Goal: Task Accomplishment & Management: Manage account settings

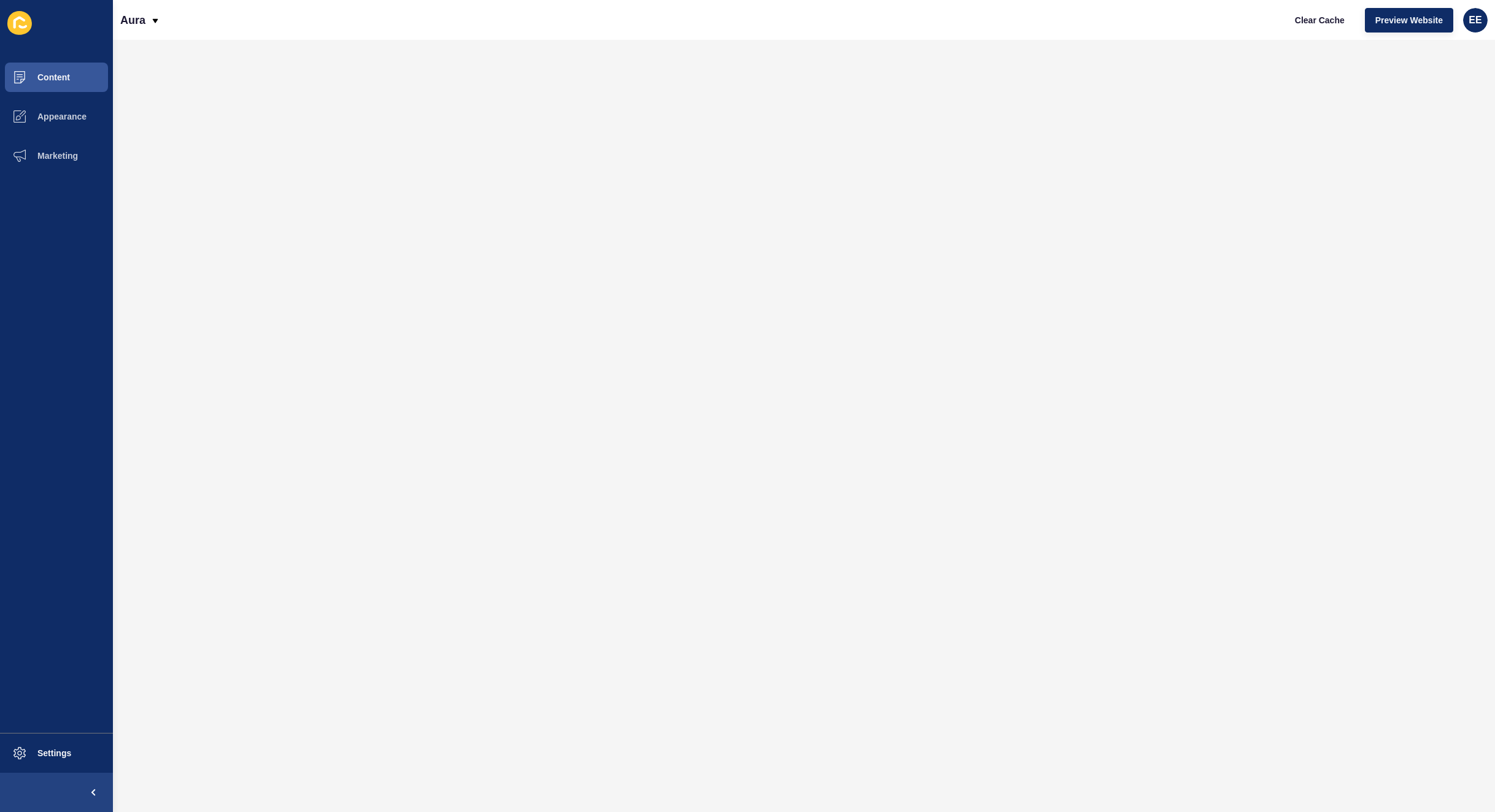
click at [161, 22] on div "Aura Clear Cache Preview Website EE" at bounding box center [804, 20] width 1382 height 40
click at [160, 16] on div "Aura Clear Cache Preview Website EE" at bounding box center [804, 20] width 1382 height 40
click at [148, 16] on div "Aura" at bounding box center [140, 20] width 40 height 31
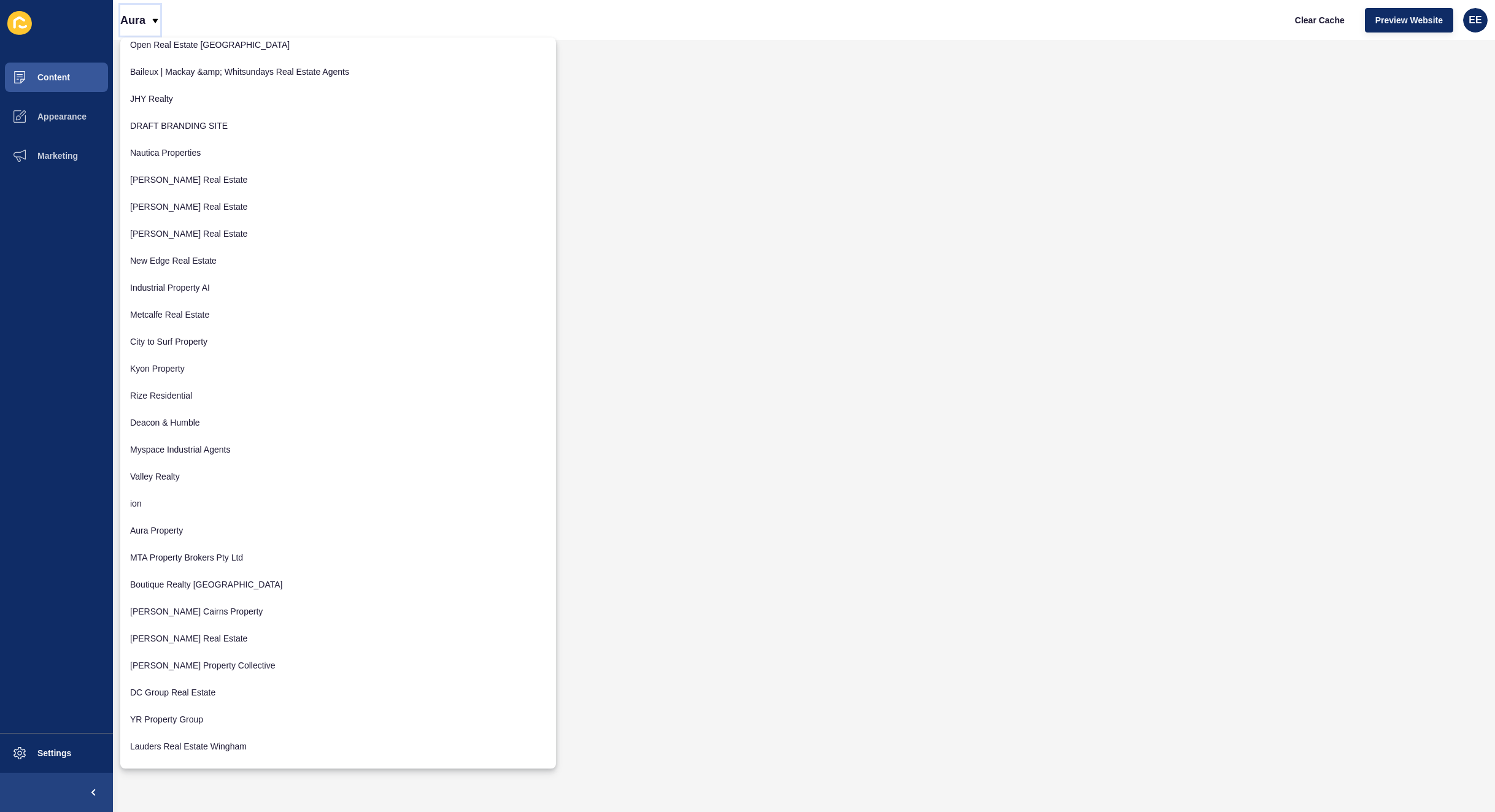
scroll to position [245, 0]
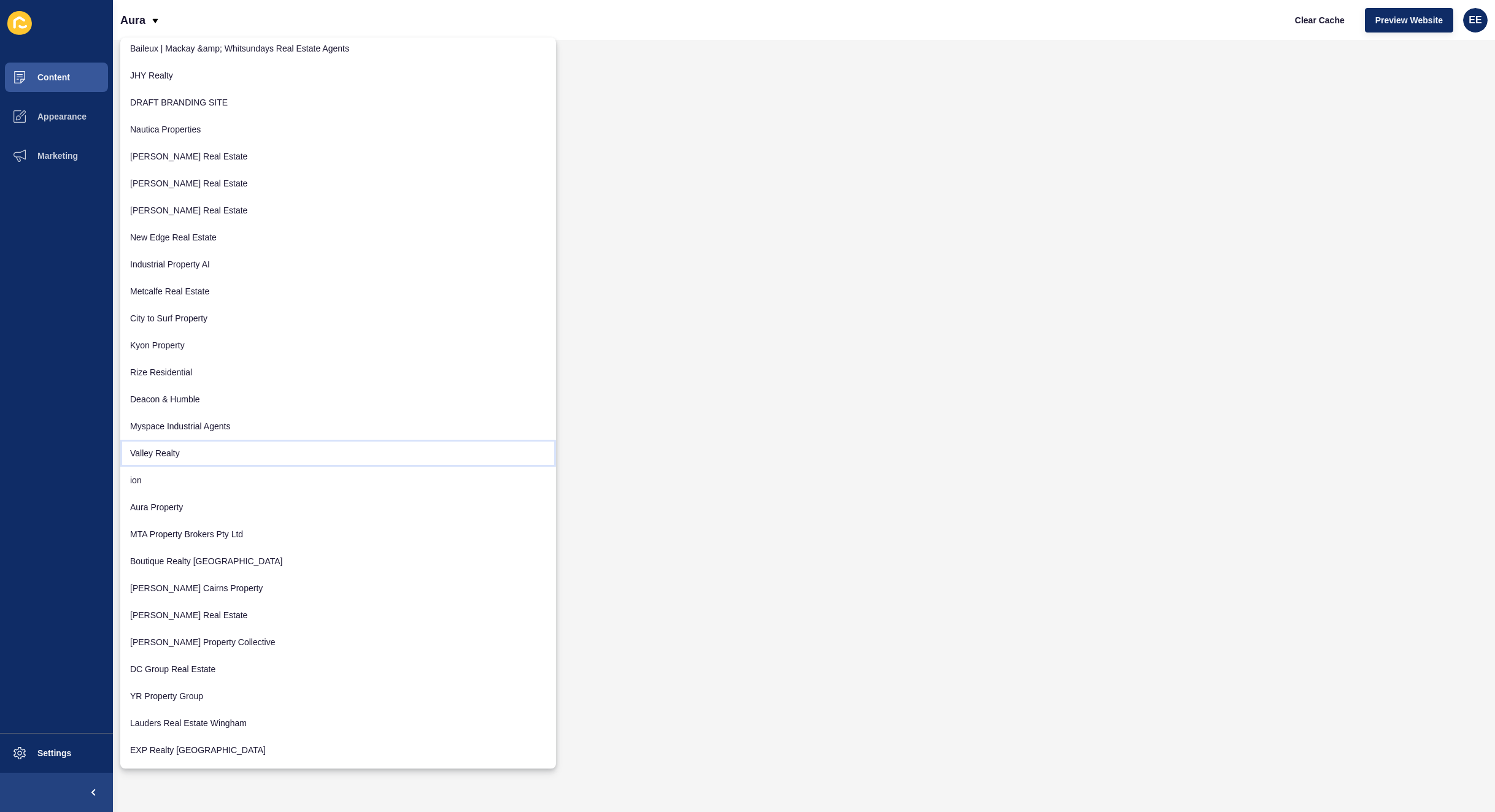
click at [189, 452] on link "Valley Realty" at bounding box center [338, 453] width 436 height 27
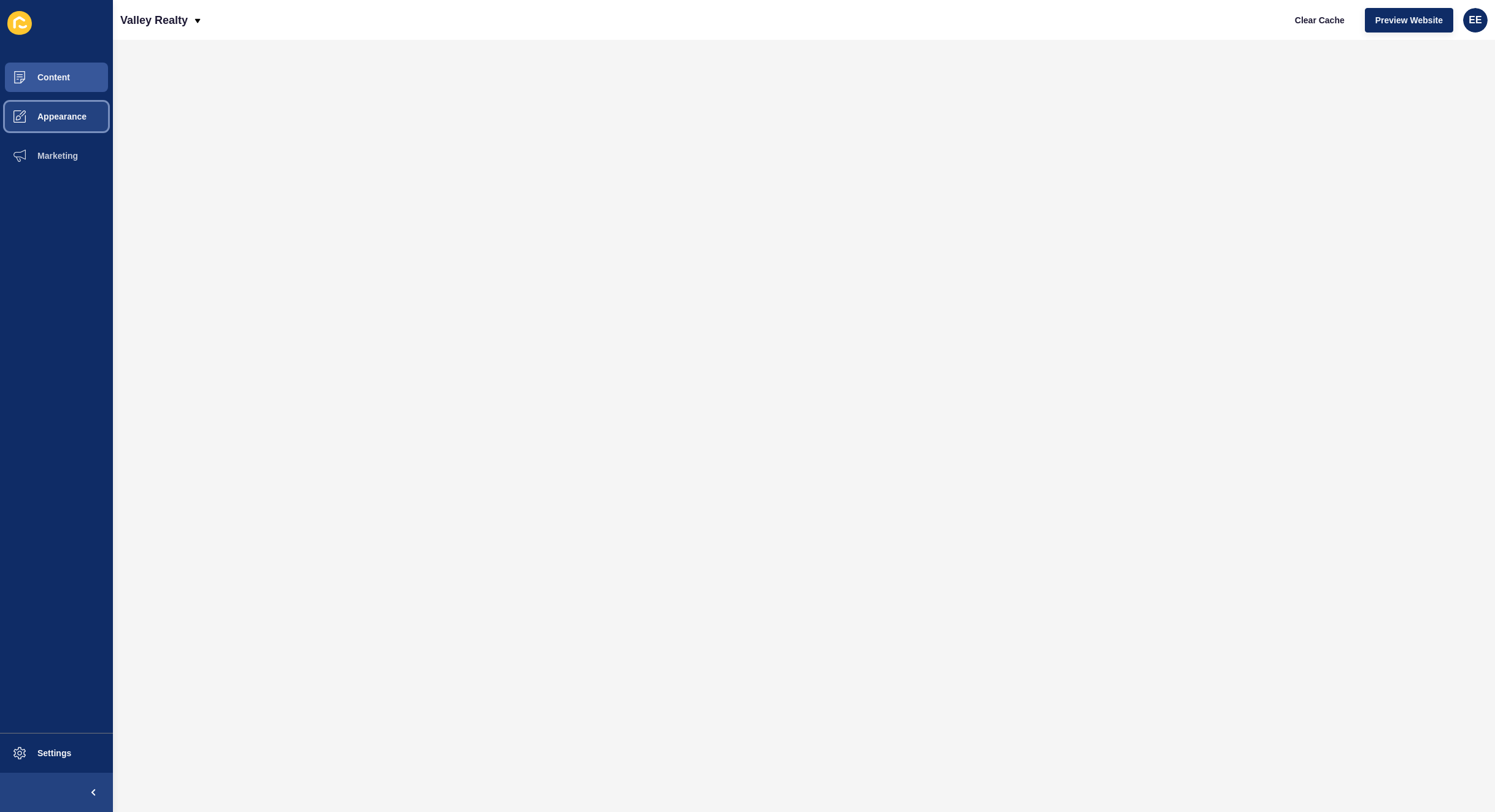
click at [67, 118] on span "Appearance" at bounding box center [42, 116] width 88 height 10
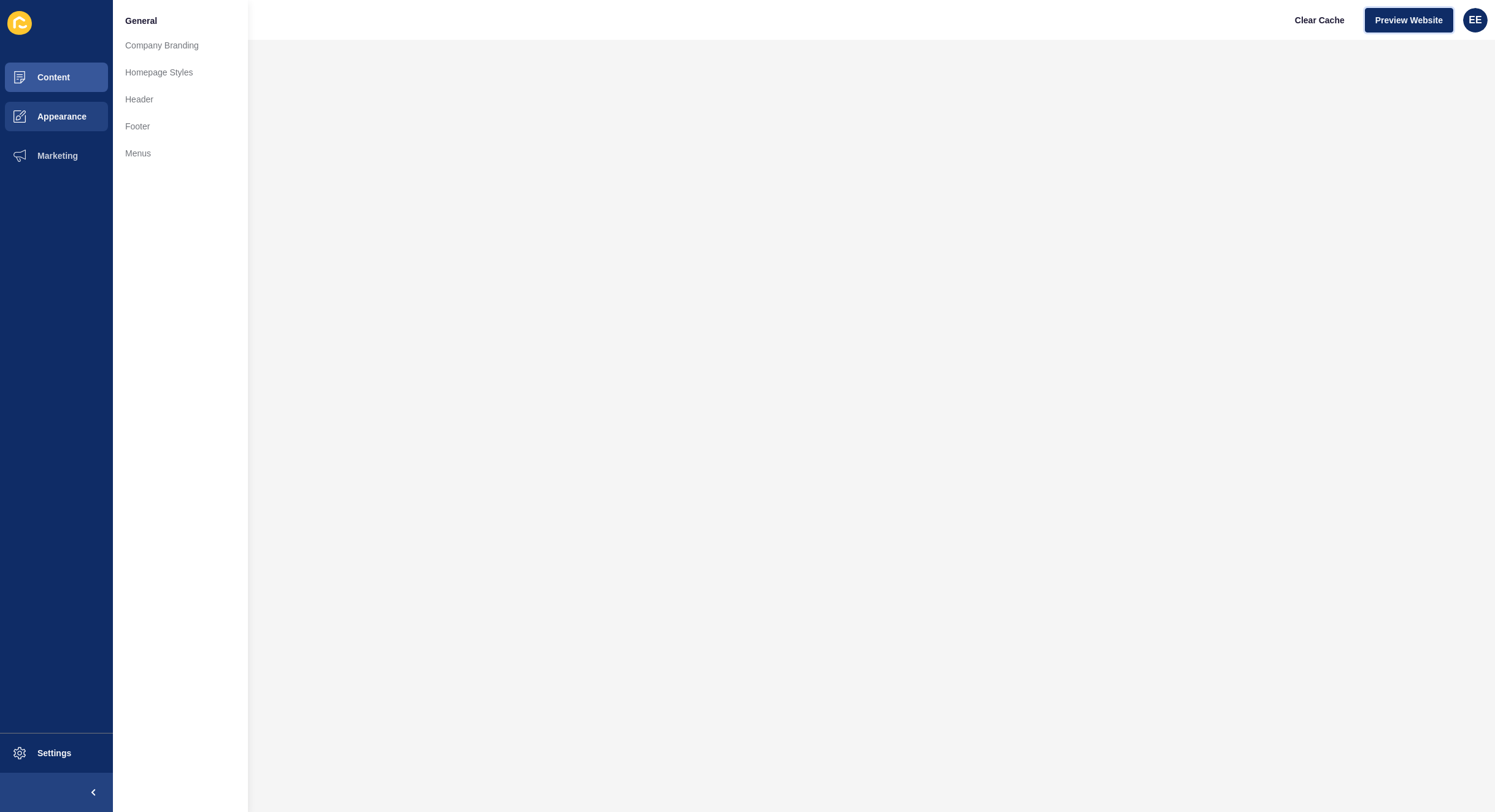
click at [1394, 18] on span "Preview Website" at bounding box center [1409, 20] width 67 height 12
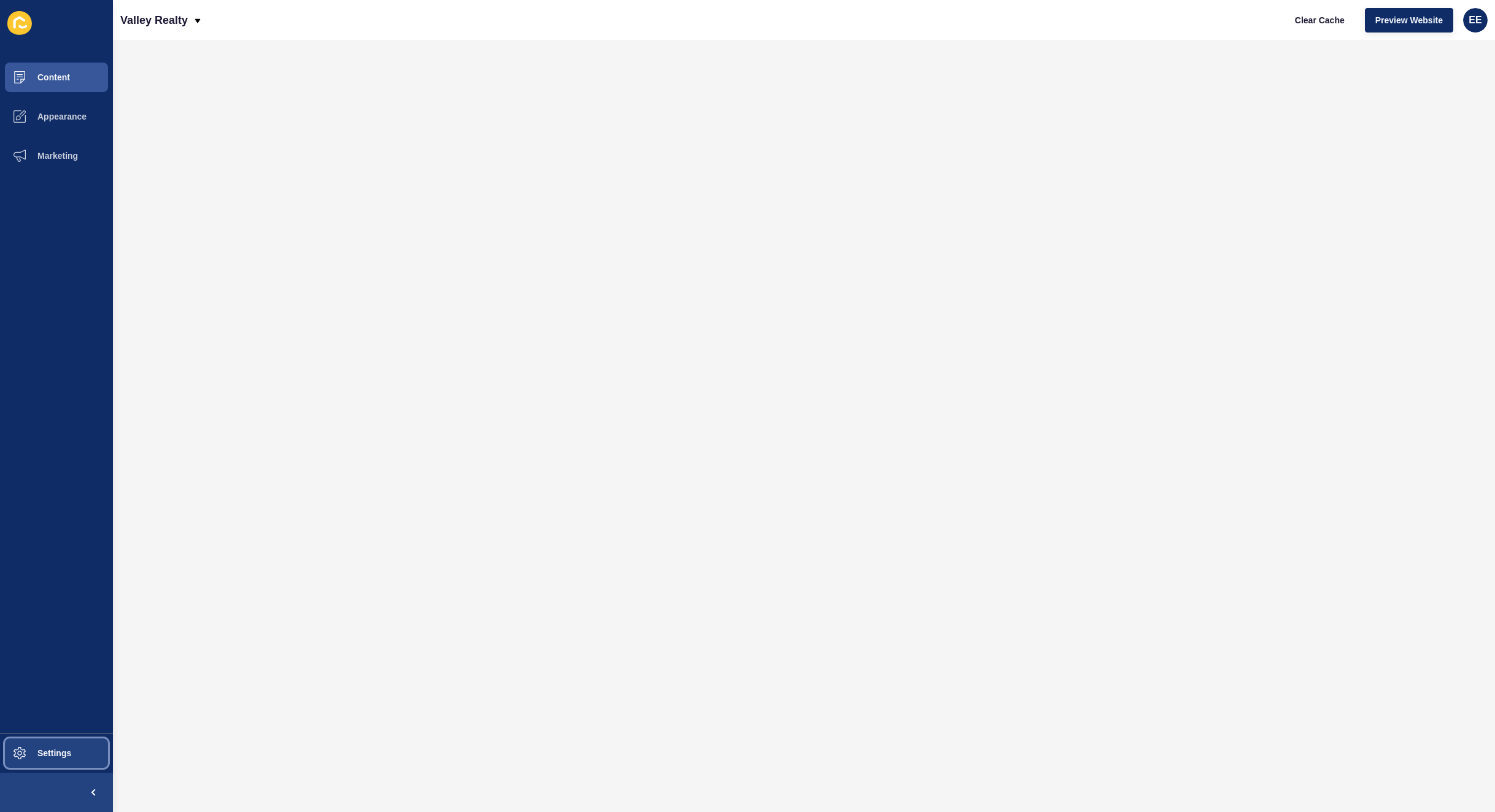
click at [48, 756] on span "Settings" at bounding box center [34, 754] width 73 height 10
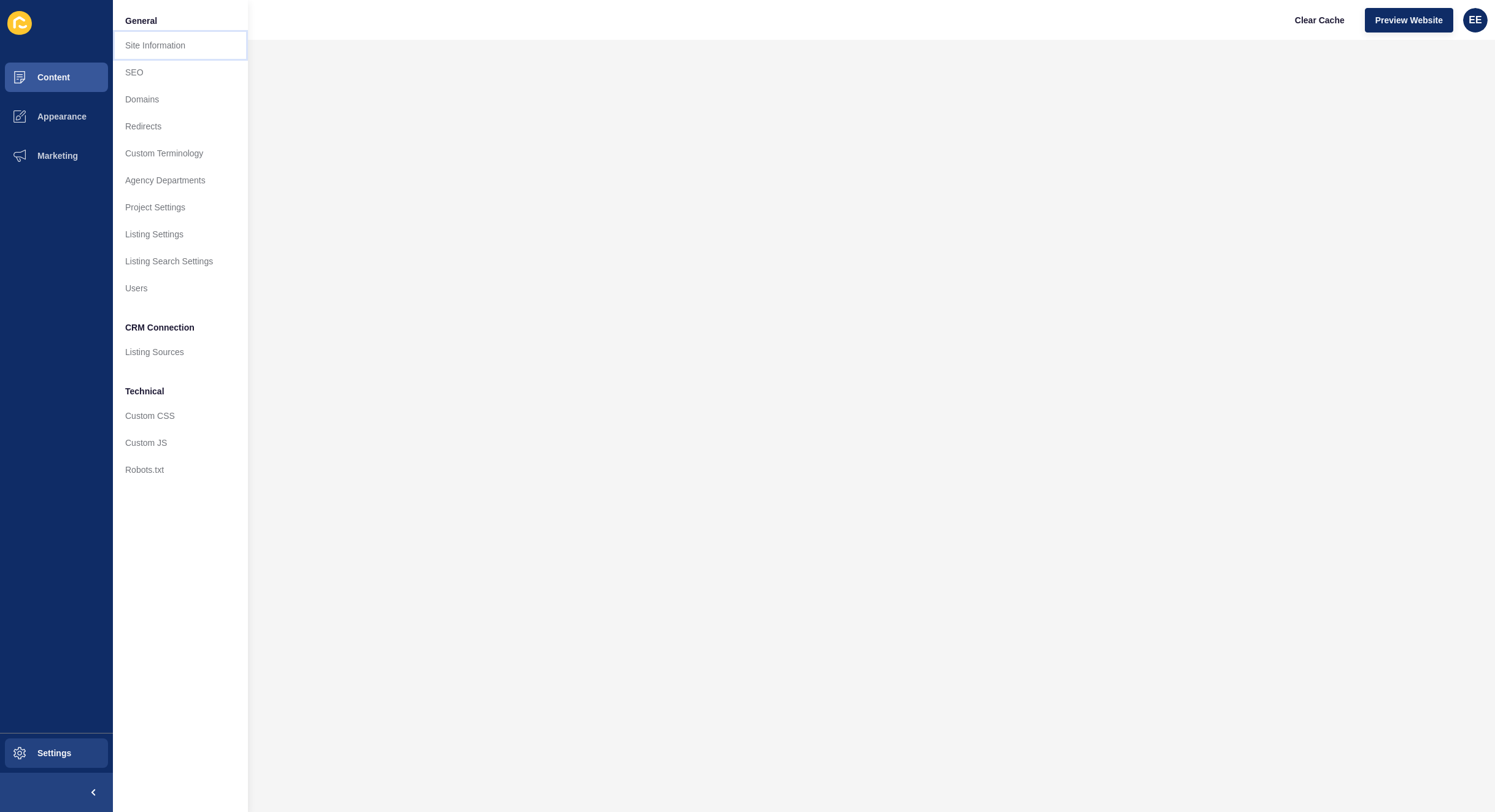
click at [172, 45] on link "Site Information" at bounding box center [180, 46] width 135 height 27
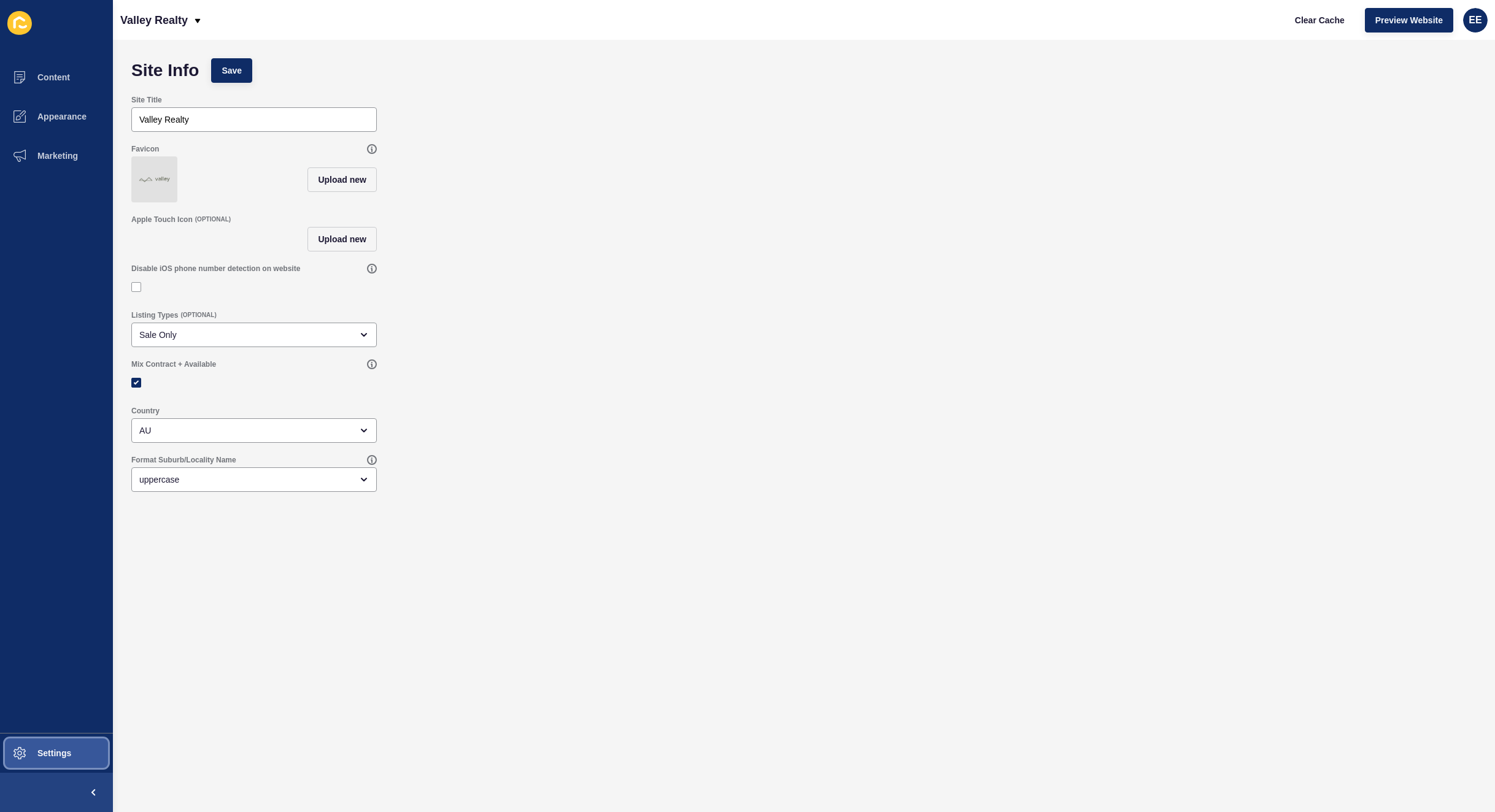
click at [16, 747] on icon at bounding box center [20, 754] width 12 height 12
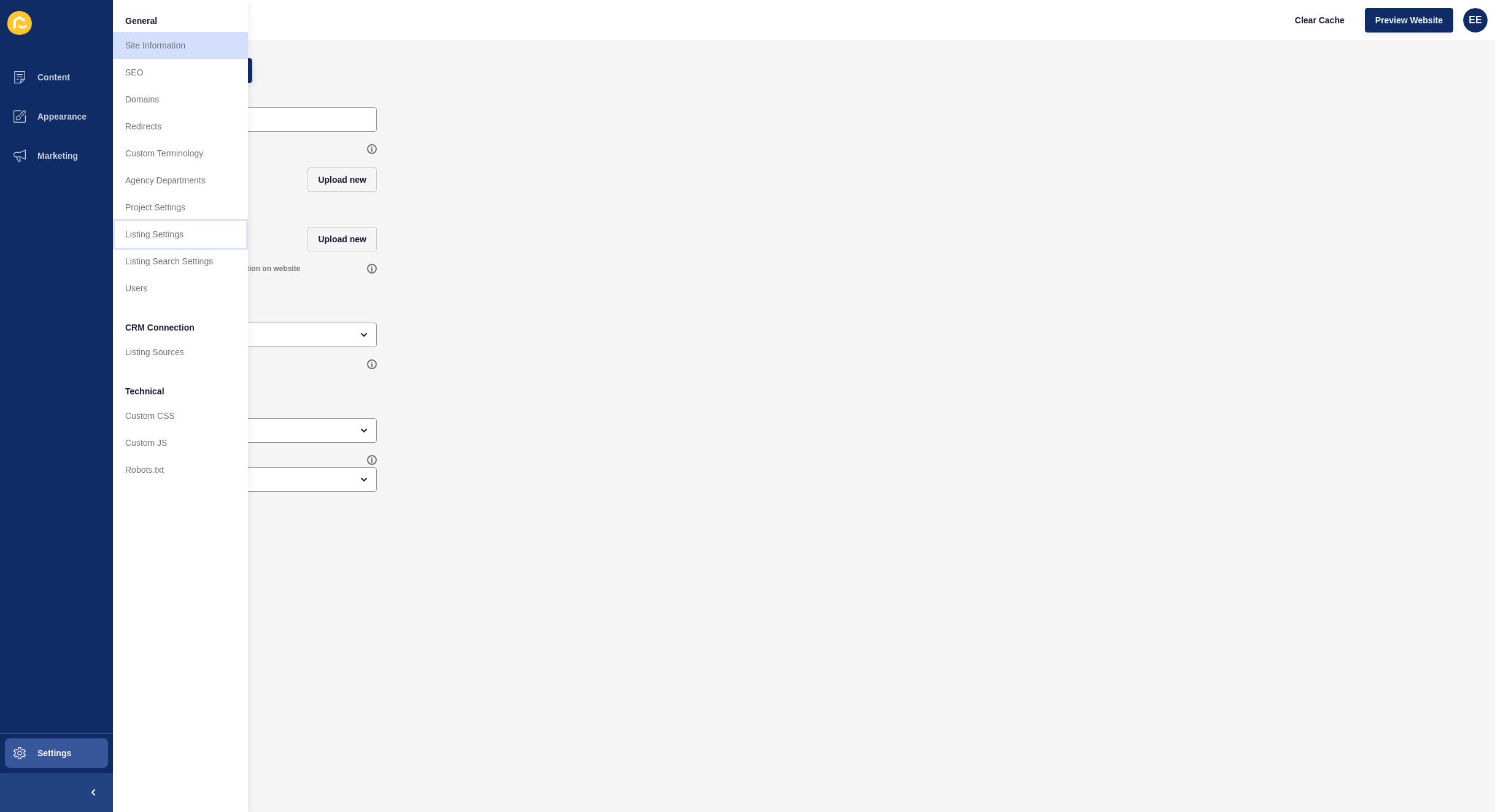
click at [177, 237] on link "Listing Settings" at bounding box center [180, 234] width 135 height 27
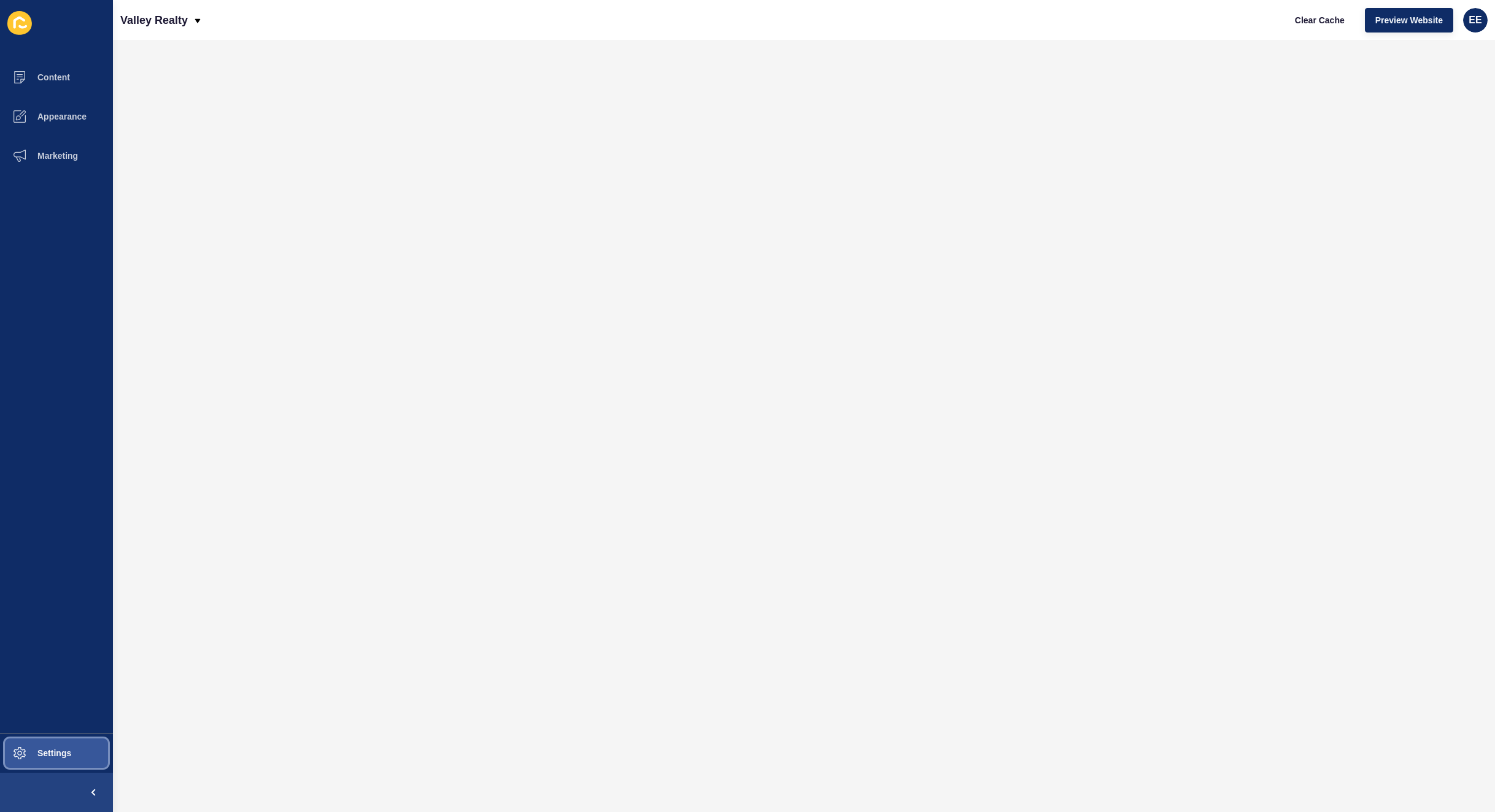
click at [65, 761] on button "Settings" at bounding box center [56, 754] width 113 height 39
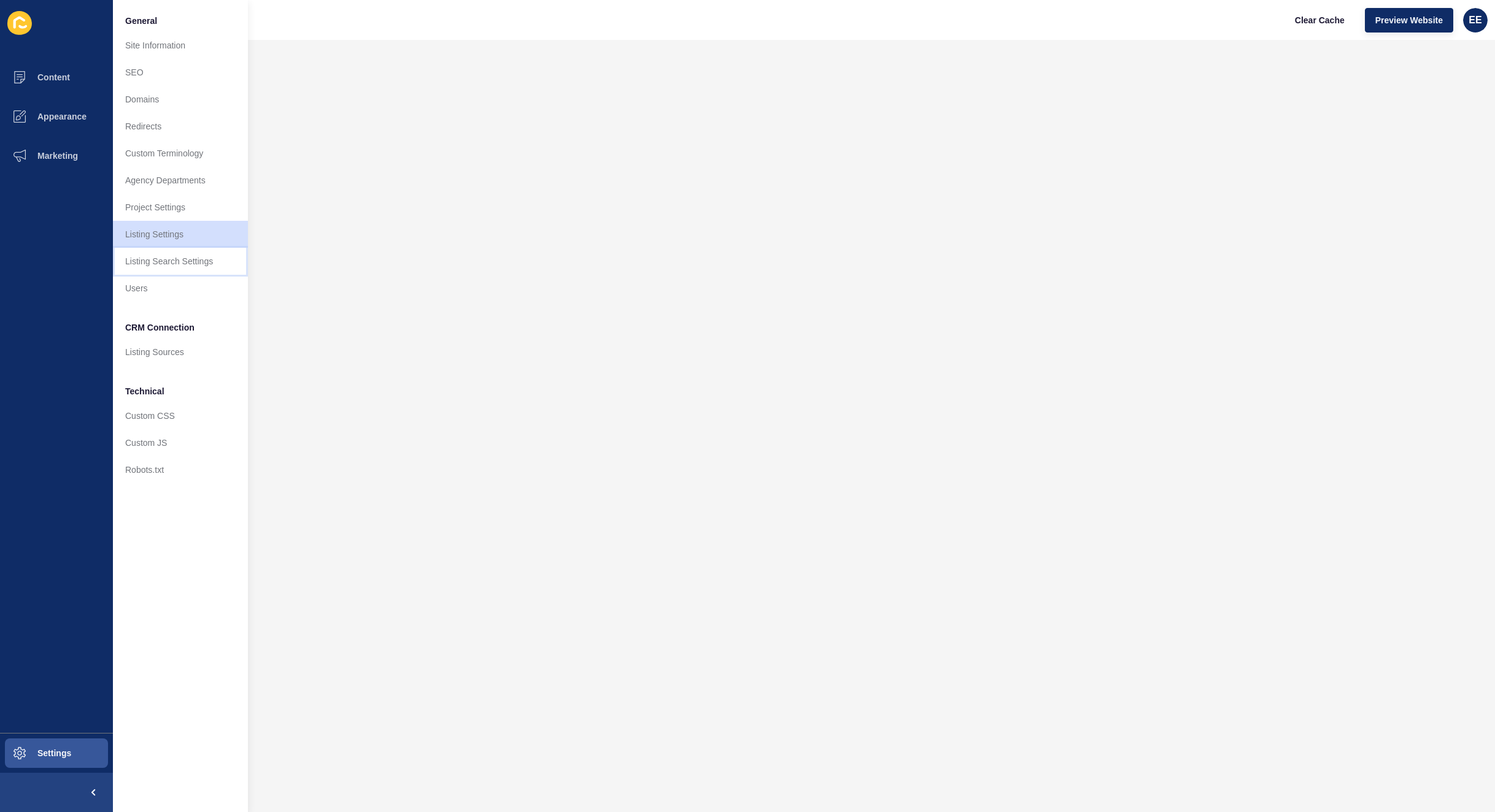
click at [152, 256] on link "Listing Search Settings" at bounding box center [180, 262] width 135 height 27
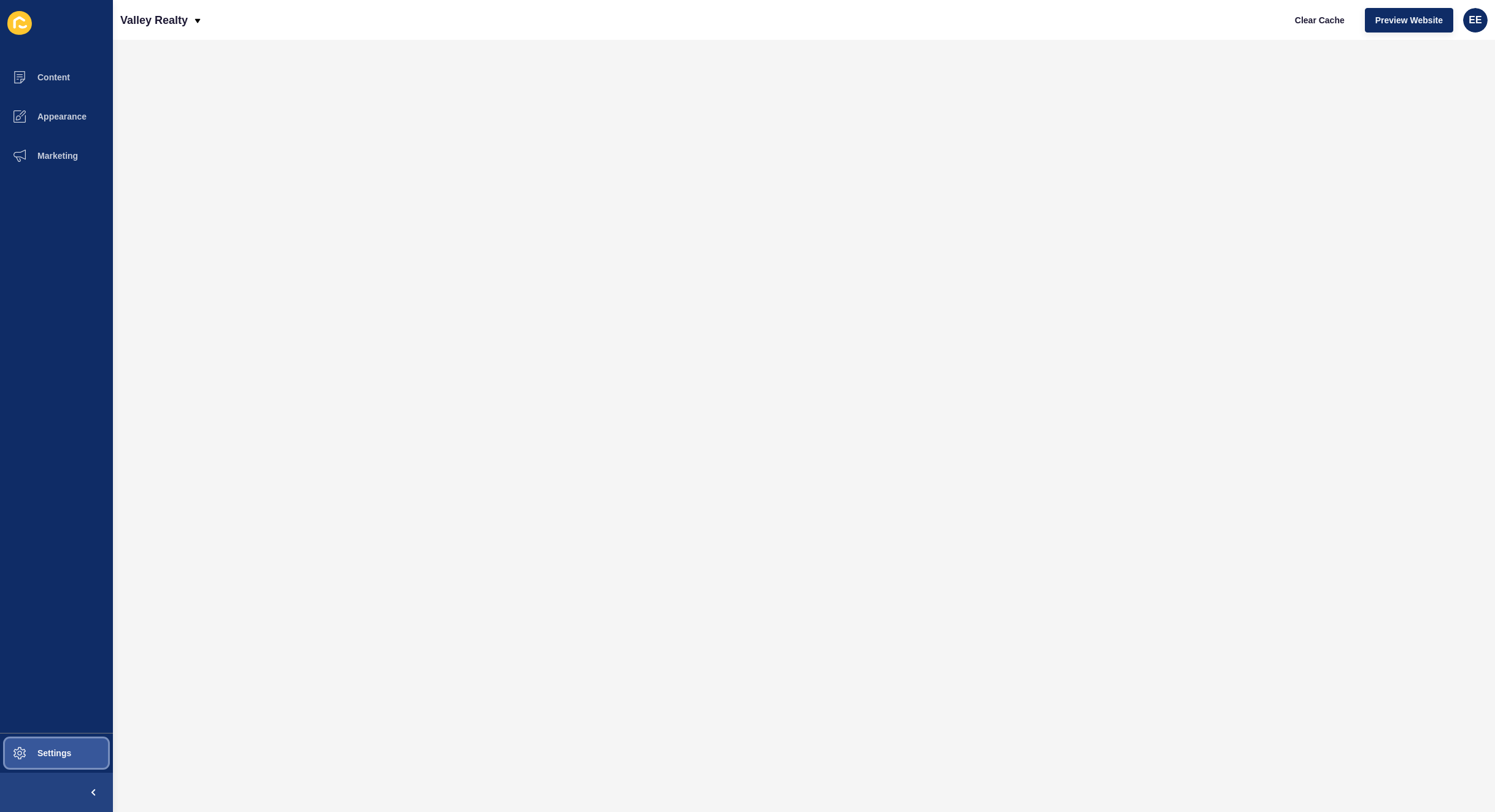
click at [73, 745] on button "Settings" at bounding box center [56, 754] width 113 height 39
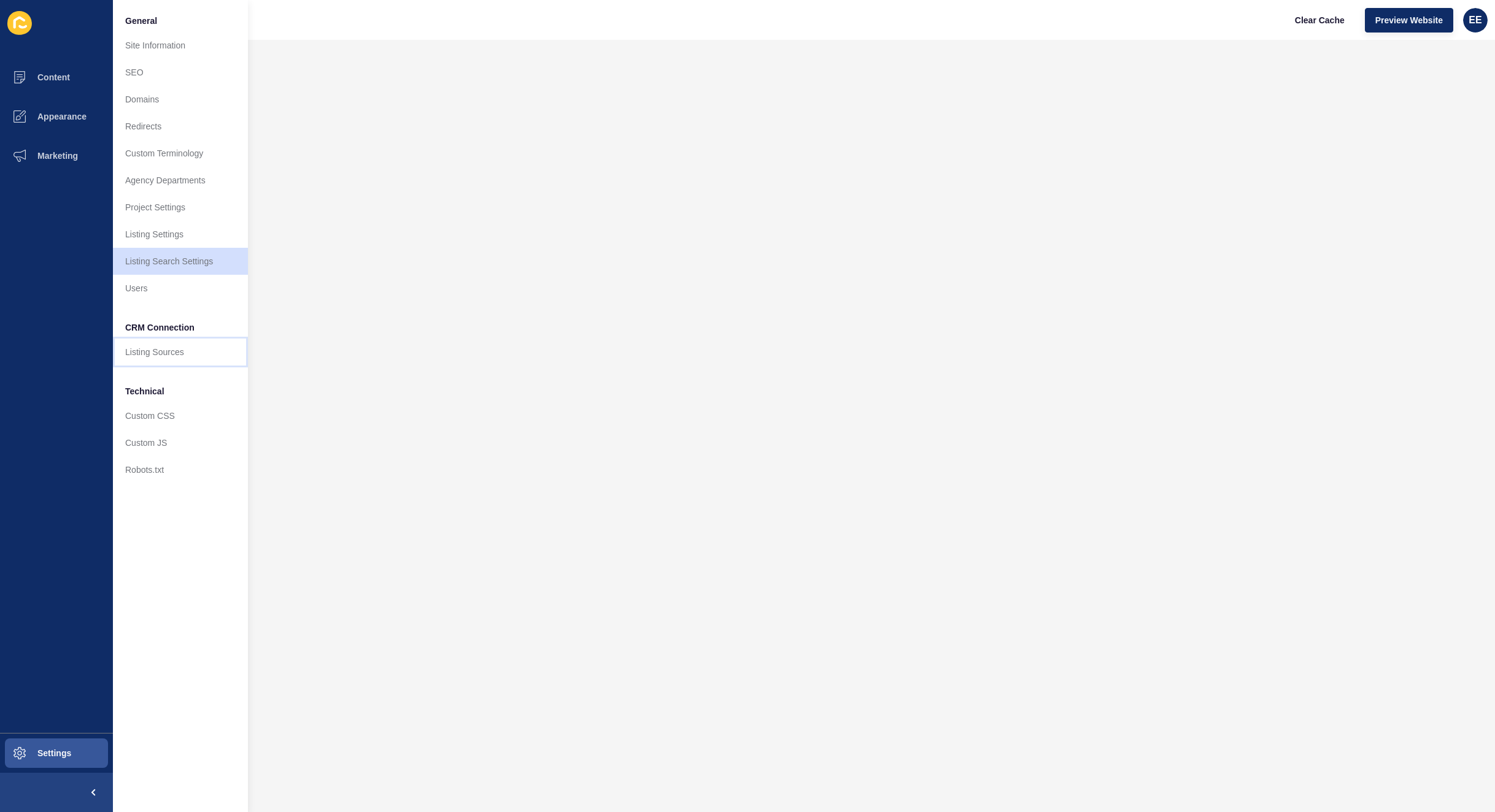
click at [150, 349] on link "Listing Sources" at bounding box center [180, 352] width 135 height 27
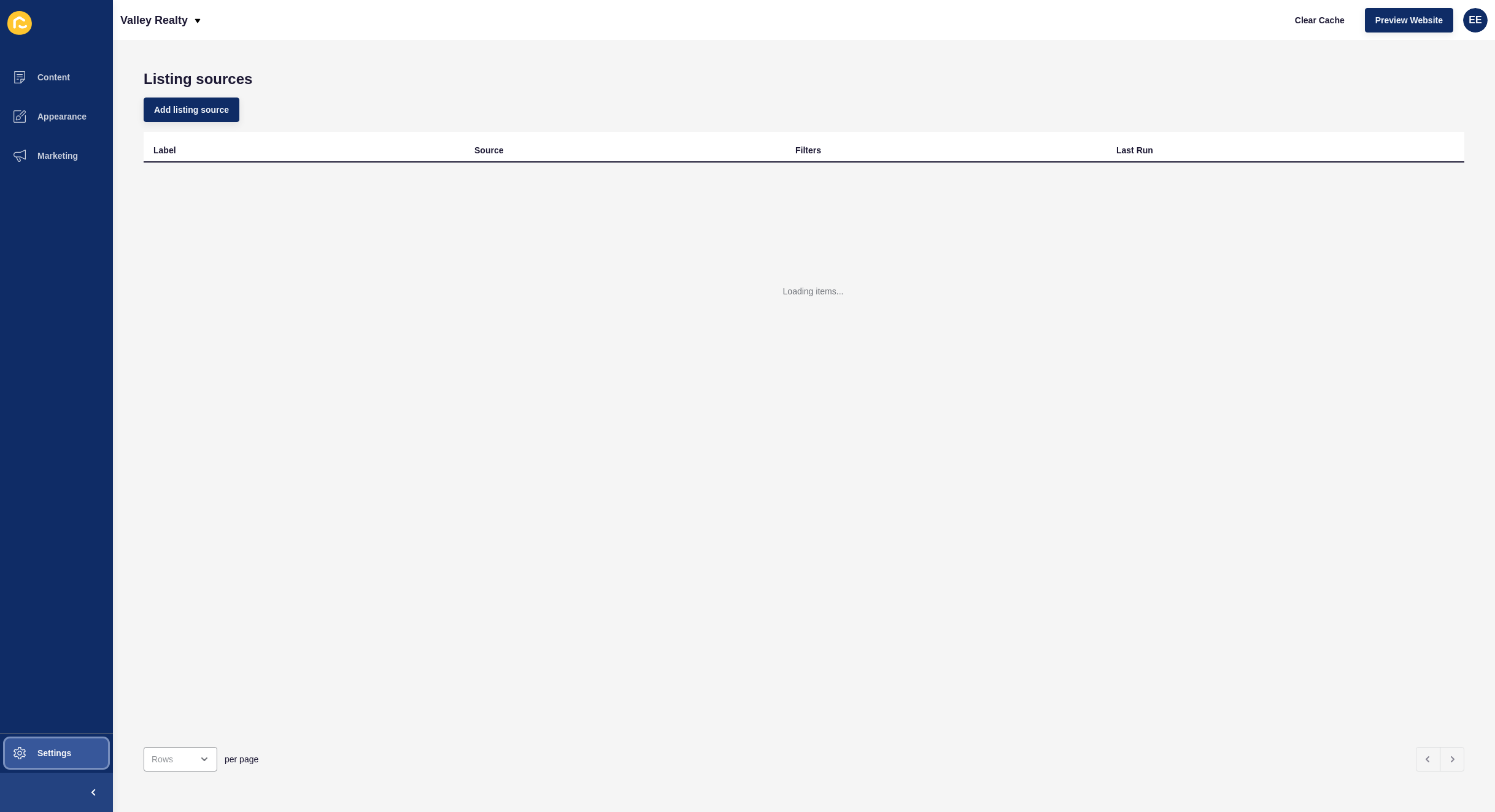
click at [52, 749] on span "Settings" at bounding box center [34, 754] width 73 height 10
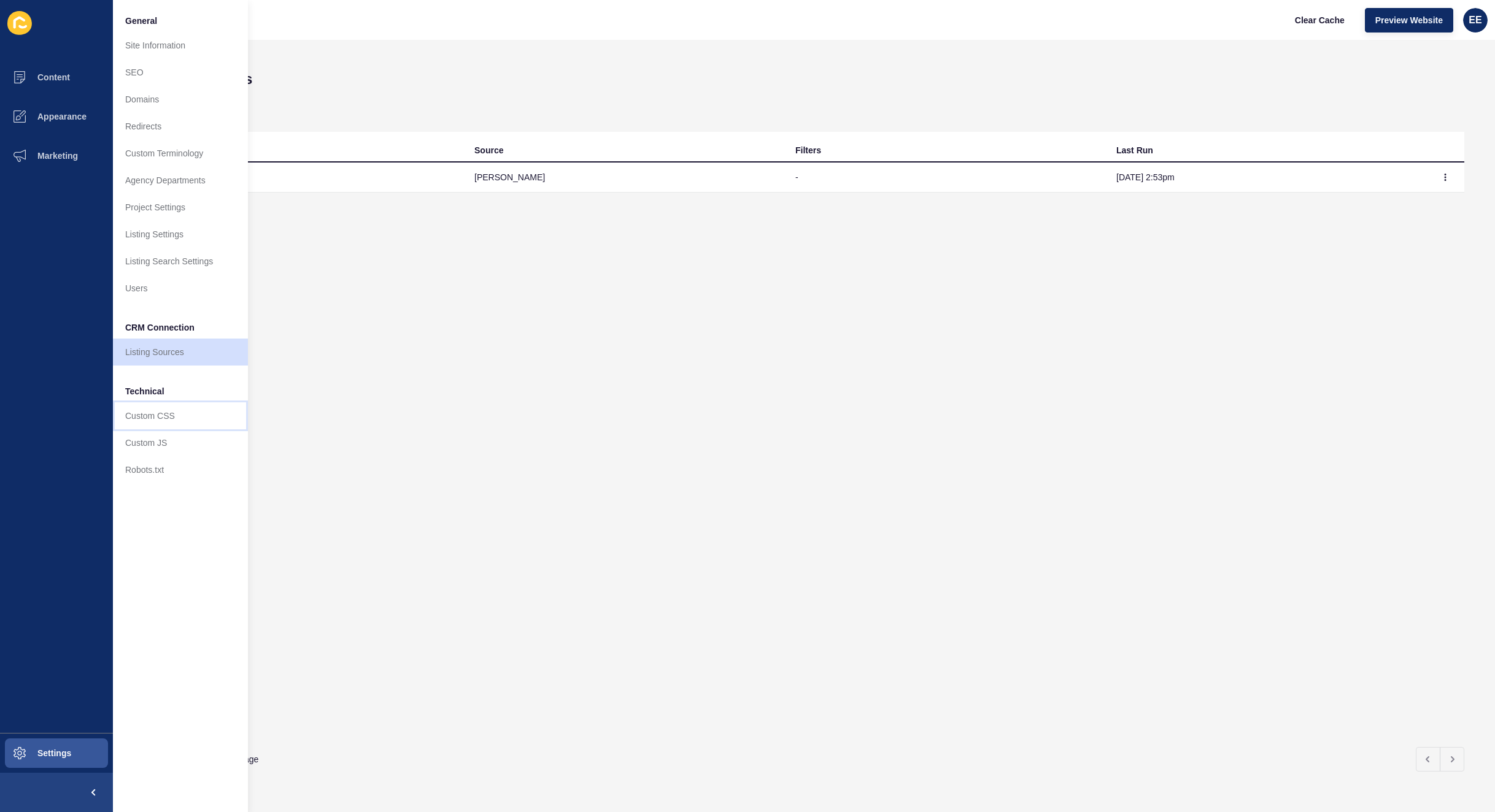
click at [171, 410] on link "Custom CSS" at bounding box center [180, 416] width 135 height 27
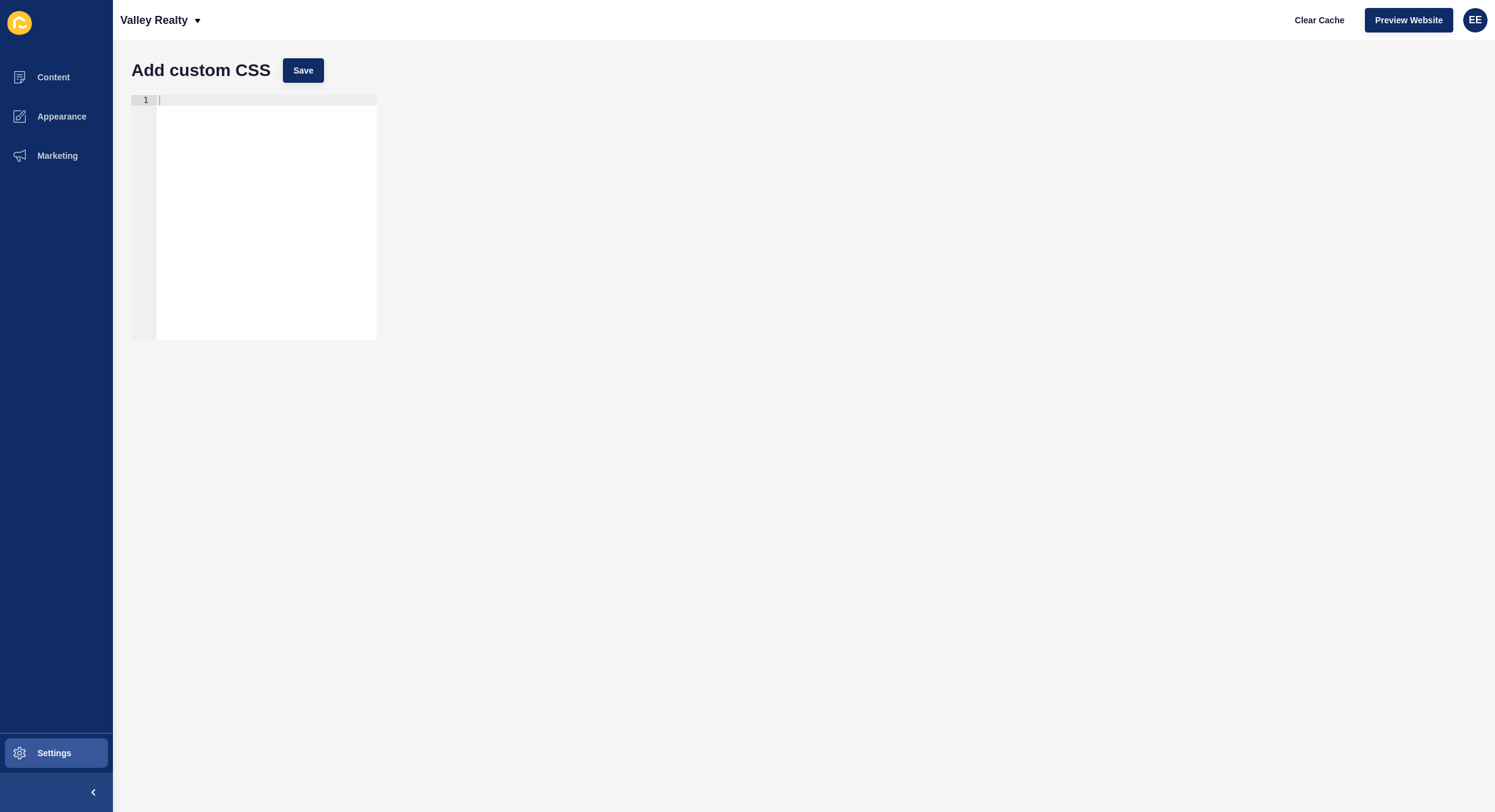
click at [285, 104] on div at bounding box center [267, 228] width 220 height 266
paste textarea "</h2>"
click at [228, 138] on div "<h2 class="v2-text-h3 md:v2-text-h2 v2-text-dark md:v2-w-3/5"> Sorry, we couldn…" at bounding box center [206, 222] width 341 height 254
drag, startPoint x: 213, startPoint y: 109, endPoint x: 389, endPoint y: 113, distance: 176.0
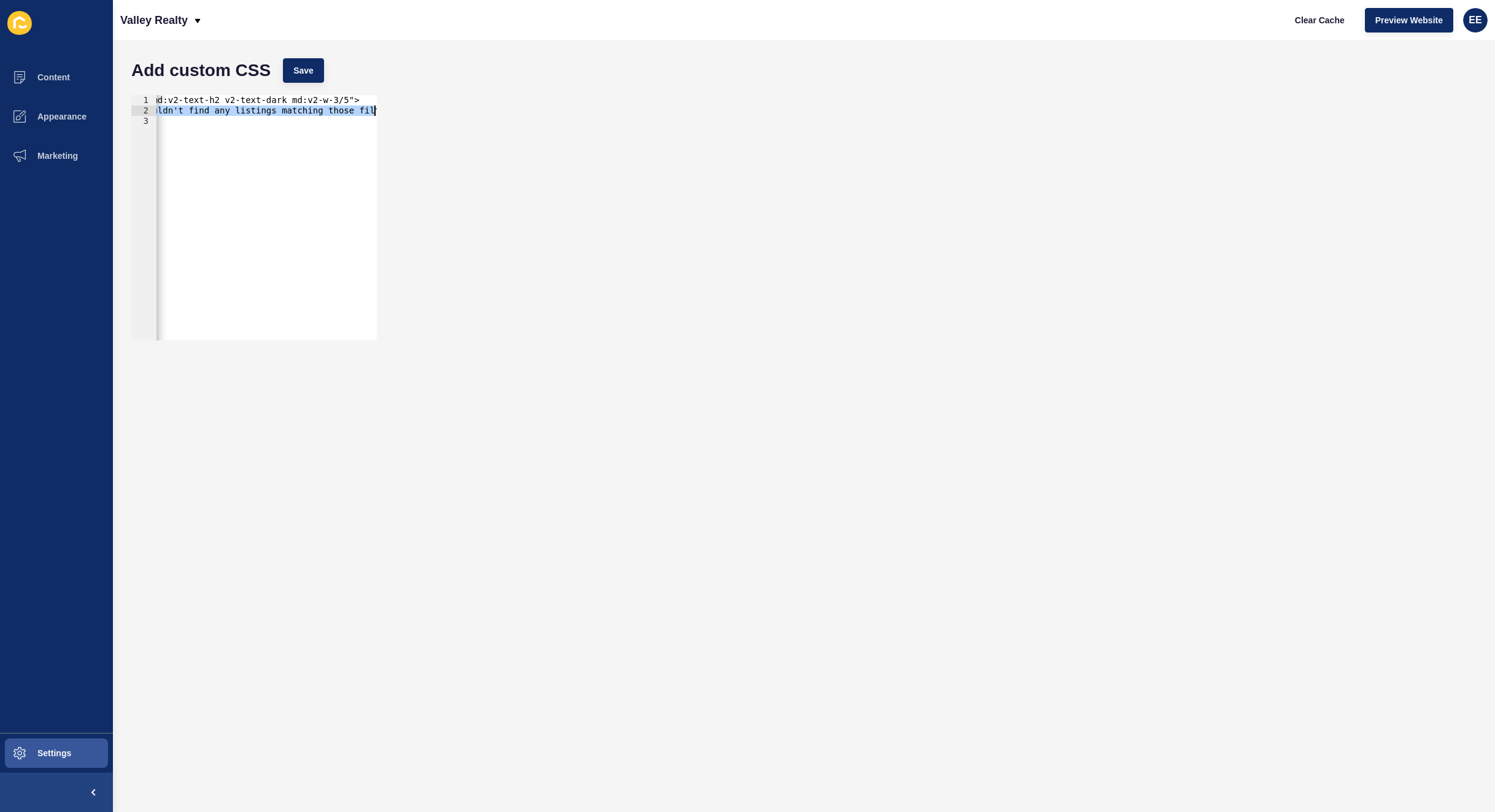
click at [389, 113] on div "</h2> 1 2 3 <h2 class="v2-text-h3 md:v2-text-h2 v2-text-dark md:v2-w-3/5"> Sorr…" at bounding box center [804, 217] width 1358 height 258
paste textarea "Nothing to show at the moment… except the perfect spot for your home. Thinking …"
type textarea "Nothing to show at the moment… except the perfect spot for your home. Thinking …"
click at [307, 72] on span "Save" at bounding box center [304, 71] width 20 height 12
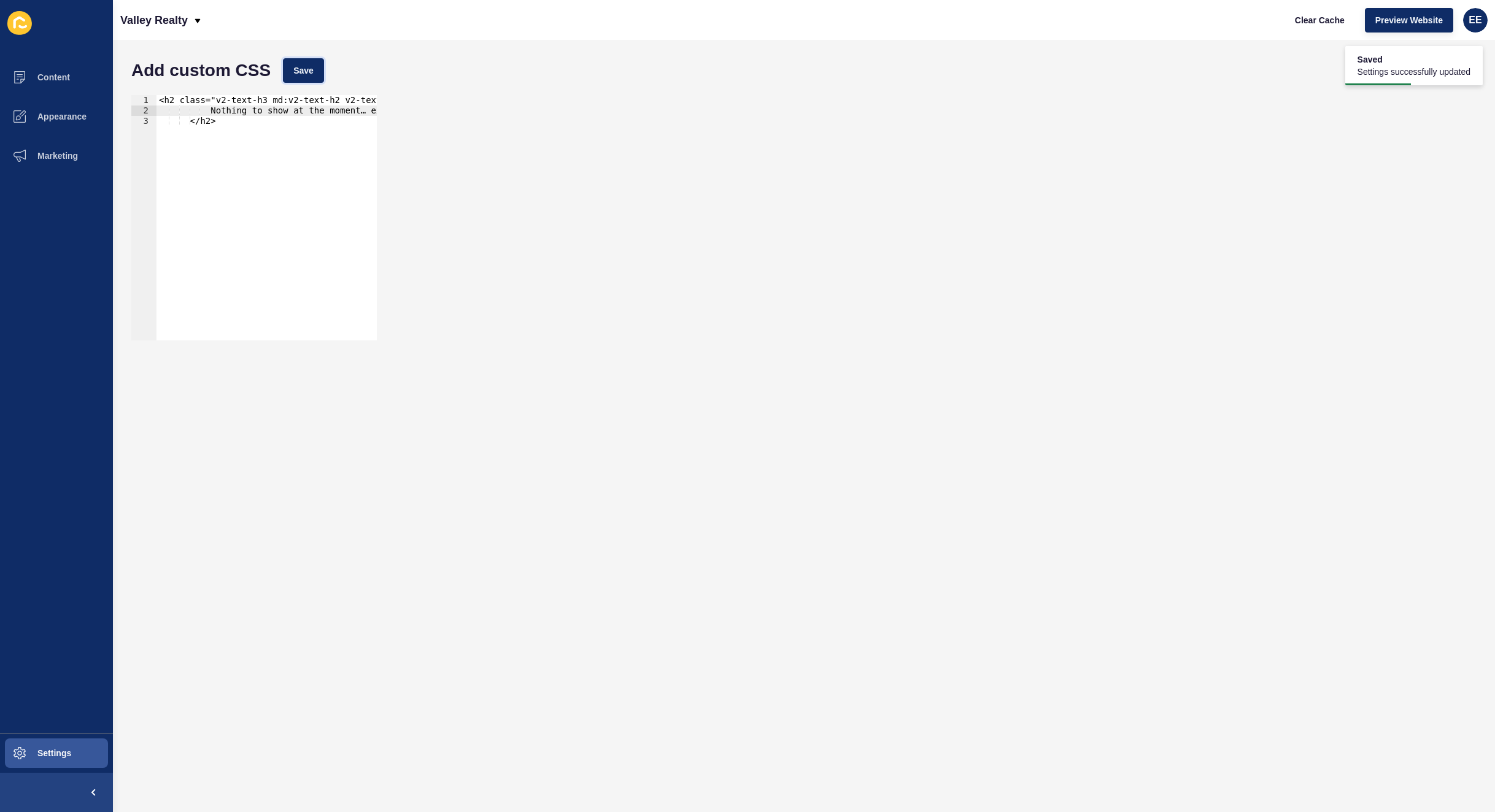
click at [298, 67] on span "Save" at bounding box center [304, 71] width 20 height 12
click at [54, 752] on span "Settings" at bounding box center [34, 754] width 73 height 10
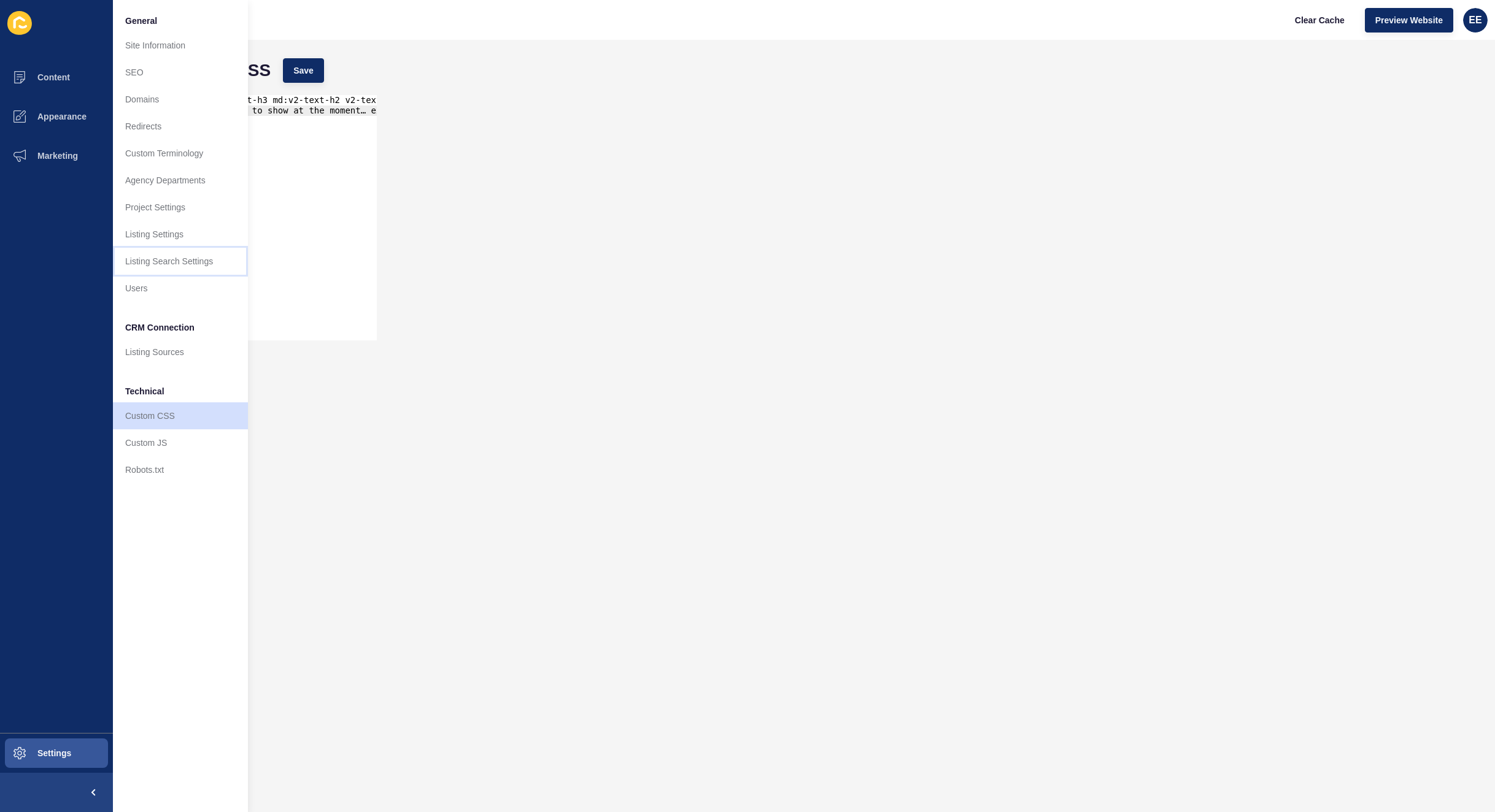
click at [185, 265] on link "Listing Search Settings" at bounding box center [180, 262] width 135 height 27
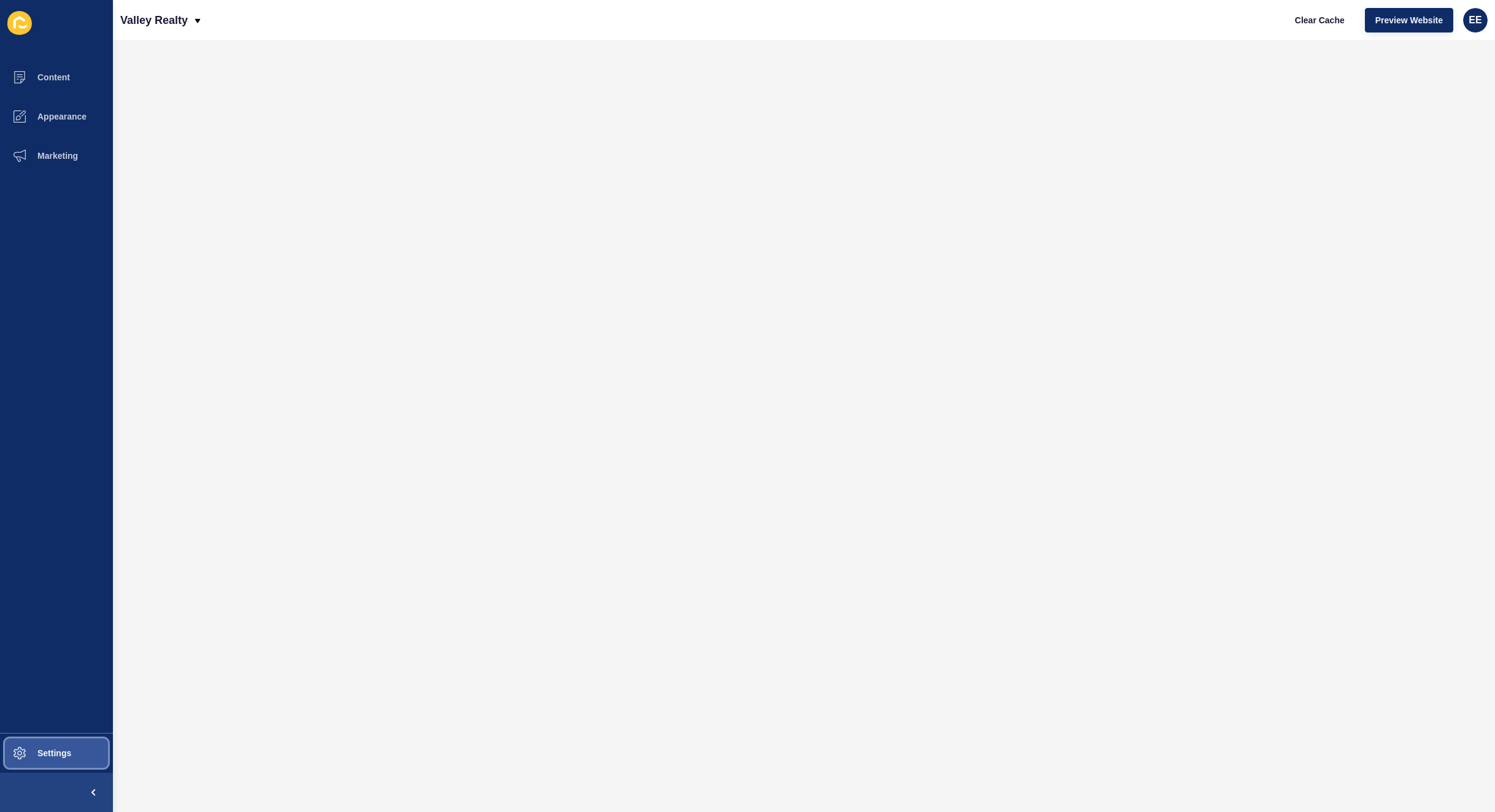
click at [57, 742] on button "Settings" at bounding box center [56, 754] width 113 height 39
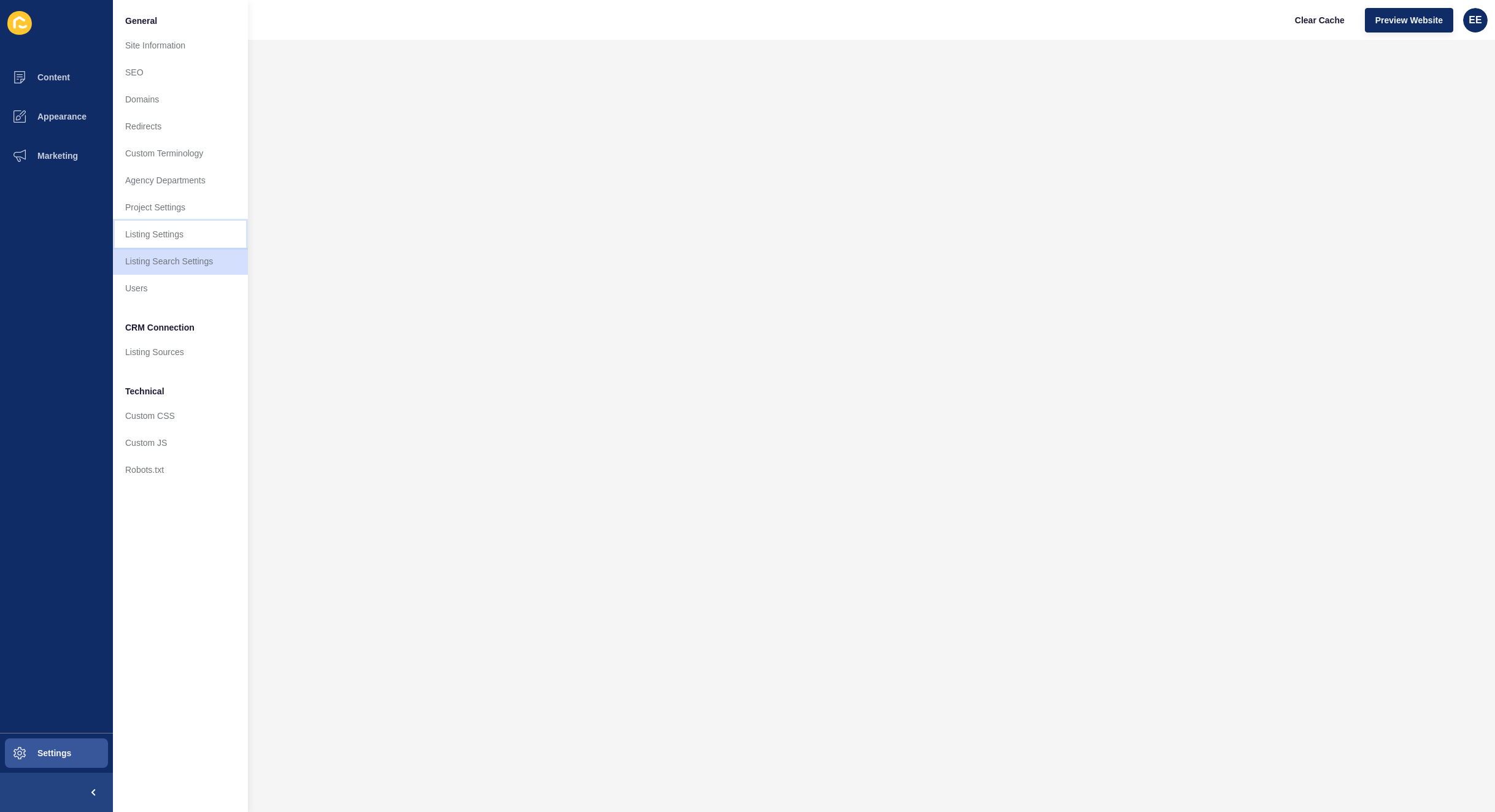
click at [151, 232] on link "Listing Settings" at bounding box center [180, 234] width 135 height 27
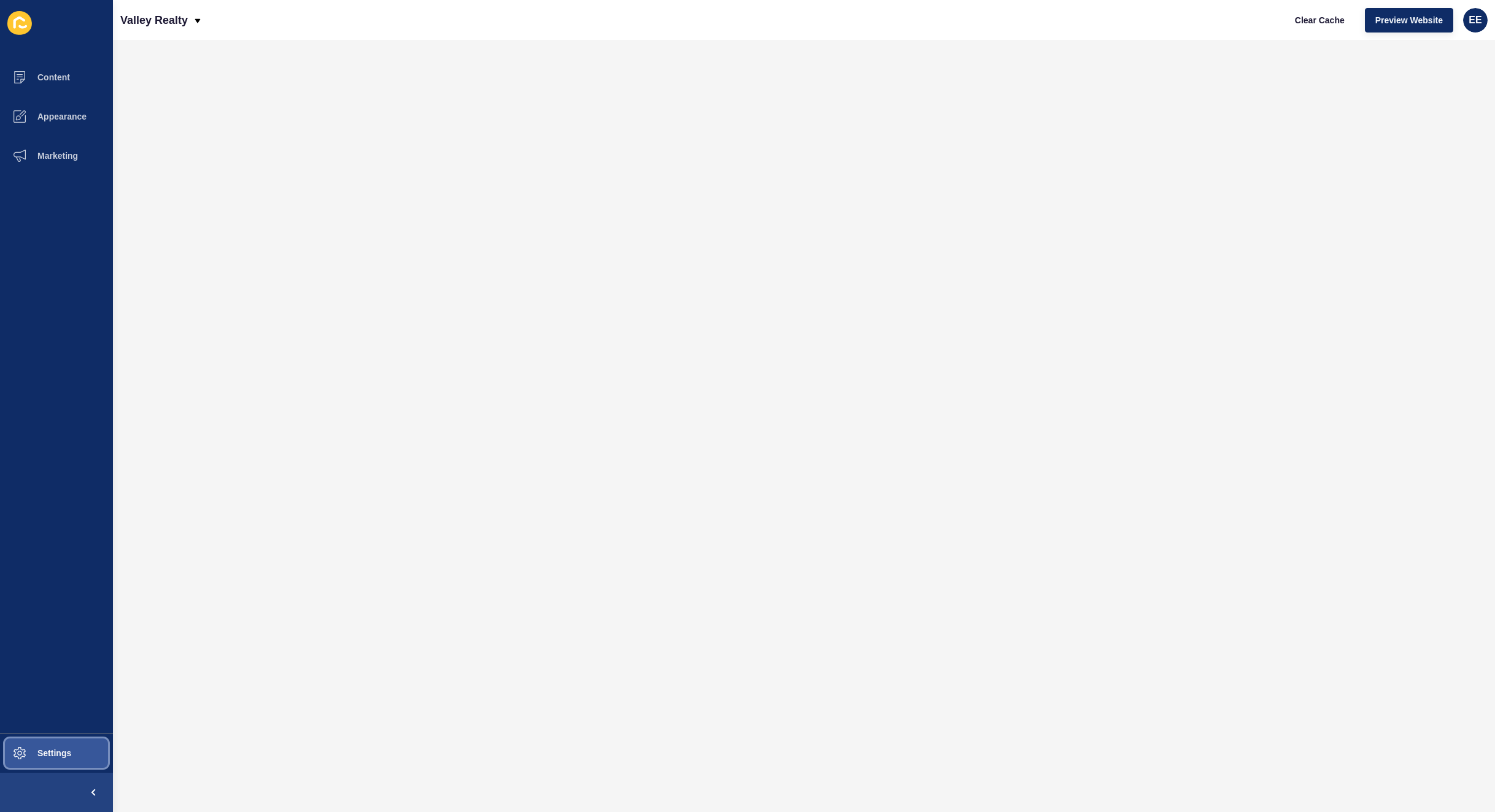
click at [71, 749] on span "Settings" at bounding box center [34, 754] width 73 height 10
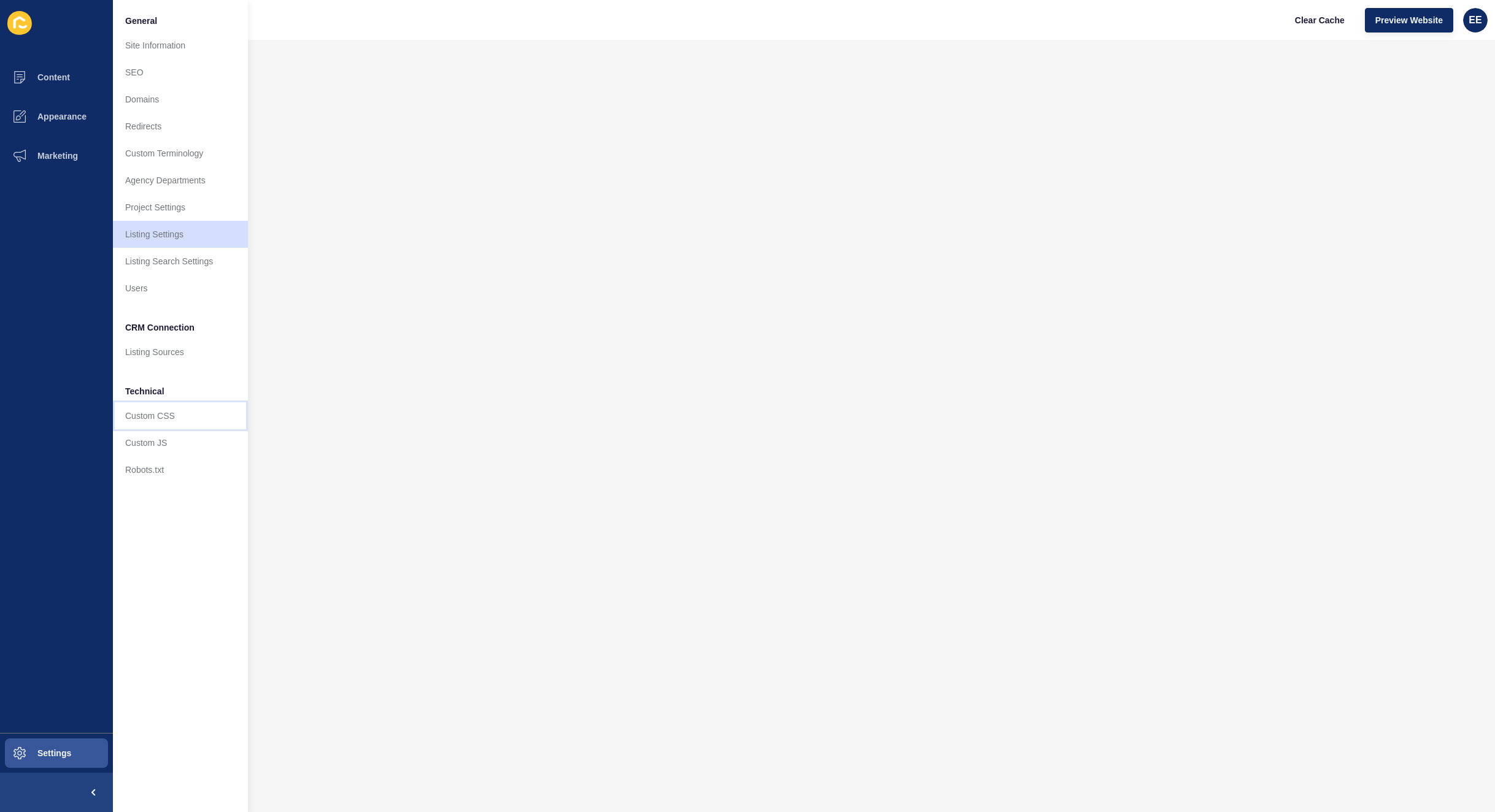
click at [138, 425] on link "Custom CSS" at bounding box center [180, 416] width 135 height 27
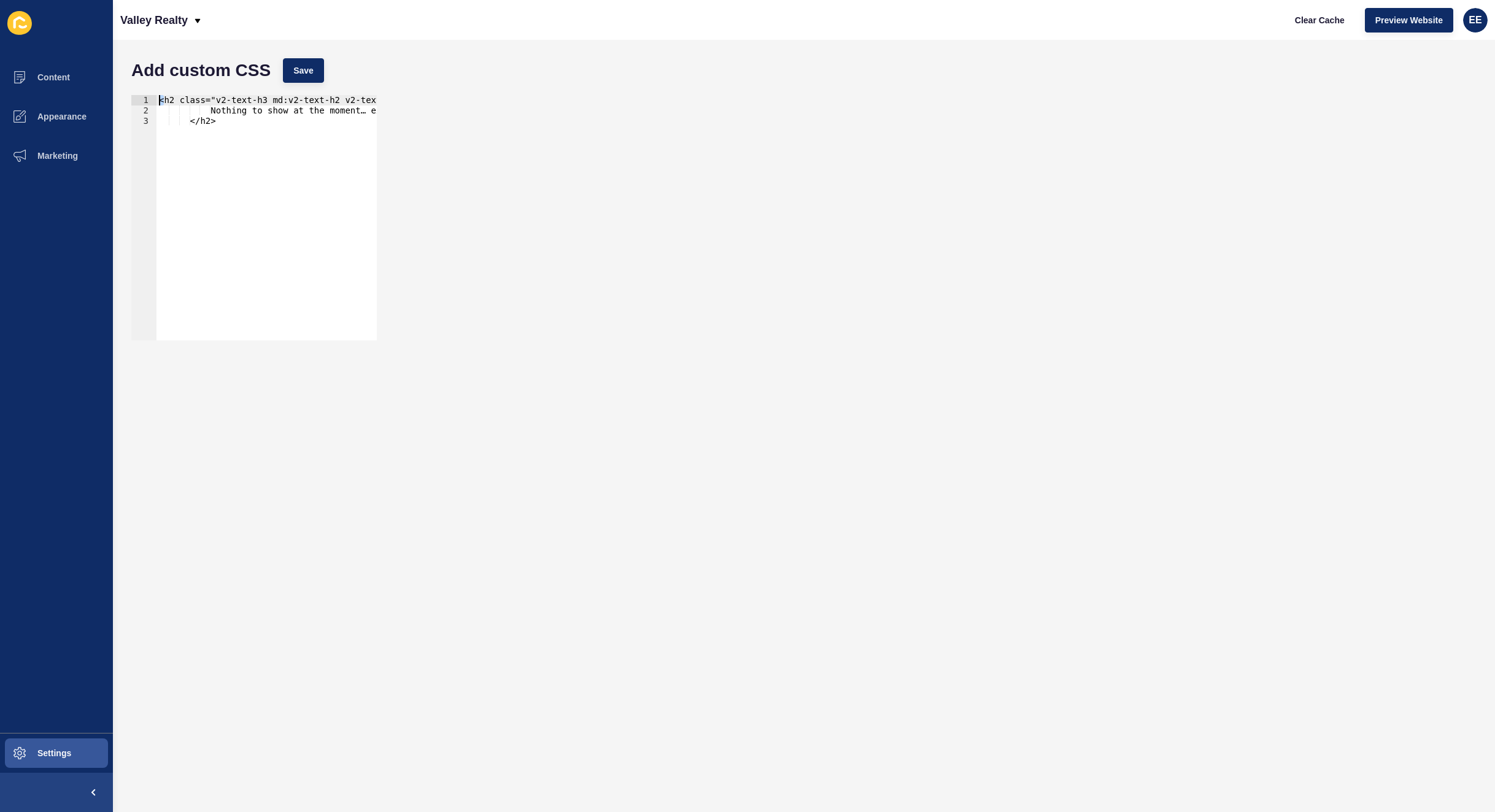
drag, startPoint x: 162, startPoint y: 97, endPoint x: 420, endPoint y: 86, distance: 258.2
click at [420, 86] on form "Add custom CSS Save <h2 class="v2-text-h3 md:v2-text-h2 v2-text-dark md:v2-w-3/…" at bounding box center [804, 426] width 1358 height 748
click at [156, 99] on div "1" at bounding box center [143, 100] width 25 height 10
drag, startPoint x: 209, startPoint y: 99, endPoint x: 32, endPoint y: 97, distance: 177.0
click at [33, 96] on div "Content Appearance Marketing Settings Valley Realty Clear Cache Preview Website…" at bounding box center [747, 406] width 1495 height 812
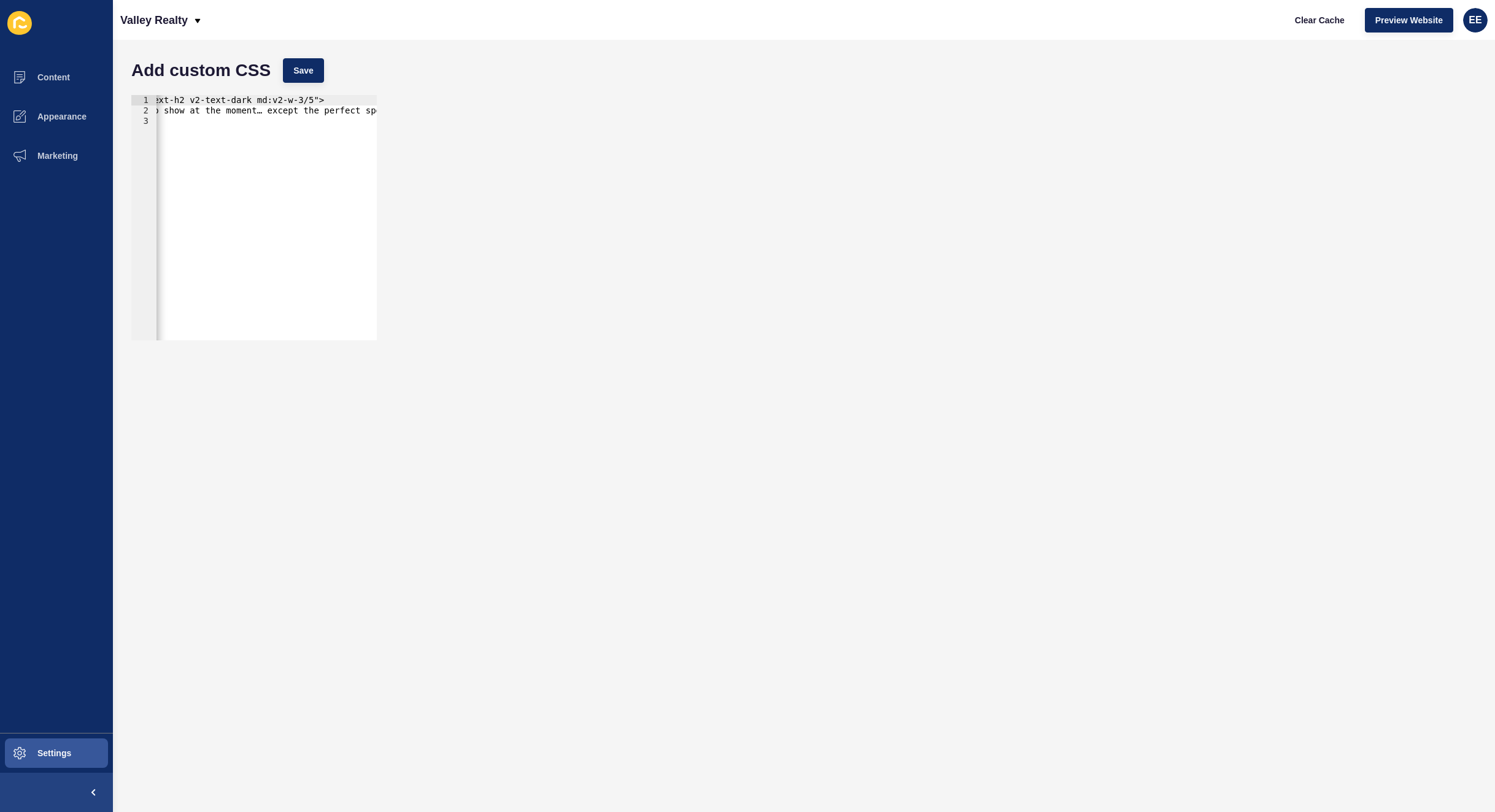
scroll to position [0, 185]
click at [226, 99] on div ".v2-text-h3 md:v2-text-h2 v2-text-dark md:v2-w-3/5"> Nothing to show at the mom…" at bounding box center [283, 222] width 624 height 254
drag, startPoint x: 230, startPoint y: 117, endPoint x: 189, endPoint y: 118, distance: 41.0
click at [189, 118] on div ".v2-text-h3 md:v2-text-h2 v2-text-dark md:v2-w-3/5{ Nothing to show at the mome…" at bounding box center [468, 222] width 624 height 254
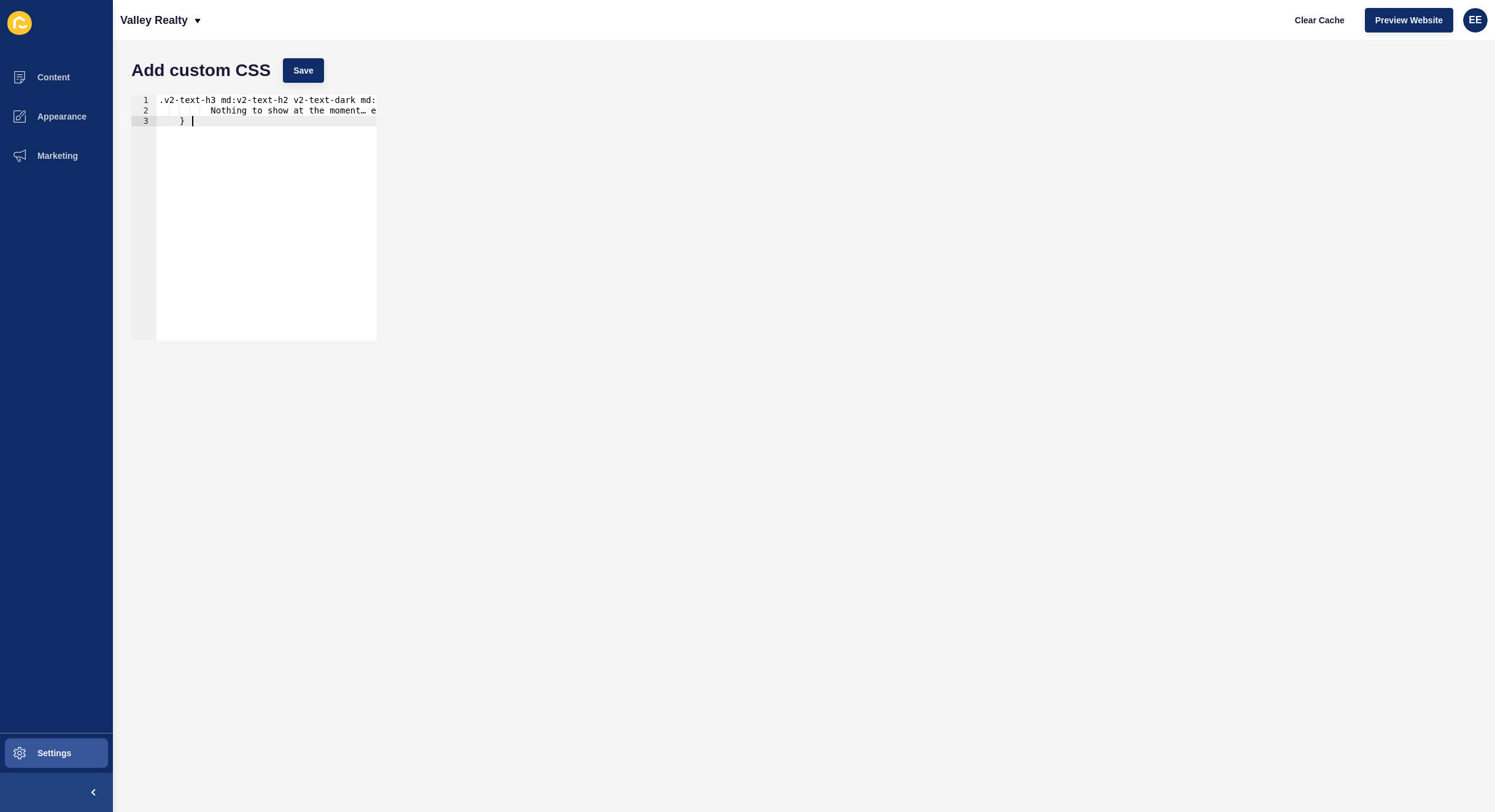
scroll to position [0, 1]
click at [290, 63] on button "Save" at bounding box center [303, 71] width 41 height 24
drag, startPoint x: 193, startPoint y: 140, endPoint x: 194, endPoint y: 129, distance: 11.0
click at [194, 135] on div ".v2-text-h3 md:v2-text-h2 v2-text-dark md:v2-w-3/5{ Nothing to show at the mome…" at bounding box center [468, 222] width 624 height 254
drag, startPoint x: 158, startPoint y: 101, endPoint x: 315, endPoint y: 99, distance: 157.0
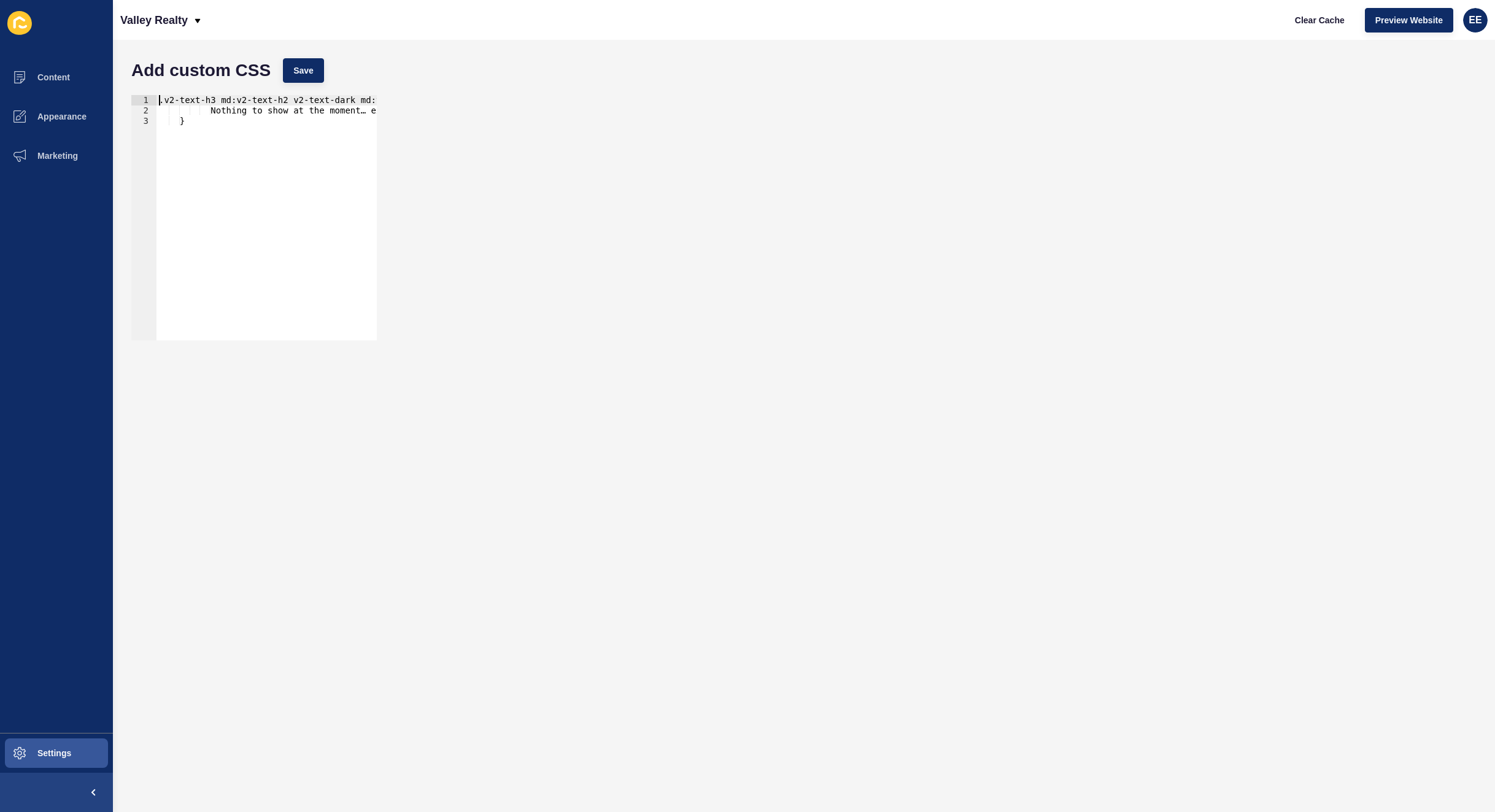
click at [504, 89] on div "} 1 2 3 .v2-text-h3 md:v2-text-h2 v2-text-dark md:v2-w-3/5{ Nothing to show at …" at bounding box center [804, 217] width 1358 height 258
click at [173, 107] on div ".v2-text-h3 md:v2-text-h2 v2-text-dark md:v2-w-3/5{ Nothing to show at the mome…" at bounding box center [468, 222] width 624 height 254
drag, startPoint x: 160, startPoint y: 99, endPoint x: 579, endPoint y: 97, distance: 419.0
click at [409, 97] on div "Nothing to show at the moment… except the perfect spot for your home. Thinking …" at bounding box center [804, 217] width 1358 height 258
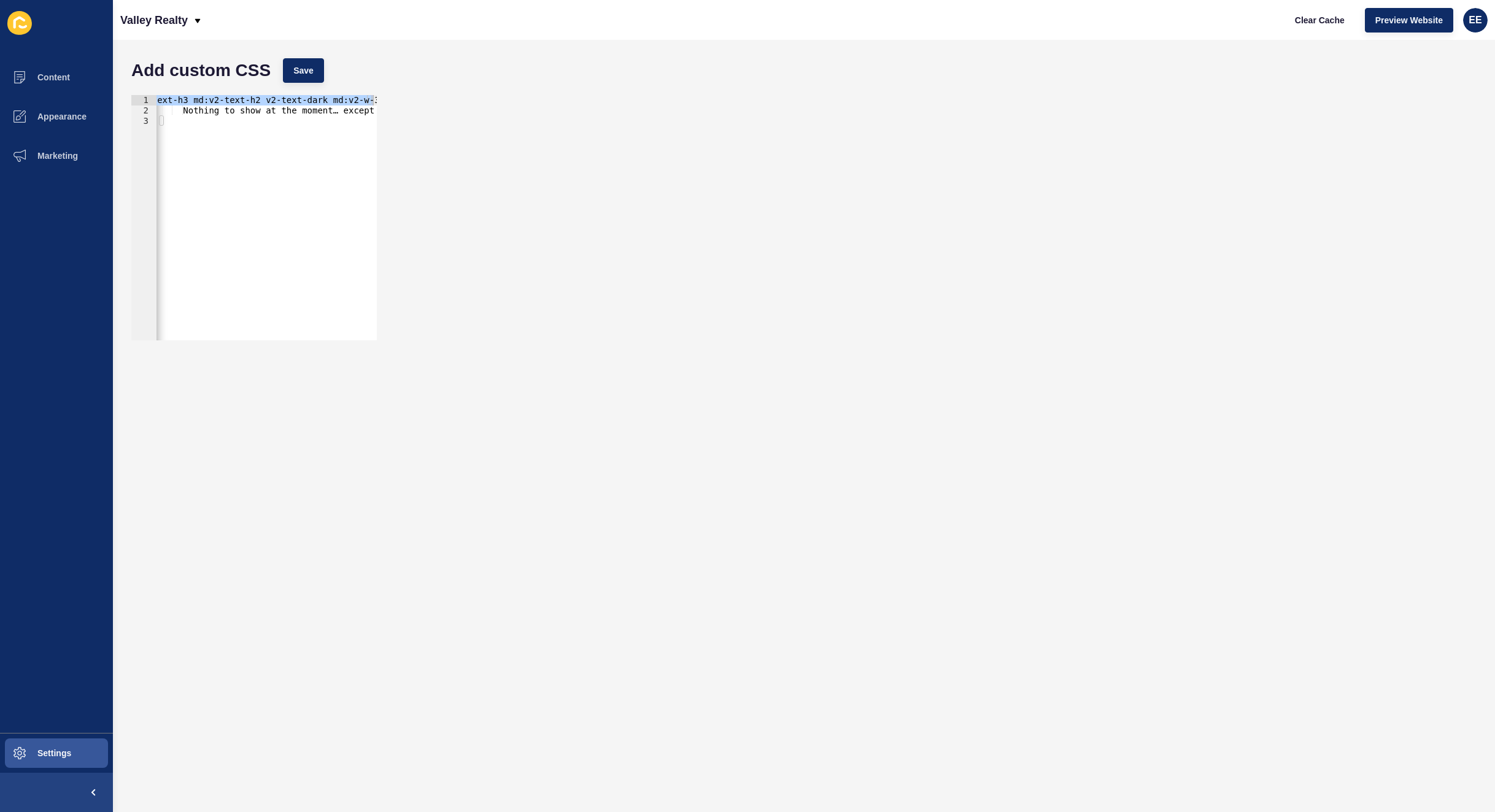
click at [243, 160] on div ".v2-text-h3 md:v2-text-h2 v2-text-dark md:v2-w-3/5{ Nothing to show at the mome…" at bounding box center [441, 222] width 624 height 254
click at [158, 99] on div ".v2-text-h3 md:v2-text-h2 v2-text-dark md:v2-w-3/5{ Nothing to show at the mome…" at bounding box center [468, 222] width 624 height 254
type textarea ".v2-text-h3 md:v2-text-h2 v2-text-dark md:v2-w-3/5{"
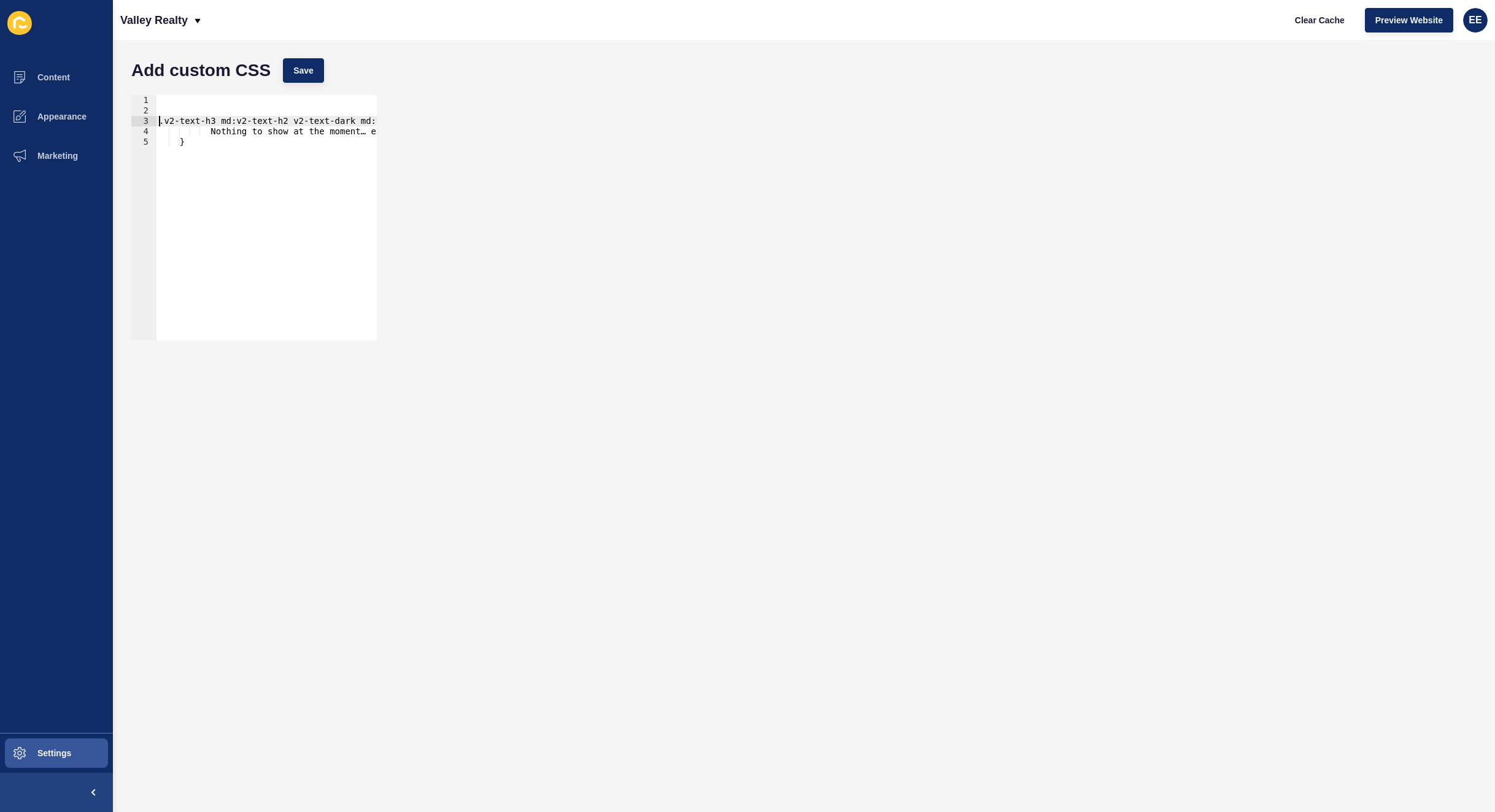
scroll to position [0, 0]
paste textarea "</h2>"
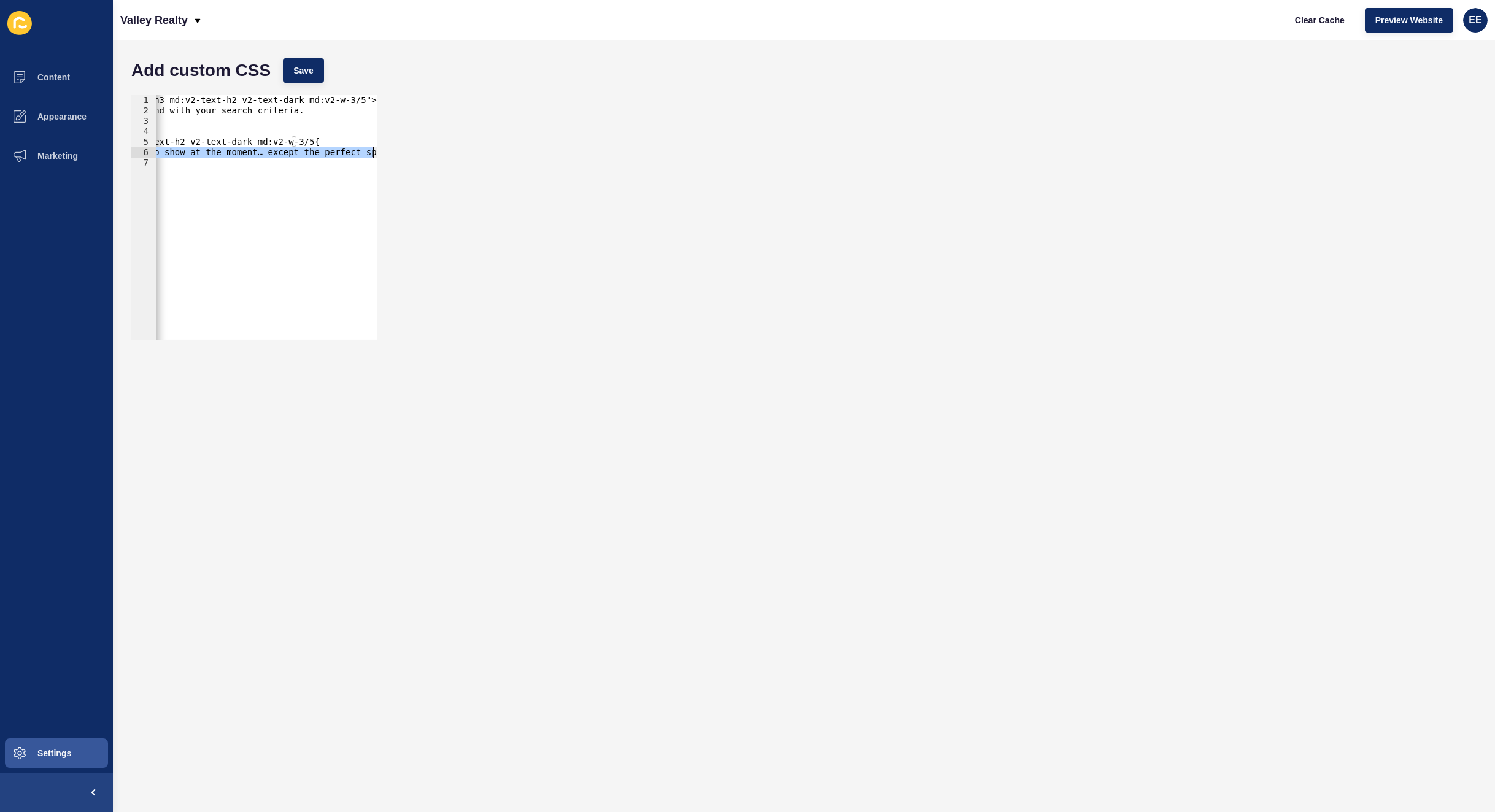
scroll to position [0, 35]
drag, startPoint x: 217, startPoint y: 151, endPoint x: 458, endPoint y: 162, distance: 241.3
click at [449, 161] on div "</h2> 1 2 3 4 5 6 7 <h2 class="v2-text-h3 md:v2-text-h2 v2-text-dark md:v2-w-3/…" at bounding box center [804, 217] width 1358 height 258
type textarea "Nothing to show at the moment… except the perfect spot for your home. Thinking …"
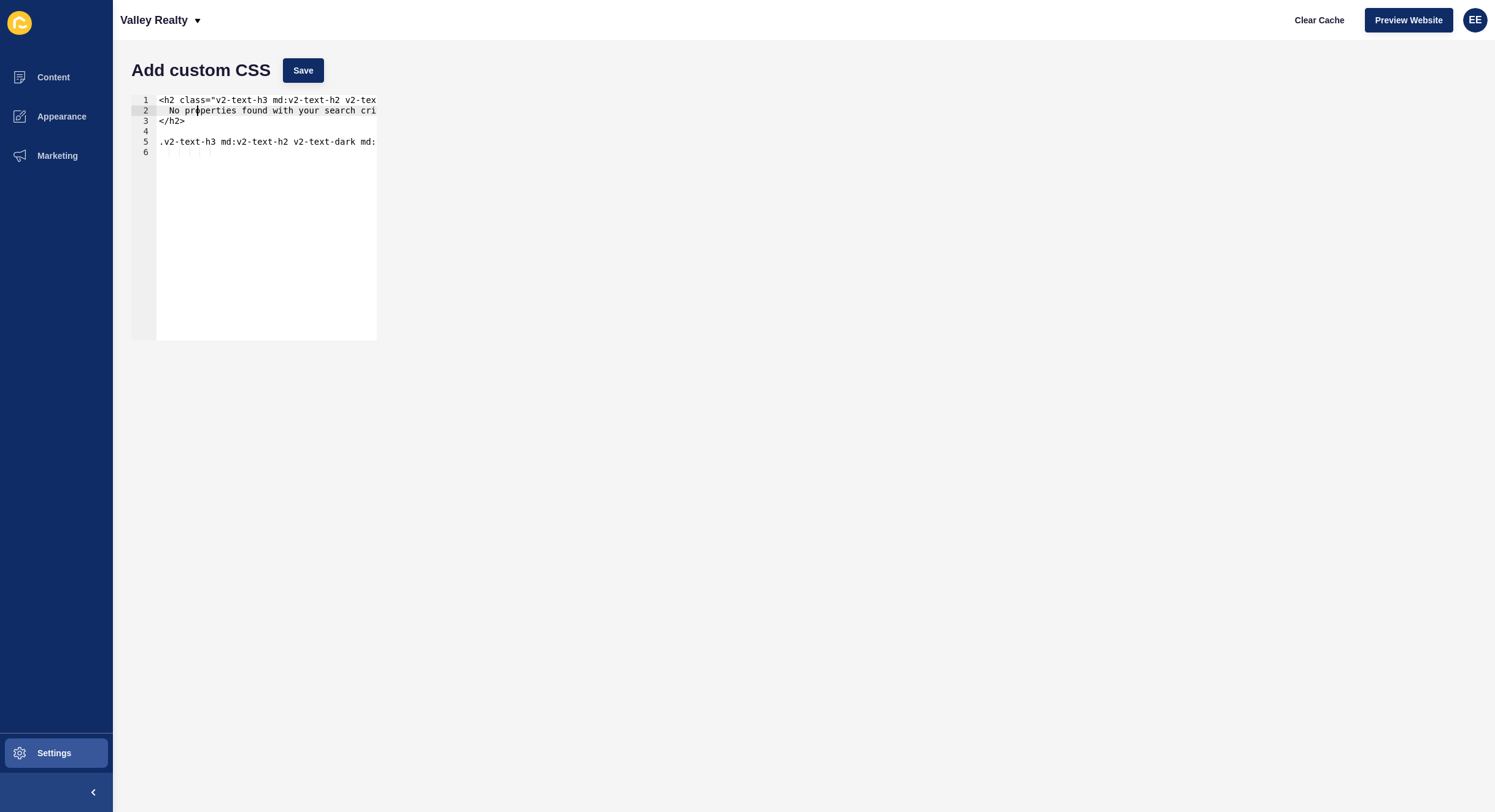
click at [194, 106] on div "<h2 class="v2-text-h3 md:v2-text-h2 v2-text-dark md:v2-w-3/5"> No properties fo…" at bounding box center [305, 222] width 298 height 254
drag, startPoint x: 177, startPoint y: 106, endPoint x: 372, endPoint y: 111, distance: 195.1
click at [372, 111] on div "<h2 class="v2-text-h3 md:v2-text-h2 v2-text-dark md:v2-w-3/5"> No properties fo…" at bounding box center [279, 222] width 298 height 254
paste textarea "}"
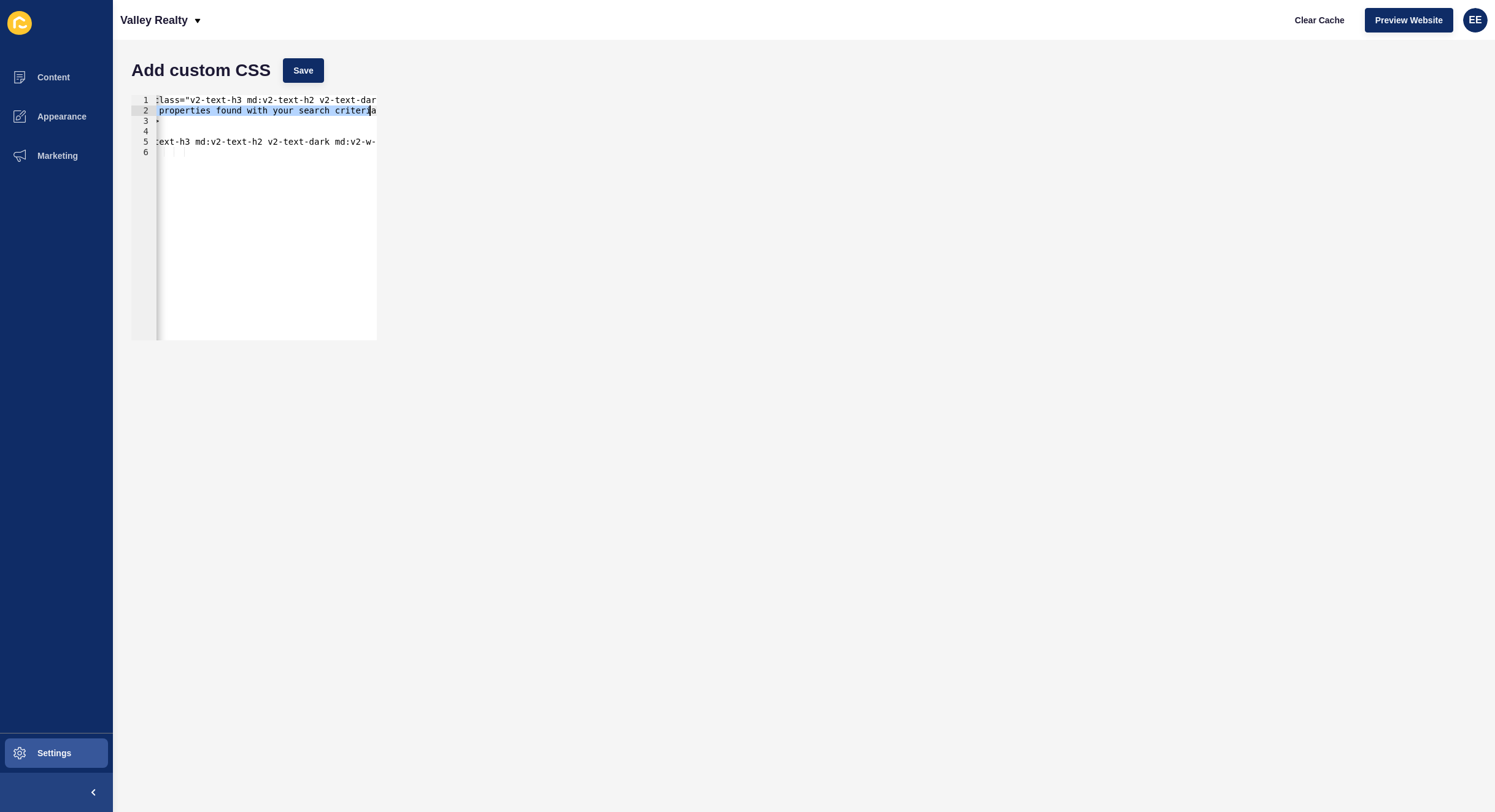
type textarea "}"
type textarea "Nothing to show at the moment… except the perfect spot for your home. Thinking …"
drag, startPoint x: 251, startPoint y: 175, endPoint x: 169, endPoint y: 143, distance: 88.0
click at [251, 174] on div "<h2 class="v2-text-h3 md:v2-text-h2 v2-text-dark md:v2-w-3/5"> Nothing to show …" at bounding box center [449, 222] width 586 height 254
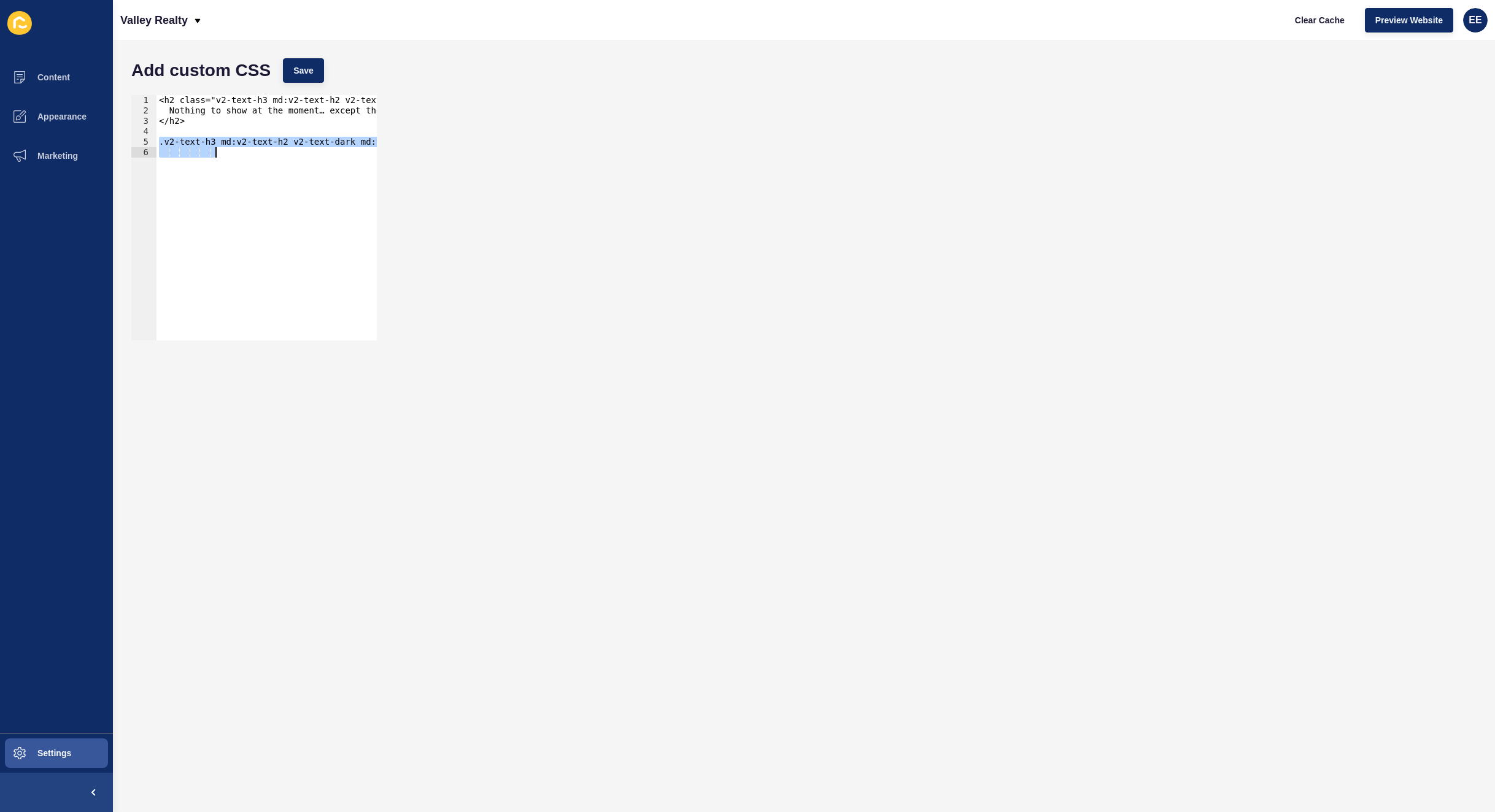
drag, startPoint x: 160, startPoint y: 140, endPoint x: 513, endPoint y: 155, distance: 353.3
click at [513, 155] on div "1 2 3 4 5 6 <h2 class="v2-text-h3 md:v2-text-h2 v2-text-dark md:v2-w-3/5"> Noth…" at bounding box center [804, 217] width 1358 height 258
type textarea ".v2-text-h3 md:v2-text-h2 v2-text-dark md:v2-w-3/5{"
click at [310, 72] on span "Save" at bounding box center [304, 71] width 20 height 12
drag, startPoint x: 200, startPoint y: 128, endPoint x: 131, endPoint y: 77, distance: 85.8
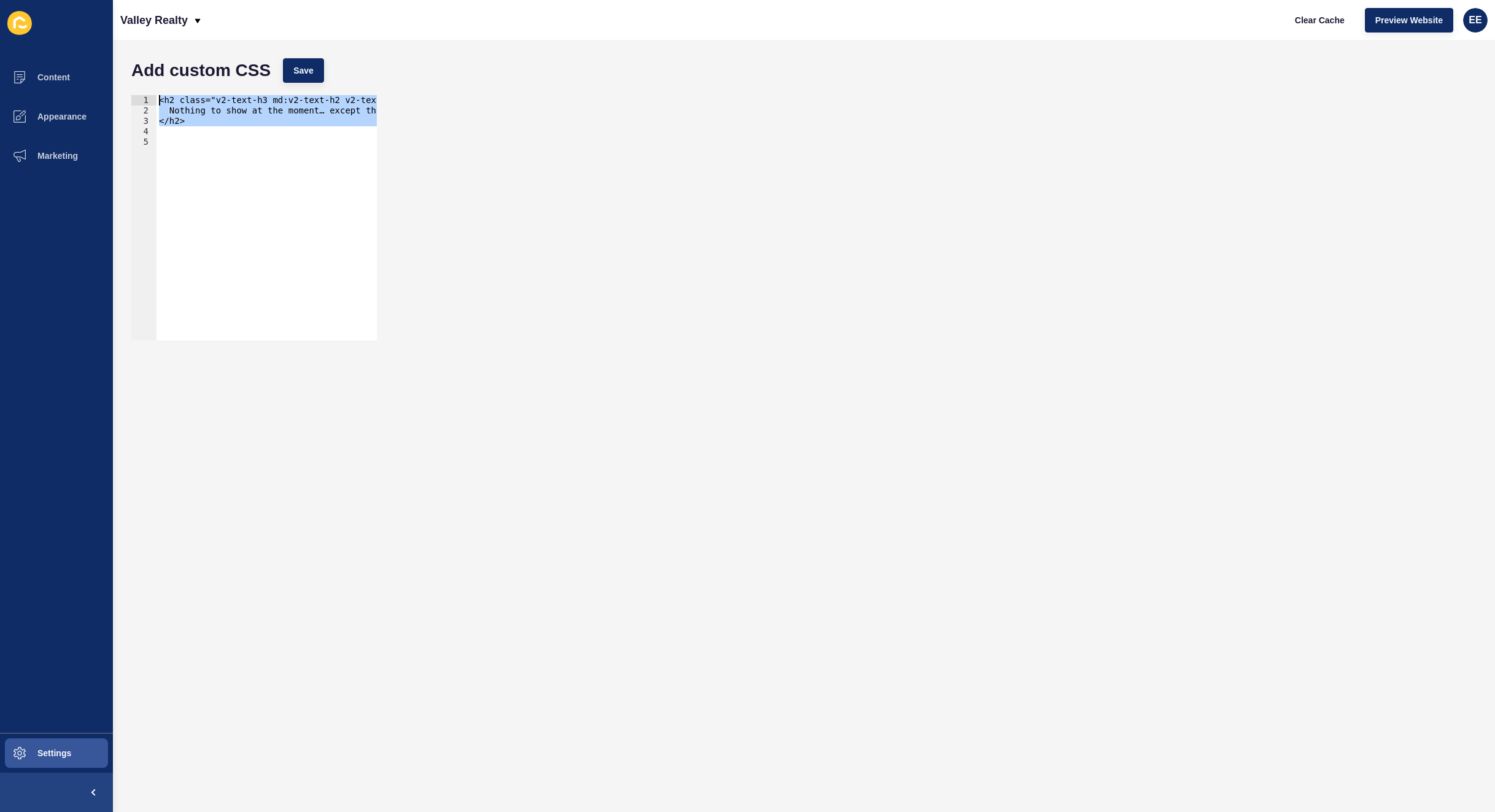
click at [131, 77] on form "Add custom CSS Save 1 2 3 4 5 <h2 class="v2-text-h3 md:v2-text-h2 v2-text-dark …" at bounding box center [804, 426] width 1358 height 748
paste textarea "</div>"
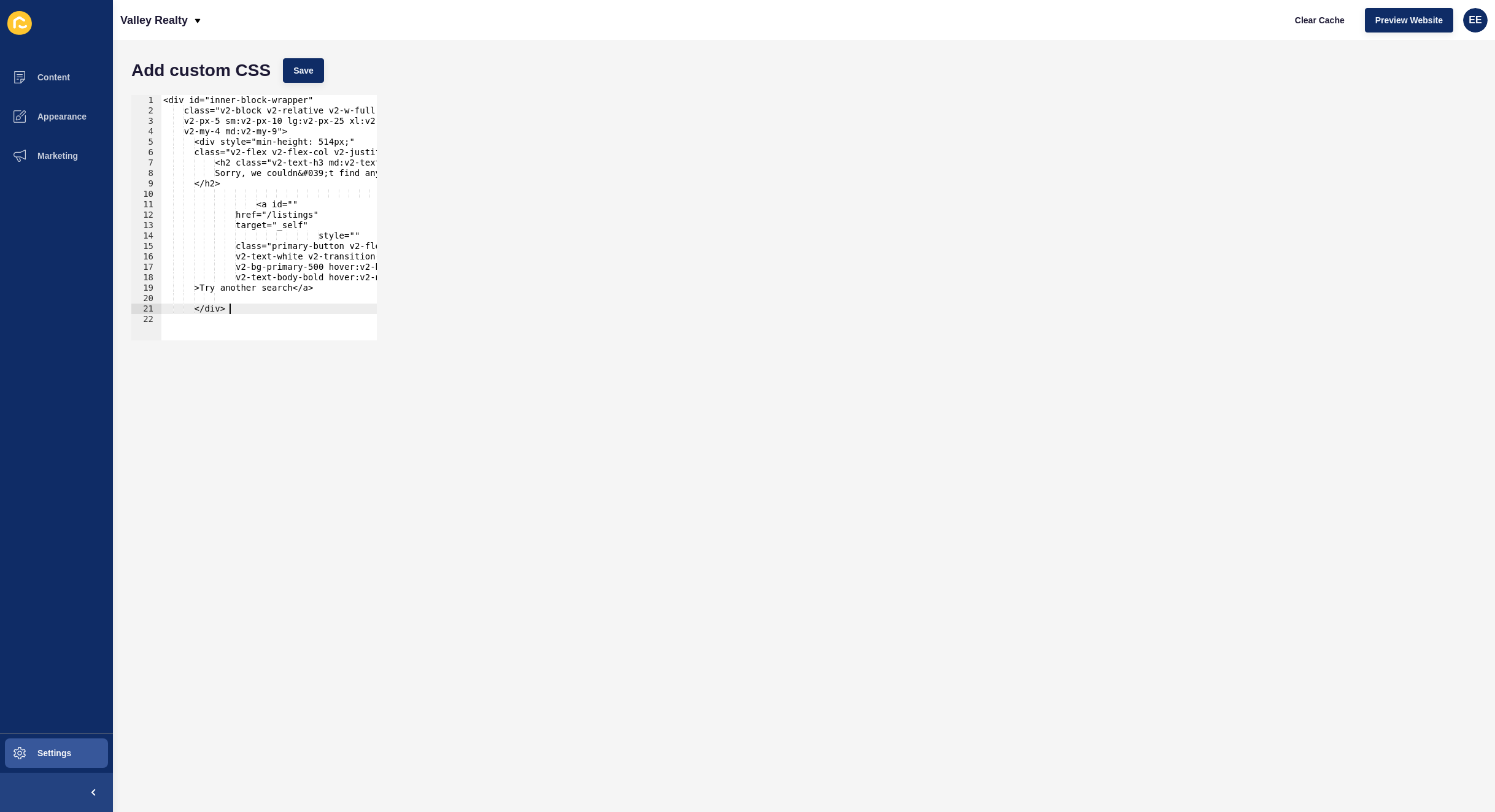
drag, startPoint x: 290, startPoint y: 173, endPoint x: 544, endPoint y: 344, distance: 306.2
click at [290, 174] on div "<div id="inner-block-wrapper" class="v2-block v2-relative v2-w-full v2-px-5 sm:…" at bounding box center [466, 222] width 610 height 254
click at [227, 165] on div "<div id="inner-block-wrapper" class="v2-block v2-relative v2-w-full v2-px-5 sm:…" at bounding box center [466, 222] width 610 height 254
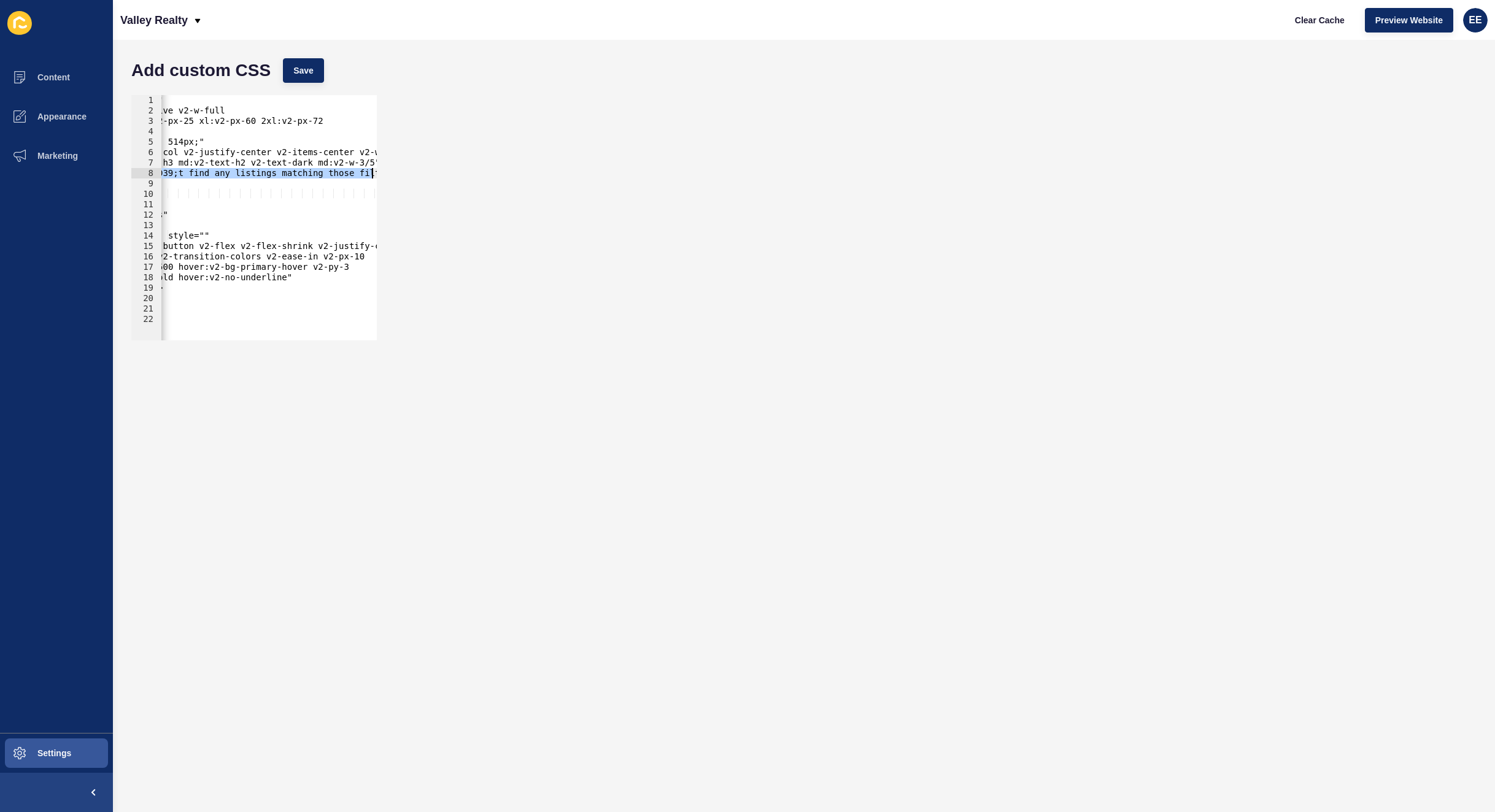
scroll to position [0, 150]
drag, startPoint x: 218, startPoint y: 172, endPoint x: 398, endPoint y: 169, distance: 180.0
click at [398, 169] on div "<h2 class="v2-text-h3 md:v2-text-h2 v2-text-dark md:v2-w-3/5"> 1 2 3 4 5 6 7 8 …" at bounding box center [804, 217] width 1358 height 258
type textarea "Sorry, we couldn&#039;t find any listings matching those filters"
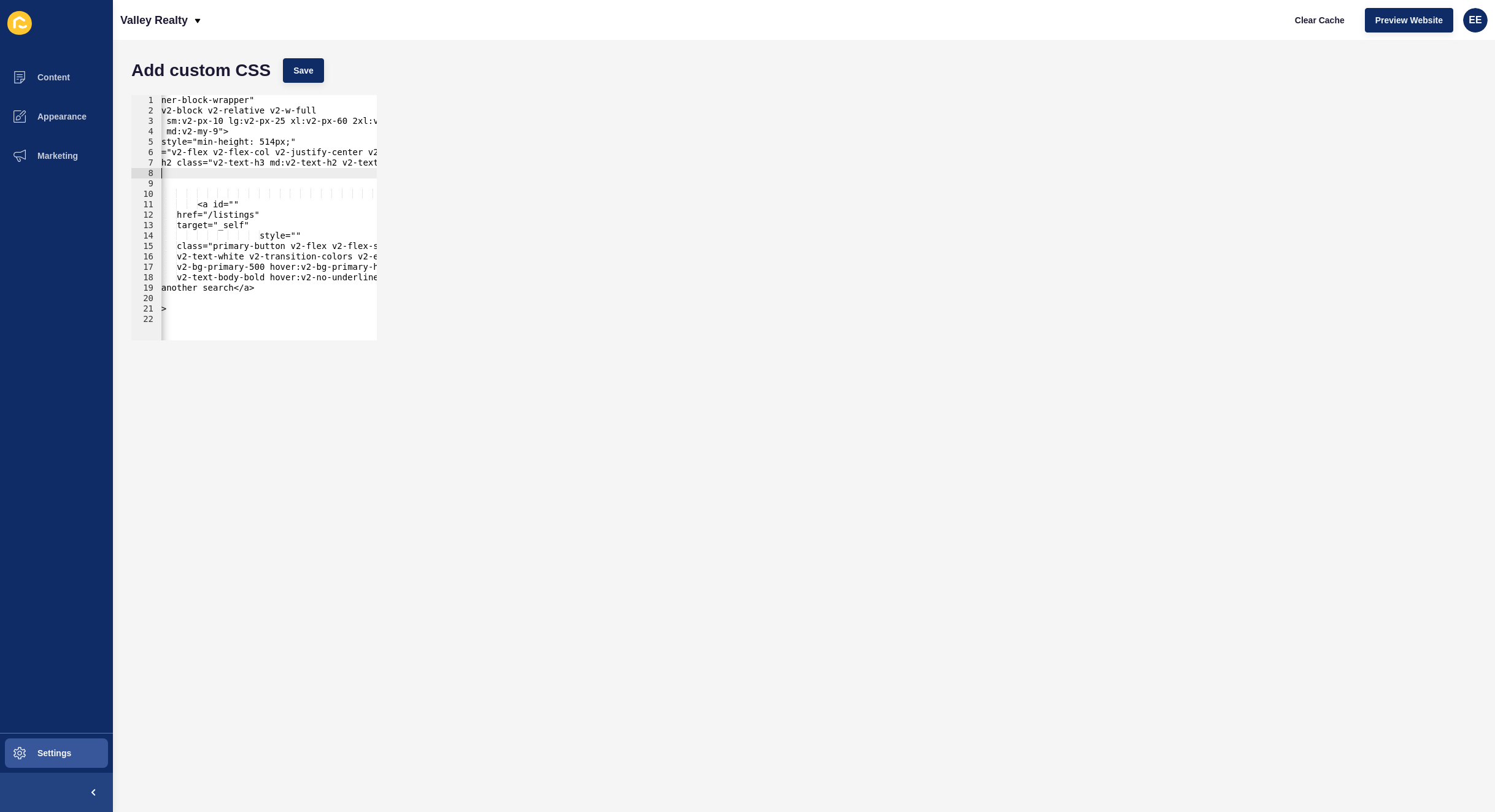
paste textarea "Nothing to show at the moment… except the perfect spot for your home. Thinking …"
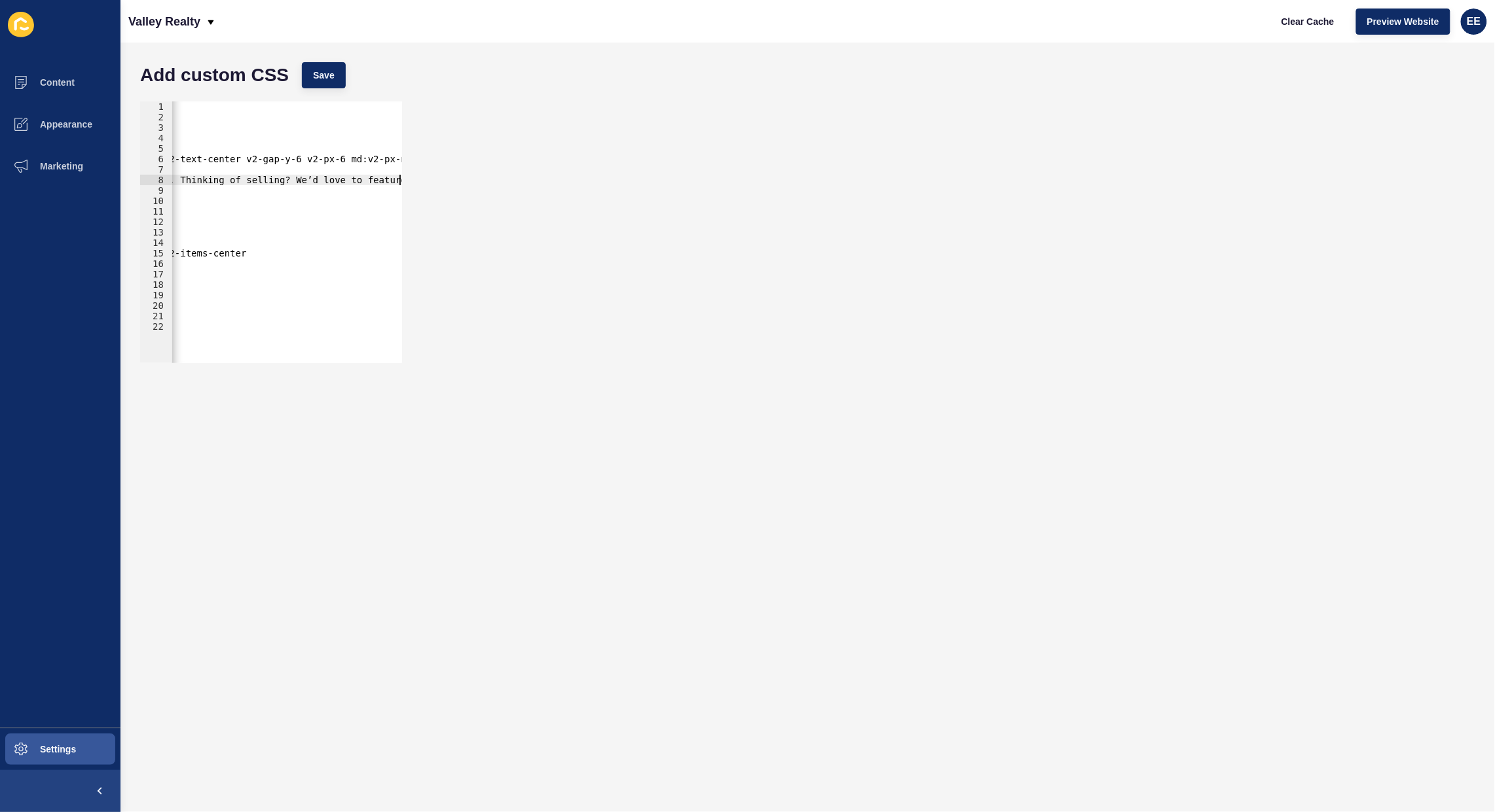
scroll to position [0, 0]
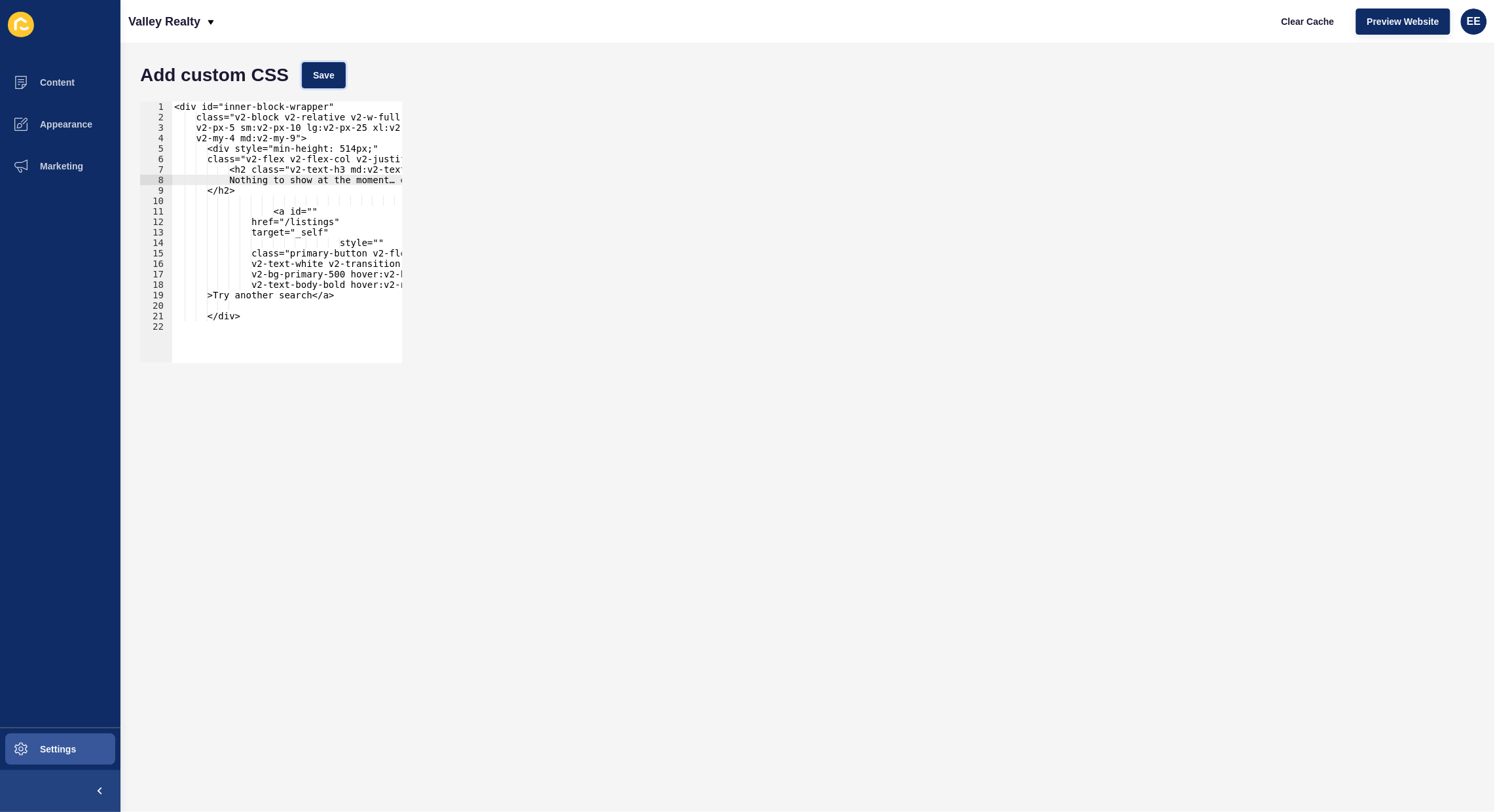
click at [328, 75] on span "Save" at bounding box center [324, 75] width 22 height 13
click at [1304, 22] on span "Clear Cache" at bounding box center [1308, 22] width 53 height 13
click at [240, 169] on div "<div id="inner-block-wrapper" class="v2-block v2-relative v2-w-full v2-px-5 sm:…" at bounding box center [505, 236] width 666 height 270
drag, startPoint x: 172, startPoint y: 102, endPoint x: 381, endPoint y: 123, distance: 210.1
click at [388, 123] on div "<h2 class="v2-text-h3 md:v2-text-h2 v2-text-dark md:v2-w-3/5"> 1 2 3 4 5 6 7 8 …" at bounding box center [271, 232] width 262 height 262
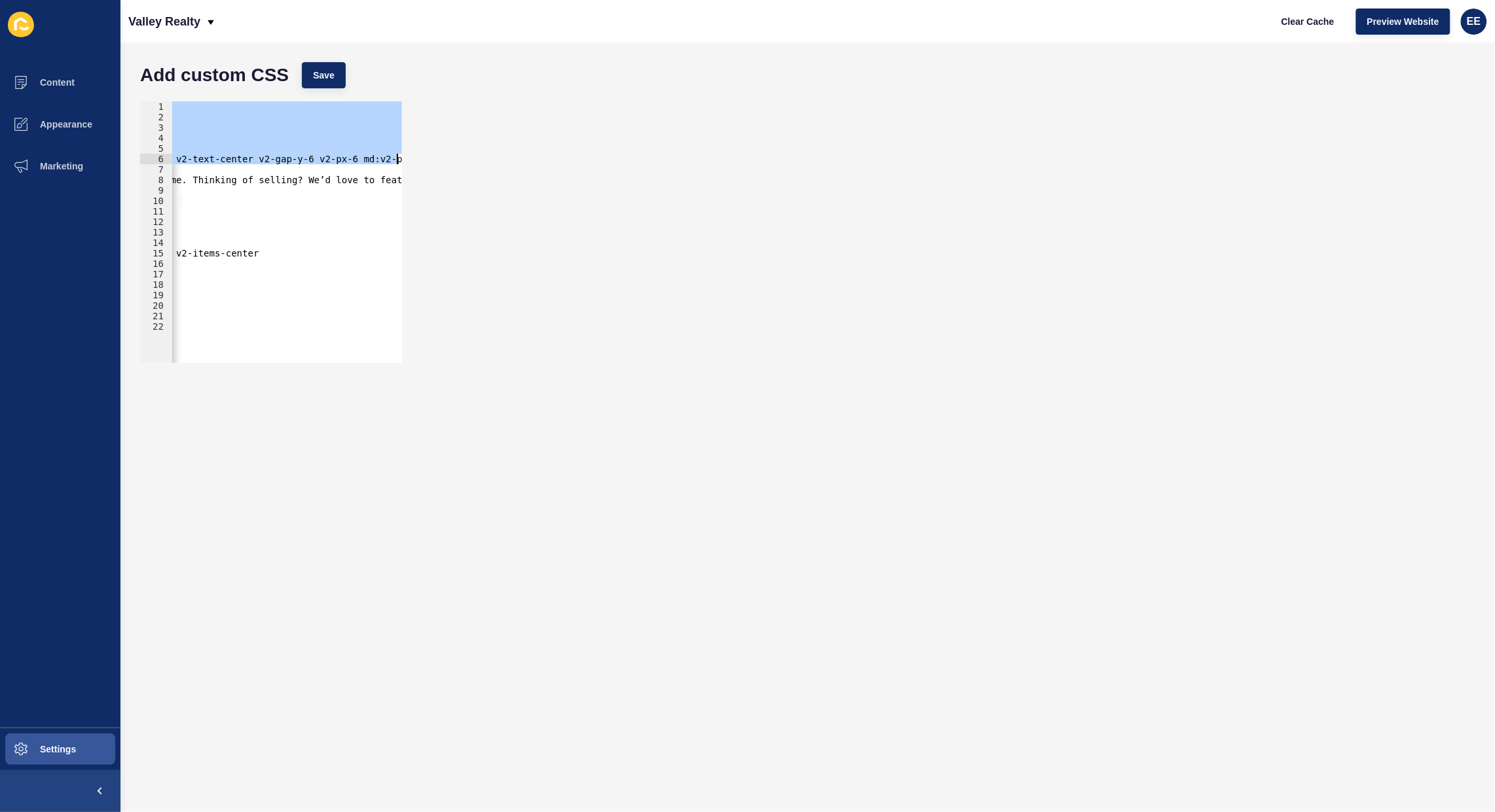
scroll to position [0, 375]
drag, startPoint x: 175, startPoint y: 103, endPoint x: 400, endPoint y: 174, distance: 235.9
click at [400, 174] on div "<div id="inner-block-wrapper" class="v2-block v2-relative v2-w-full v2-px-5 sm:…" at bounding box center [128, 236] width 666 height 270
type textarea "class="v2-flex v2-flex-col v2-justify-center v2-items-center v2-w-full v2-text-…"
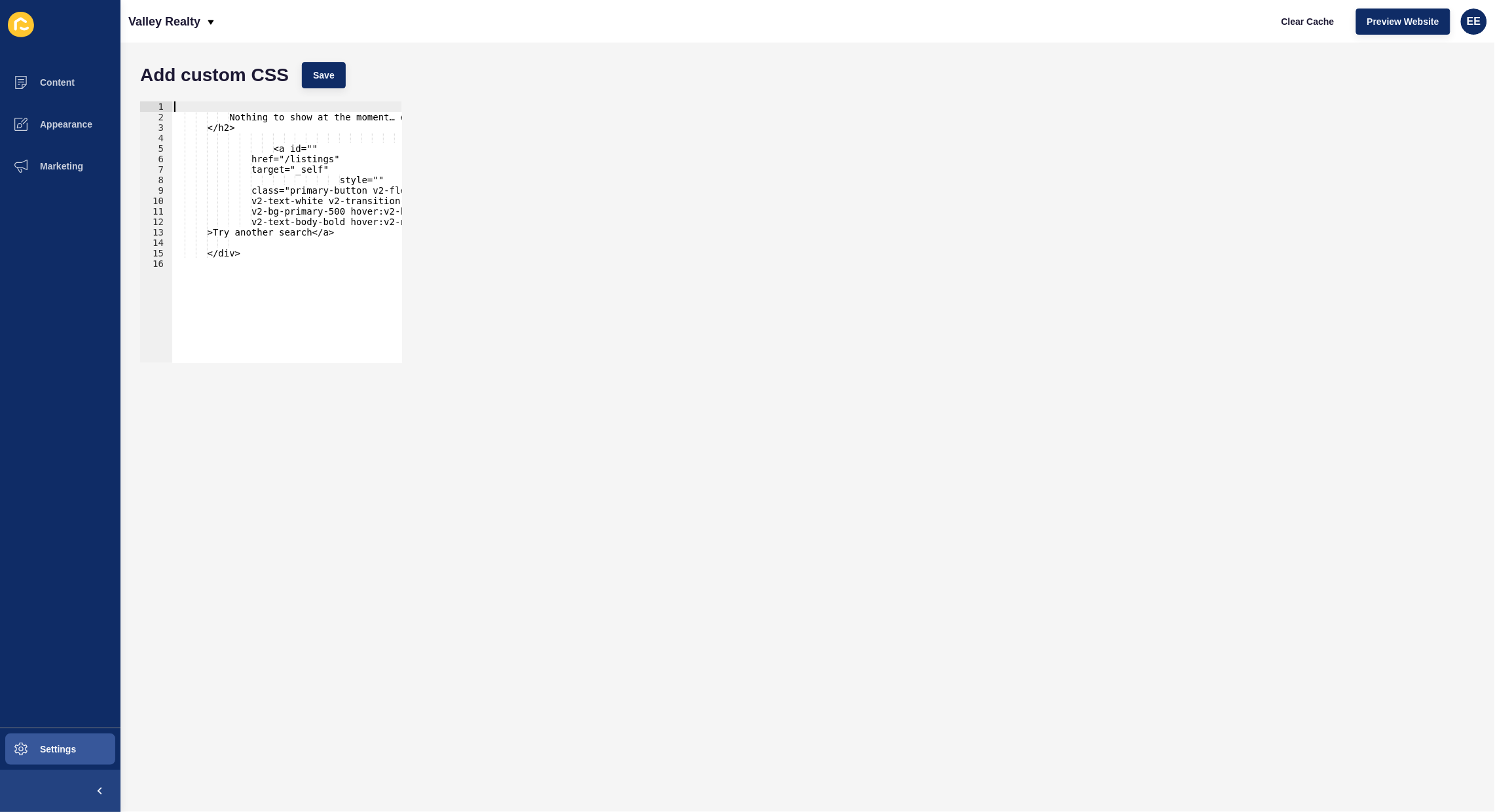
scroll to position [0, 0]
paste textarea "v2-text-h3"
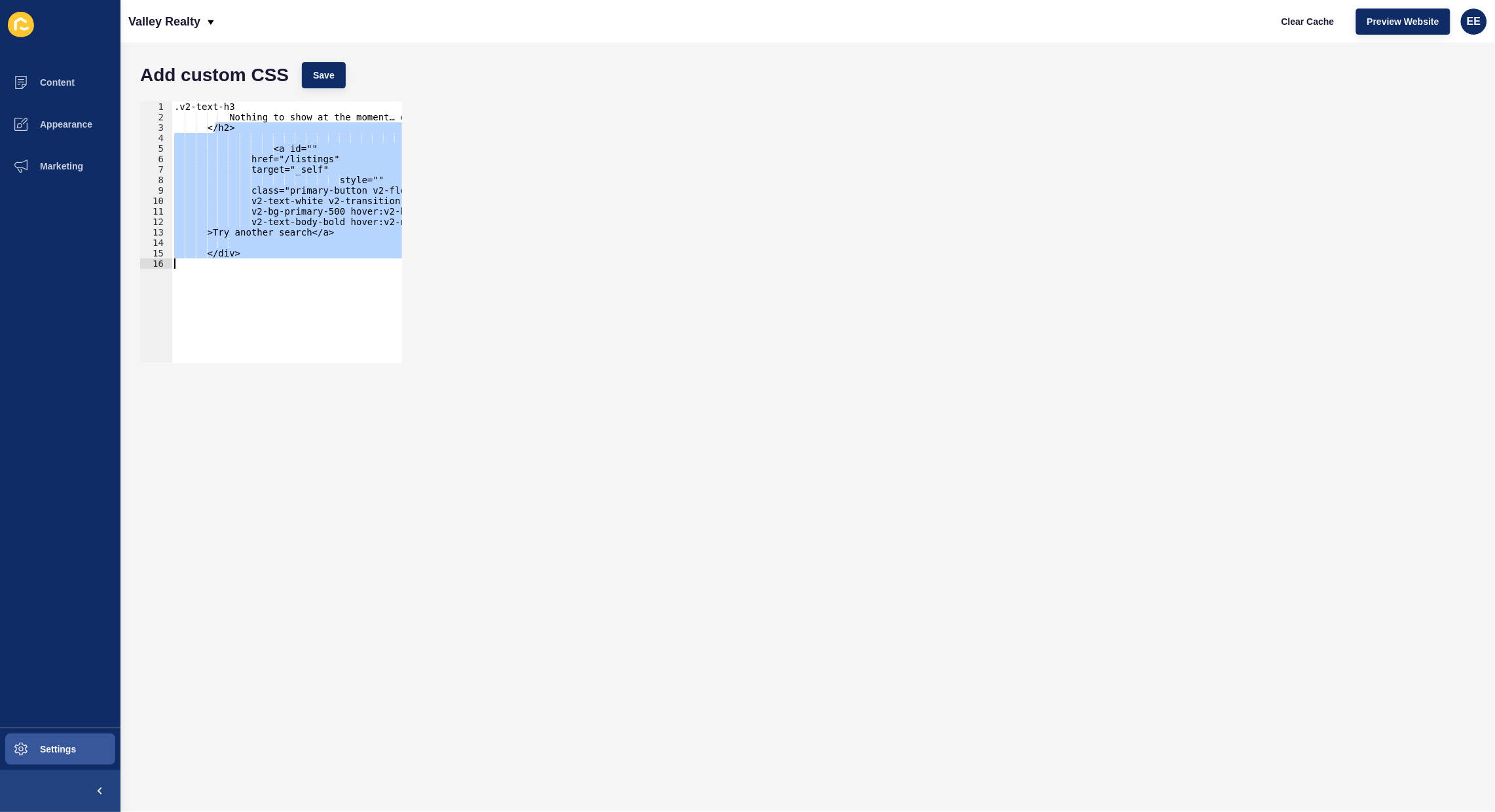
drag, startPoint x: 213, startPoint y: 125, endPoint x: 354, endPoint y: 268, distance: 200.8
click at [354, 268] on div ".v2-text-h3 Nothing to show at the moment… except the perfect spot for your hom…" at bounding box center [505, 236] width 666 height 270
type textarea "</div>"
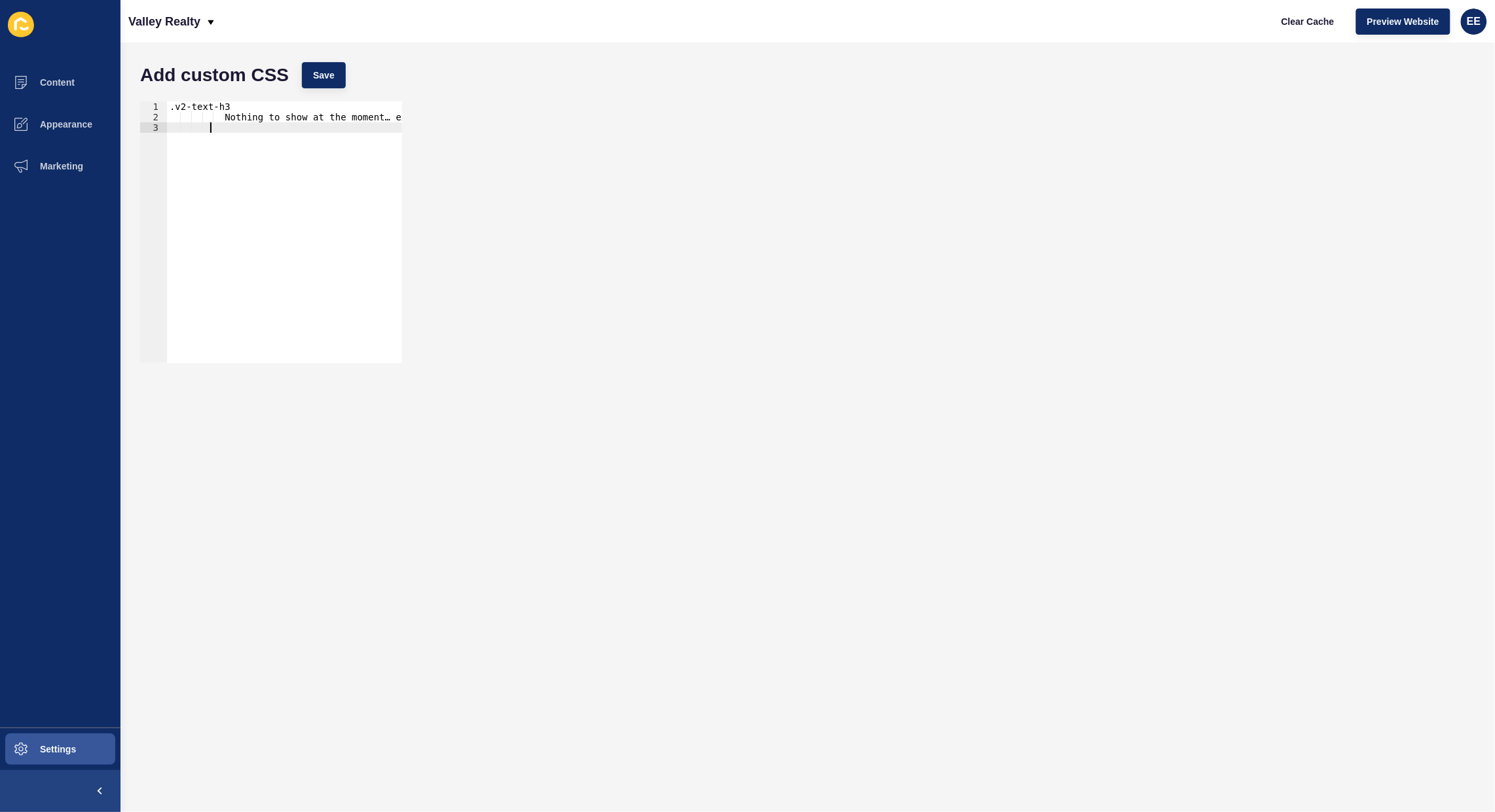
click at [240, 105] on div ".v2-text-h3 Nothing to show at the moment… except the perfect spot for your hom…" at bounding box center [500, 236] width 666 height 270
type textarea ".v2-text-h3 {"
click at [254, 129] on div ".v2-text-h3 { Nothing to show at the moment… except the perfect spot for your h…" at bounding box center [500, 236] width 666 height 270
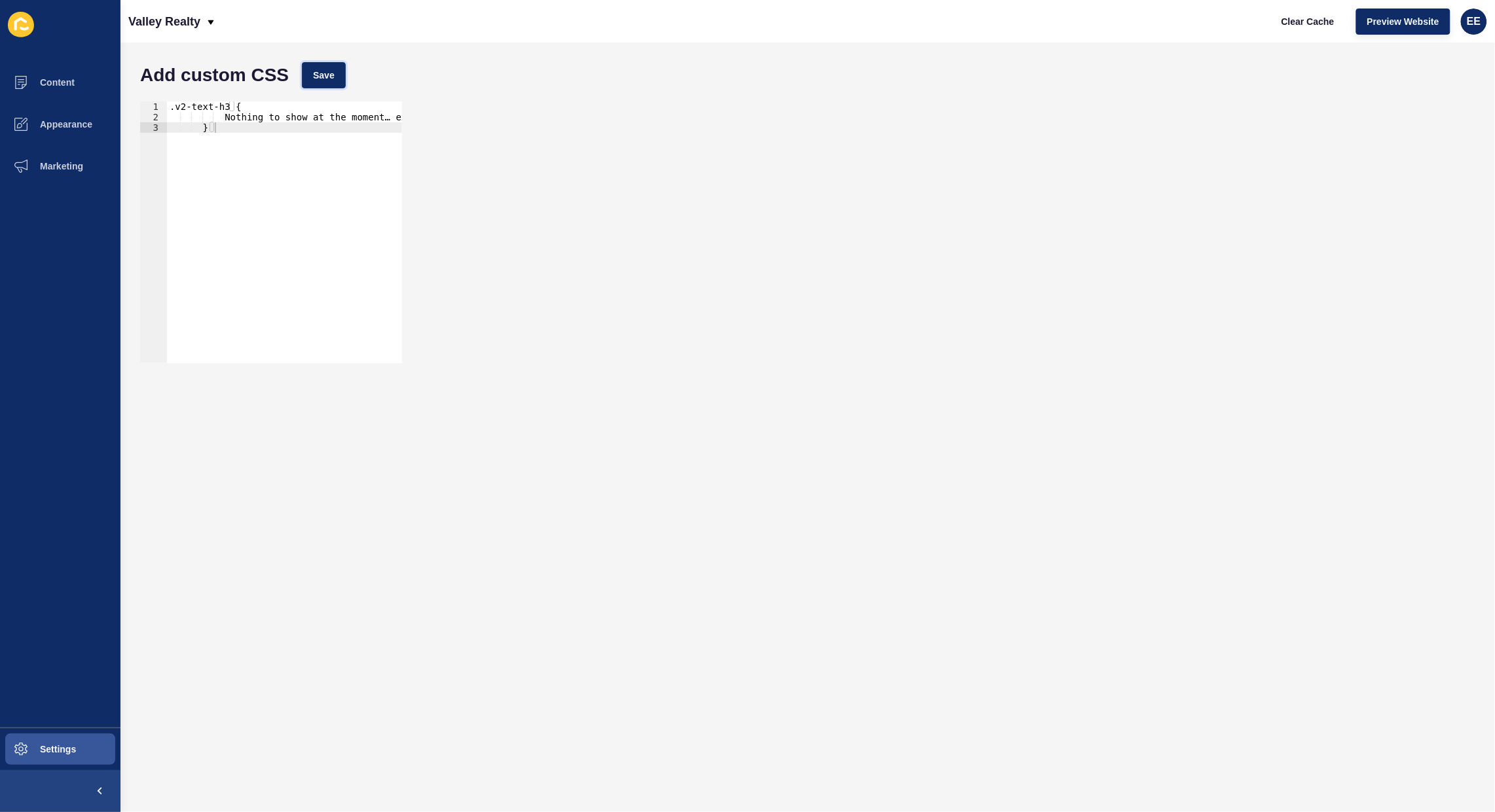
click at [316, 74] on span "Save" at bounding box center [324, 75] width 22 height 13
drag, startPoint x: 243, startPoint y: 107, endPoint x: 10, endPoint y: 107, distance: 233.0
click at [11, 107] on div "Content Appearance Marketing Settings Valley Realty Clear Cache Preview Website…" at bounding box center [747, 406] width 1495 height 812
click at [337, 67] on button "Save" at bounding box center [324, 75] width 44 height 26
click at [1298, 21] on span "Clear Cache" at bounding box center [1308, 22] width 53 height 13
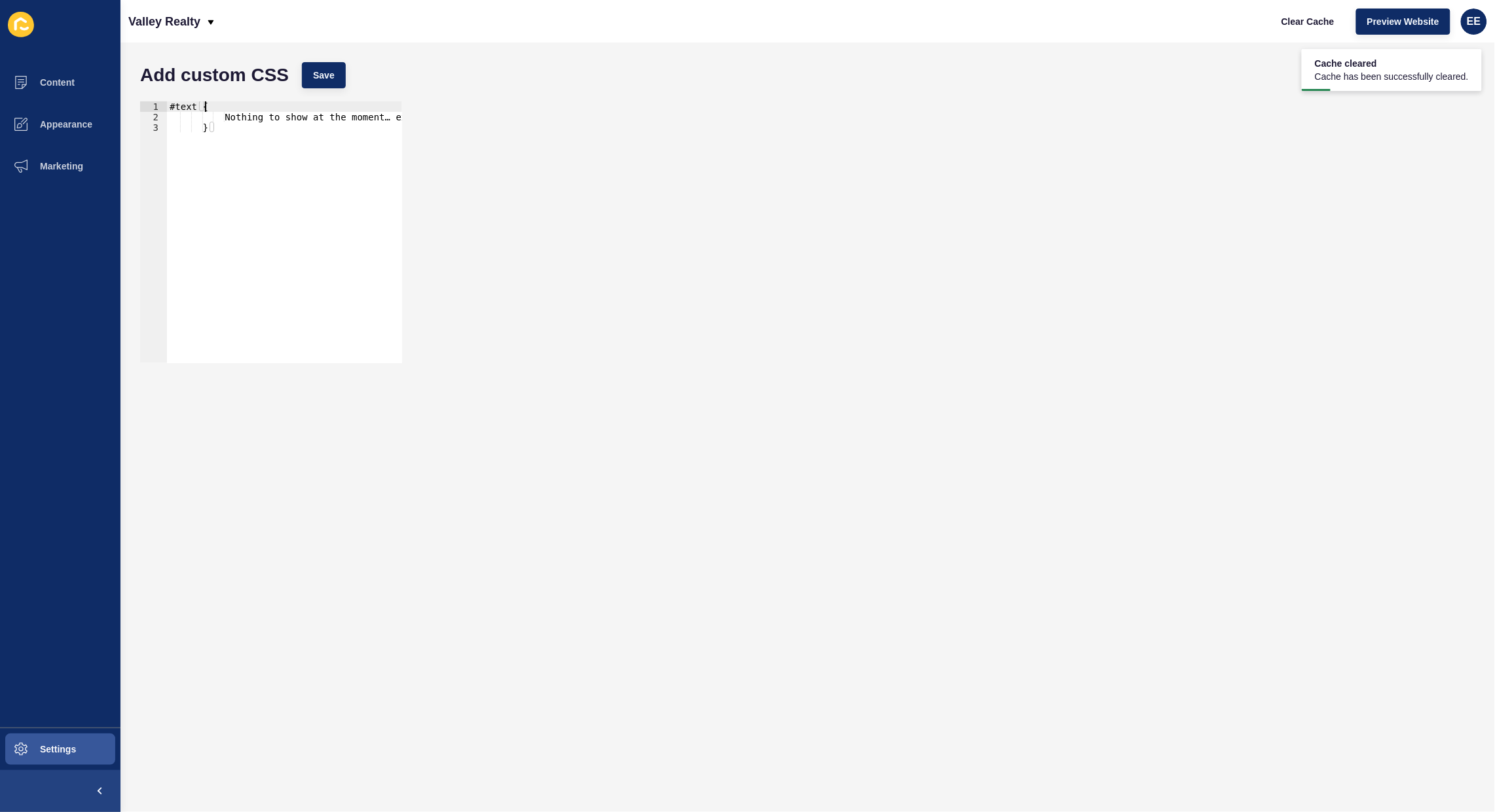
drag, startPoint x: 214, startPoint y: 104, endPoint x: 178, endPoint y: 109, distance: 36.3
click at [178, 109] on div "#text { Nothing to show at the moment… except the perfect spot for your home. T…" at bounding box center [500, 236] width 666 height 270
click at [181, 108] on div "#text { Nothing to show at the moment… except the perfect spot for your home. T…" at bounding box center [284, 232] width 235 height 262
drag, startPoint x: 194, startPoint y: 104, endPoint x: 118, endPoint y: 104, distance: 76.0
click at [125, 104] on div "Add custom CSS Save #text { 1 2 3 #text { Nothing to show at the moment… except…" at bounding box center [807, 428] width 1375 height 770
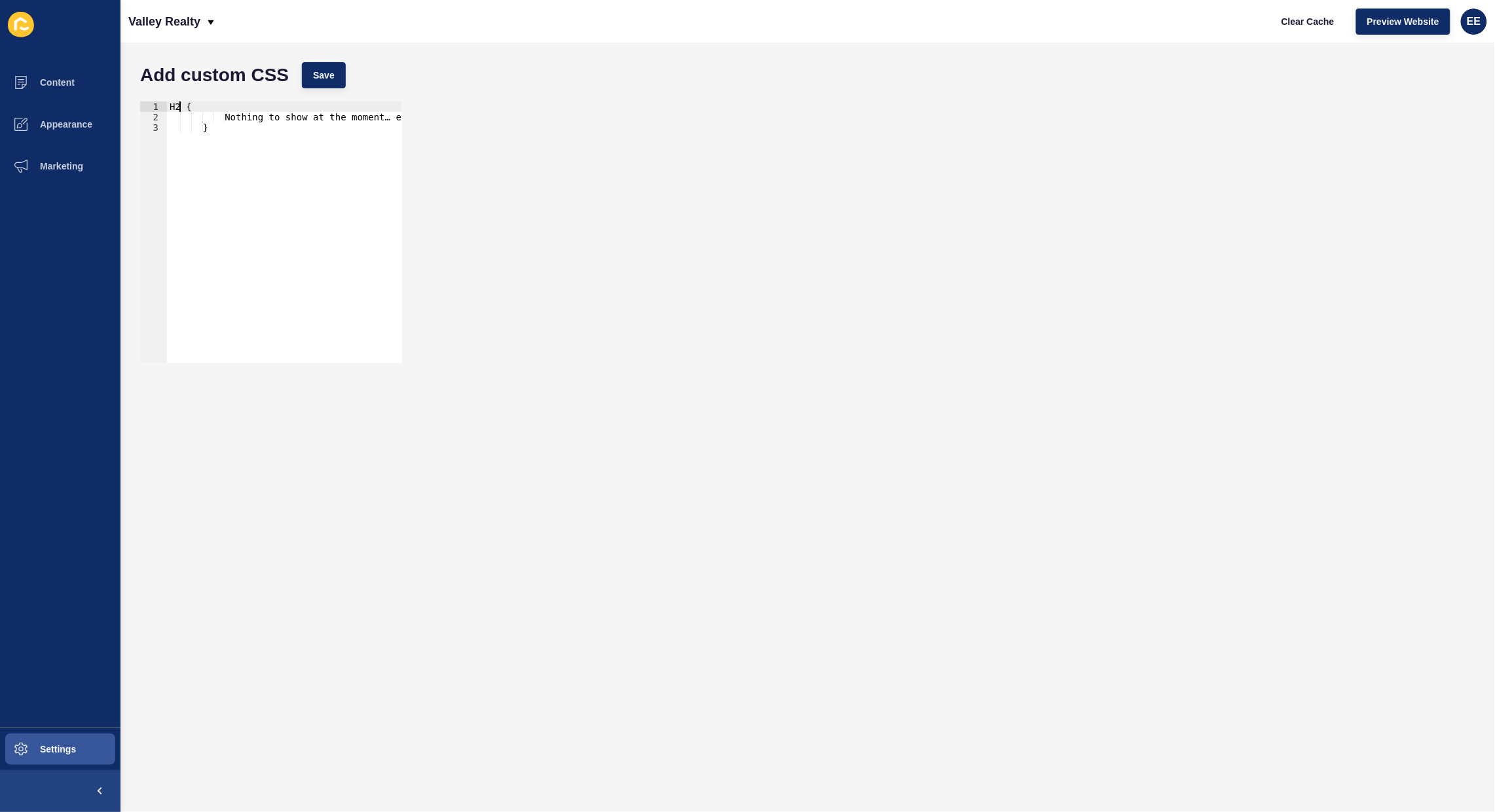
scroll to position [0, 1]
paste textarea ".v2-text-h3"
click at [186, 105] on div "H2..v2-text-h3 { Nothing to show at the moment… except the perfect spot for you…" at bounding box center [500, 236] width 666 height 270
click at [336, 71] on button "Save" at bounding box center [324, 75] width 44 height 26
click at [247, 104] on div "H2.v2-text-h3 { Nothing to show at the moment… except the perfect spot for your…" at bounding box center [500, 236] width 666 height 270
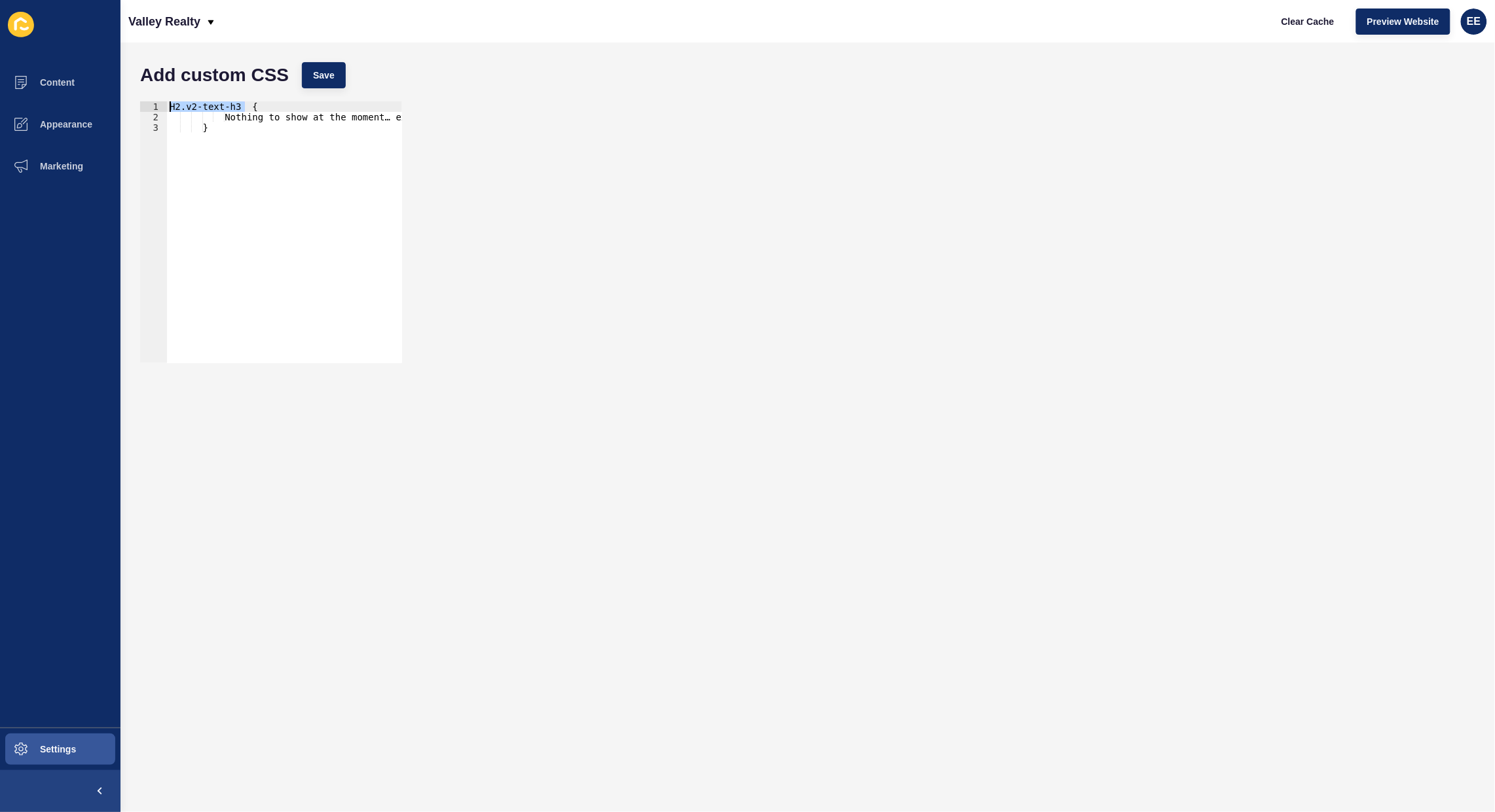
drag, startPoint x: 244, startPoint y: 103, endPoint x: 165, endPoint y: 102, distance: 79.0
click at [165, 102] on div "H2.v2-text-h3 { 1 2 3 H2.v2-text-h3 { Nothing to show at the moment… except the…" at bounding box center [271, 232] width 262 height 262
click at [181, 102] on div "H2.v2-text-h3 { Nothing to show at the moment… except the perfect spot for your…" at bounding box center [284, 232] width 235 height 262
click at [231, 115] on div ".v2-text-h3 { Nothing to show at the moment… except the perfect spot for your h…" at bounding box center [500, 236] width 666 height 270
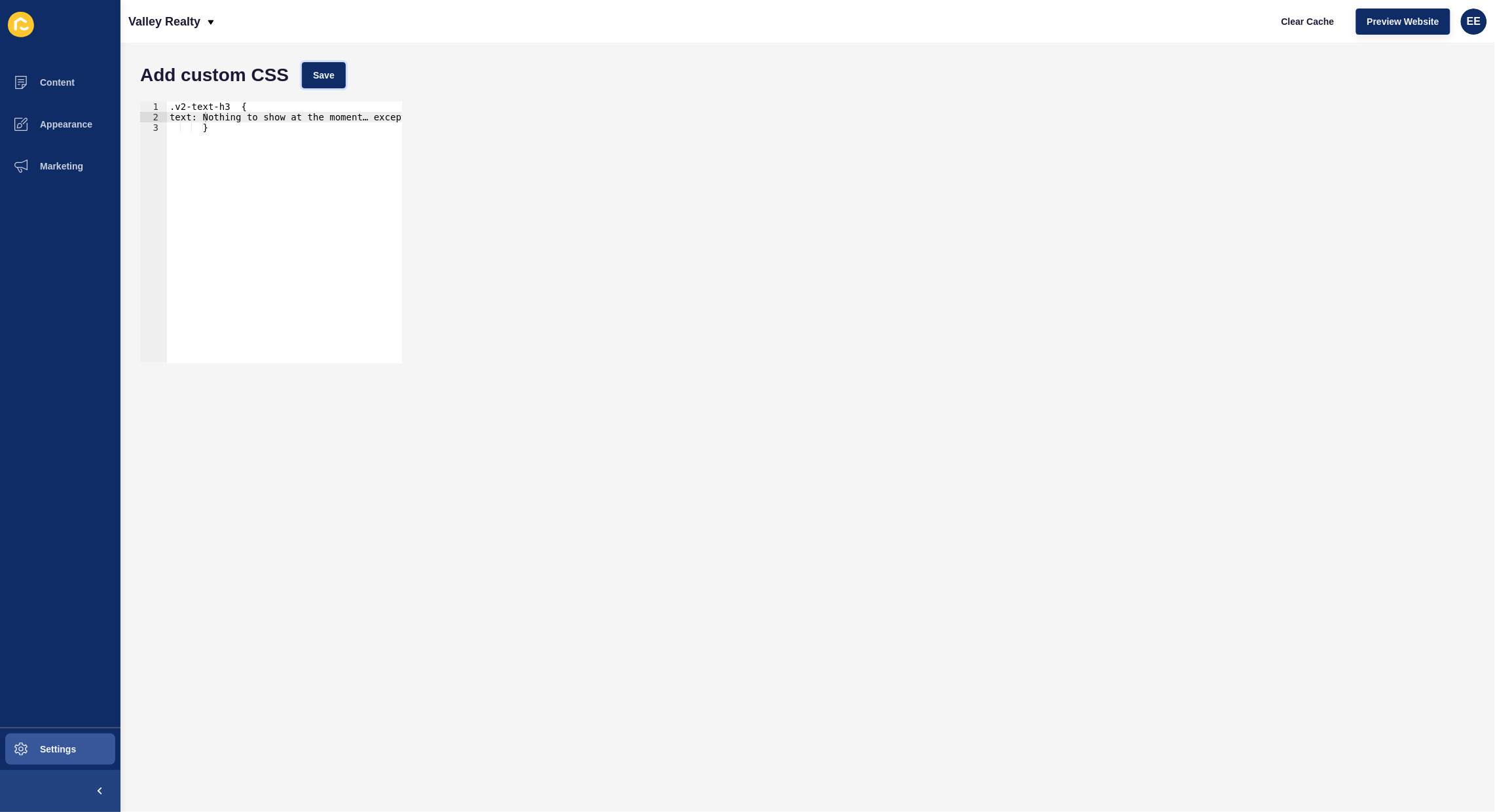
drag, startPoint x: 325, startPoint y: 70, endPoint x: 357, endPoint y: 79, distance: 33.2
click at [328, 72] on span "Save" at bounding box center [324, 75] width 22 height 13
drag, startPoint x: 383, startPoint y: 116, endPoint x: 406, endPoint y: 116, distance: 23.0
click at [393, 116] on div ".v2-text-h3 { text: Nothing to show at the moment… except the perfect spot for …" at bounding box center [81, 236] width 641 height 270
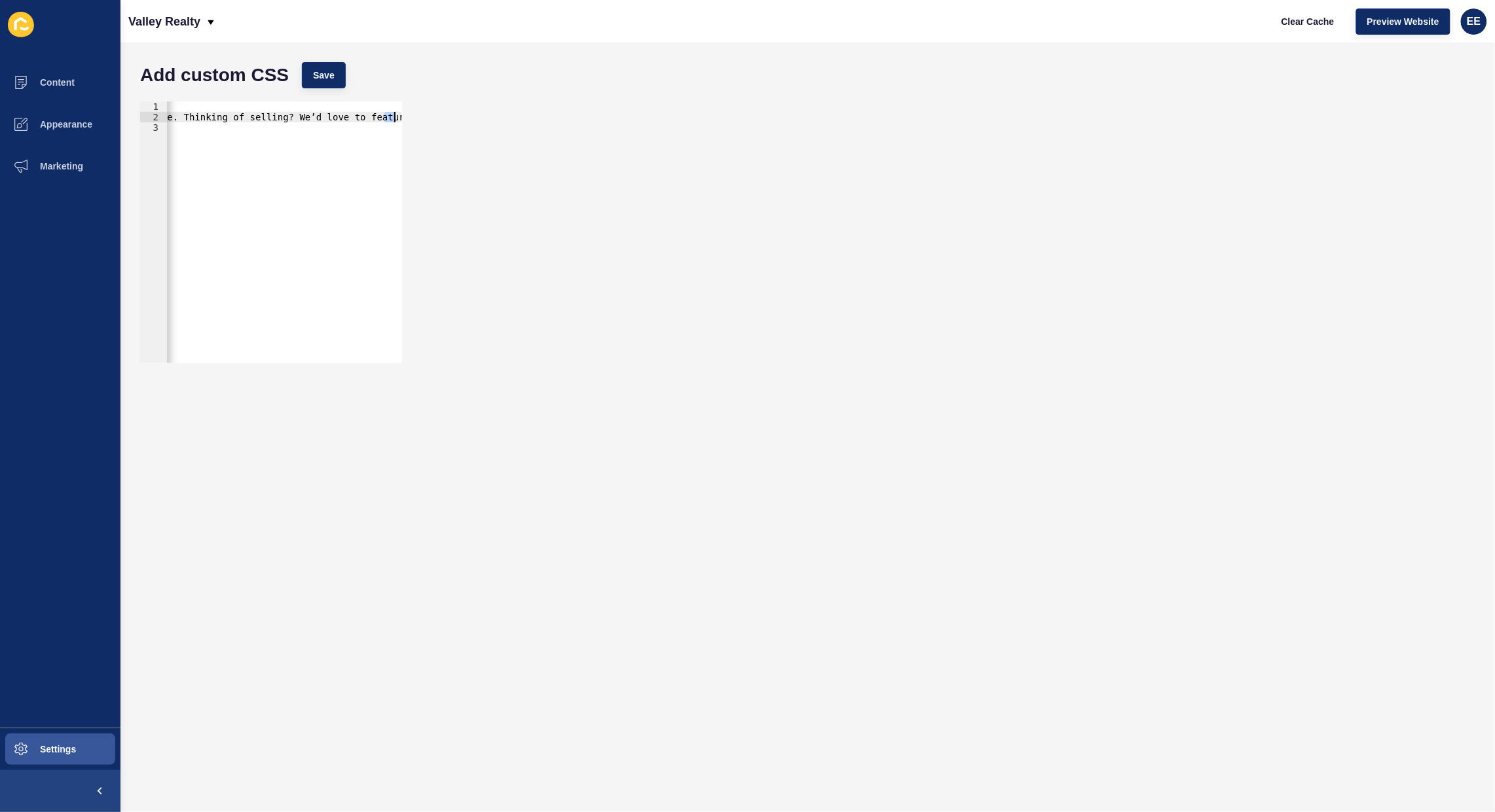
click at [398, 113] on div ".v2-text-h3 { text: Nothing to show at the moment… except the perfect spot for …" at bounding box center [81, 236] width 641 height 270
click at [315, 73] on button "Save" at bounding box center [324, 75] width 44 height 26
drag, startPoint x: 247, startPoint y: 102, endPoint x: 115, endPoint y: 87, distance: 132.8
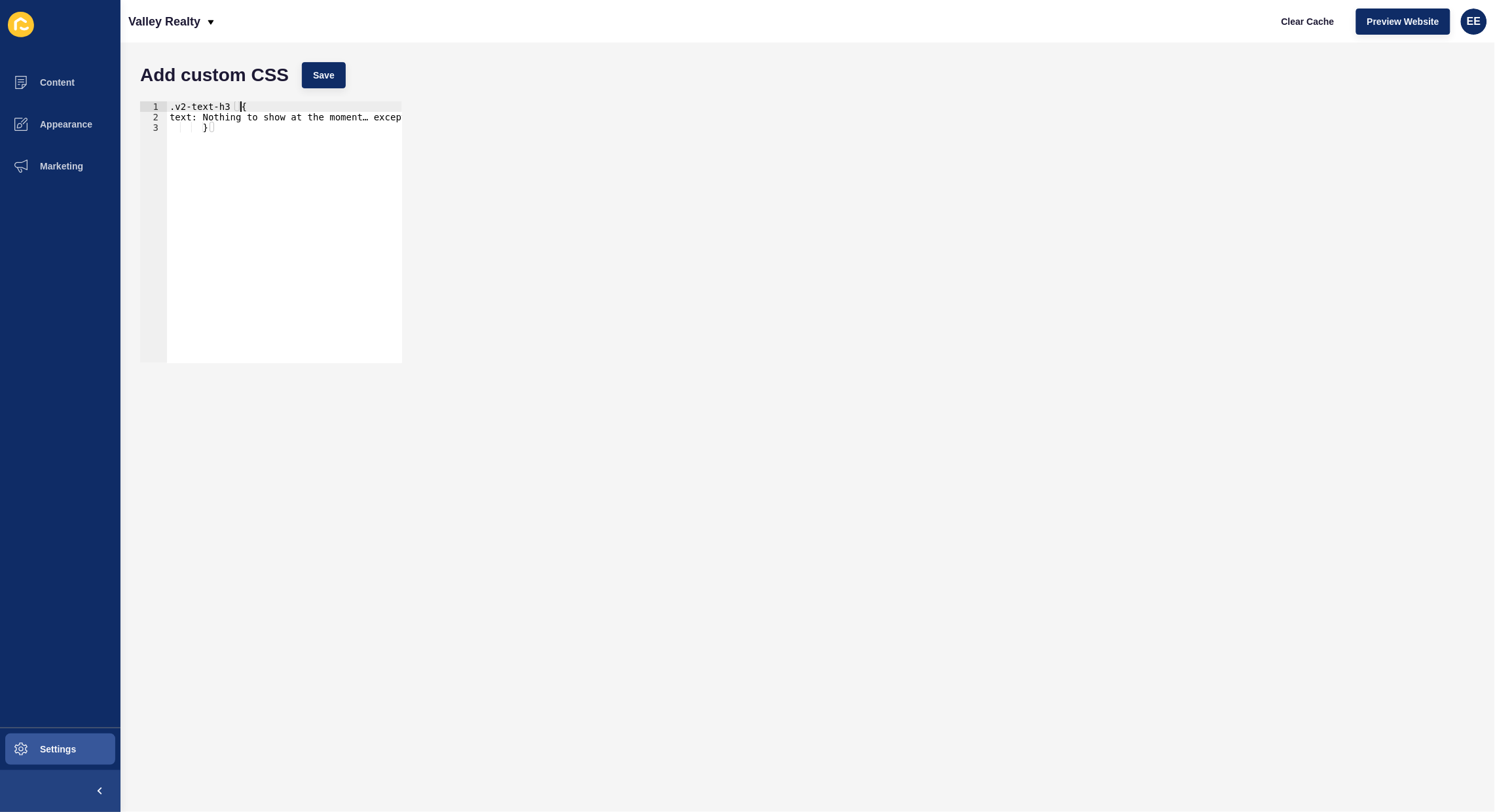
click at [115, 87] on div "Content Appearance Marketing Settings Valley Realty Clear Cache Preview Website…" at bounding box center [747, 406] width 1495 height 812
paste textarea "</h2>"
type textarea "</h2>"
click at [208, 126] on div "<h2 class="v2-text-h3 md:v2-text-h2 v2-text-dark md:v2-w-3/5"> Sorry, we couldn…" at bounding box center [490, 236] width 646 height 270
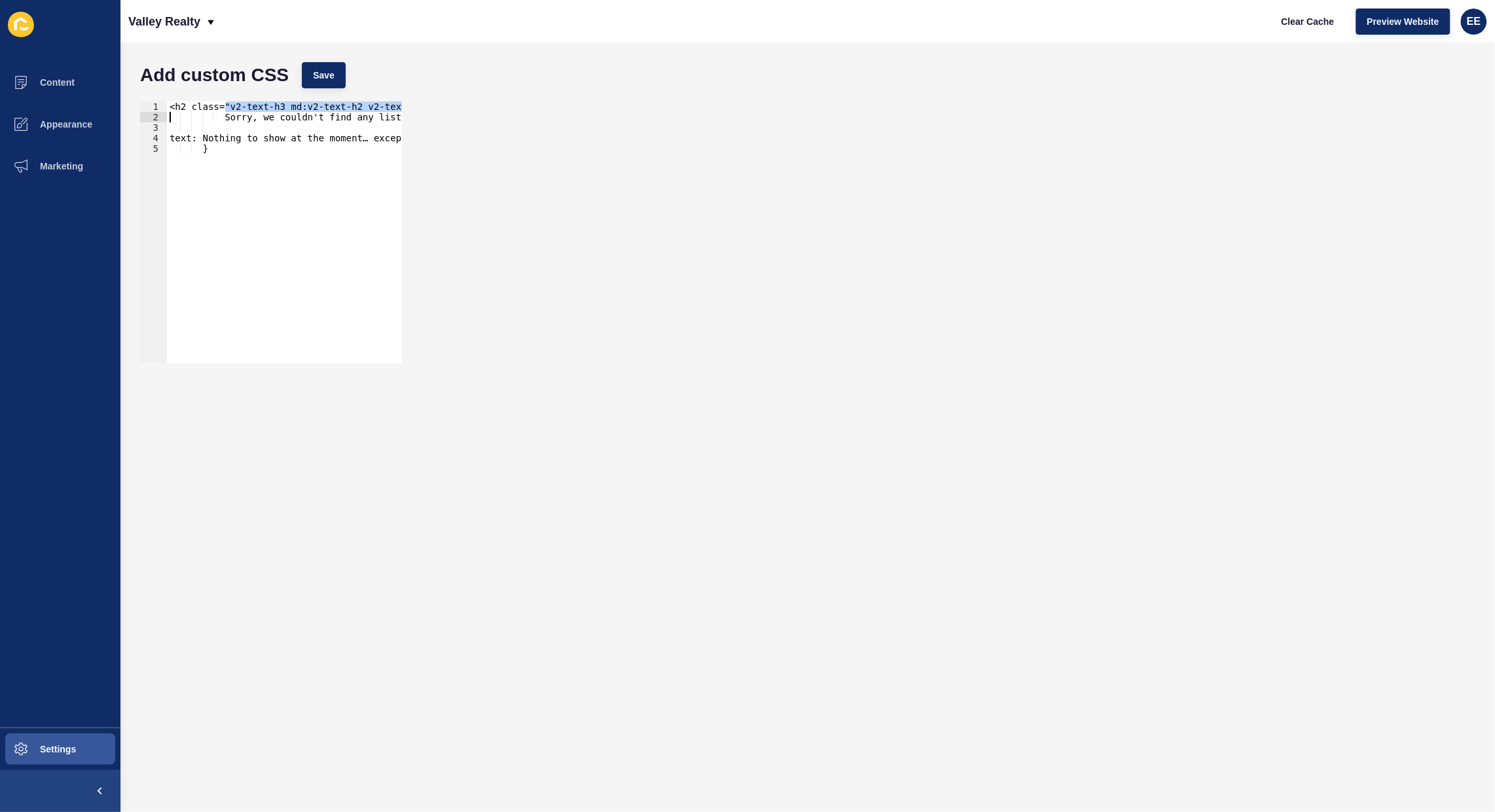
drag, startPoint x: 225, startPoint y: 103, endPoint x: 59, endPoint y: 112, distance: 166.2
click at [59, 112] on div "Content Appearance Marketing Settings Valley Realty Clear Cache Preview Website…" at bounding box center [747, 406] width 1495 height 812
click at [228, 112] on div "<h2 class="v2-text-h3 md:v2-text-h2 v2-text-dark md:v2-w-3/5"> Sorry, we couldn…" at bounding box center [490, 236] width 646 height 270
drag, startPoint x: 223, startPoint y: 104, endPoint x: 110, endPoint y: 98, distance: 113.2
click at [110, 98] on div "Content Appearance Marketing Settings Valley Realty Clear Cache Preview Website…" at bounding box center [747, 406] width 1495 height 812
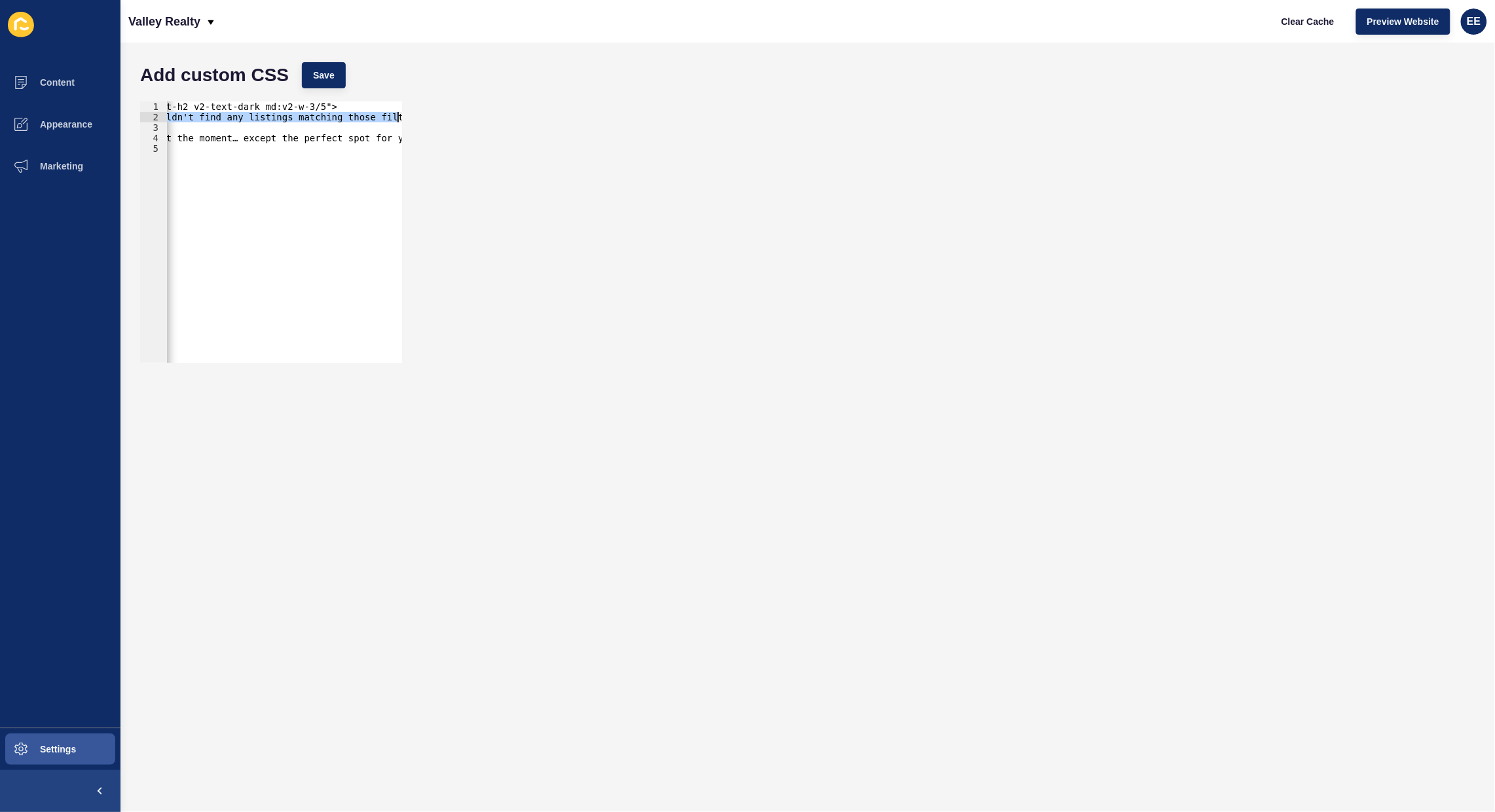
scroll to position [0, 130]
drag, startPoint x: 292, startPoint y: 113, endPoint x: 460, endPoint y: 115, distance: 168.0
click at [460, 115] on div "h2.v2-text-h3 md:v2-text-h2 v2-text-dark md:v2-w-3/5"> 1 2 3 4 5 h2.v2-text-h3 …" at bounding box center [807, 232] width 1348 height 275
type textarea "Sorry, we couldn't find any listings matching those filters"
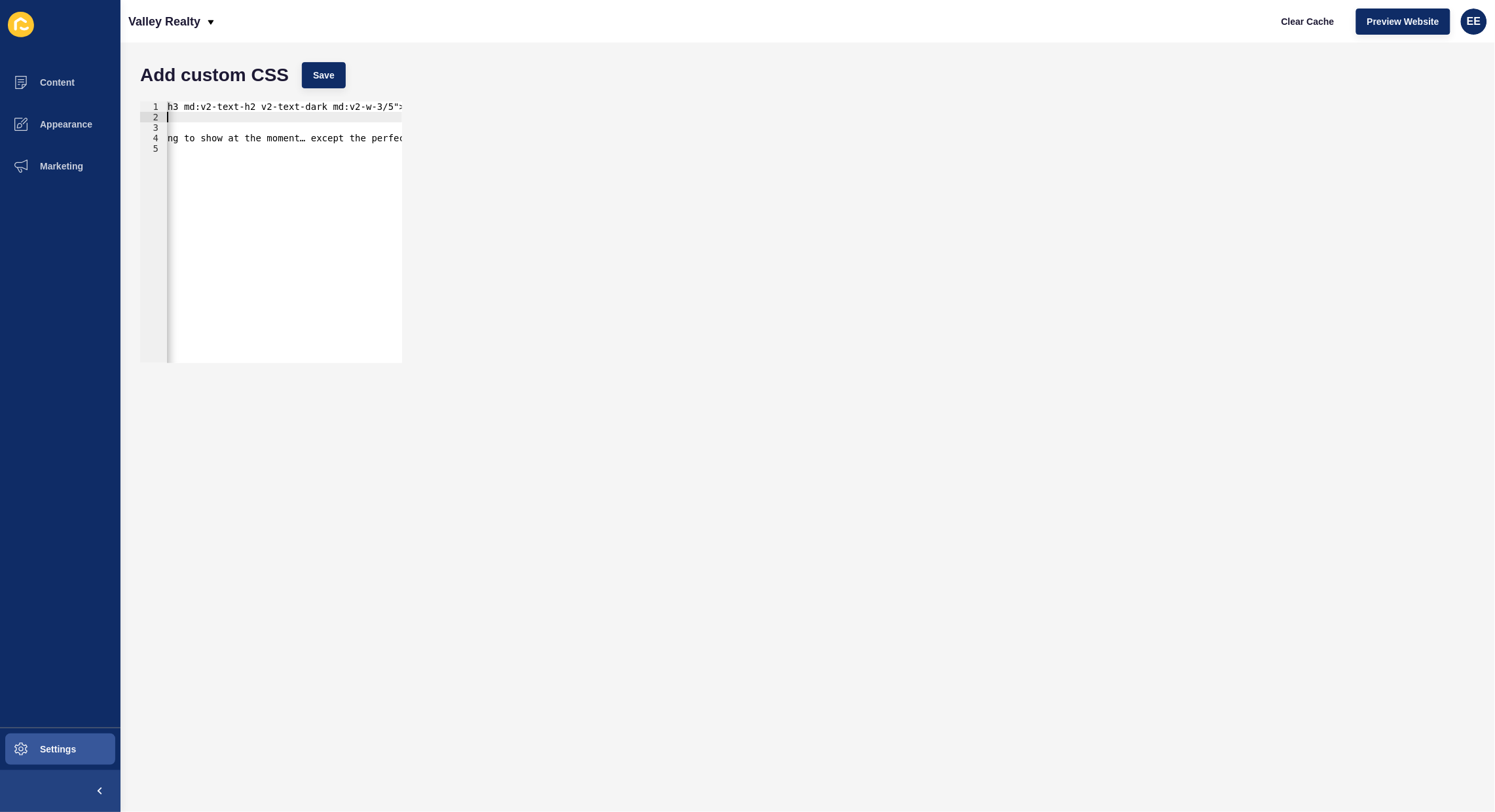
click at [391, 107] on div "h2.v2-text-h3 md:v2-text-h2 v2-text-dark md:v2-w-3/5"> text: Nothing to show at…" at bounding box center [427, 236] width 646 height 270
drag, startPoint x: 226, startPoint y: 128, endPoint x: 185, endPoint y: 128, distance: 41.0
click at [185, 128] on div "h2.v2-text-h3 md:v2-text-h2 v2-text-dark md:v2-w-3/5 ( text: Nothing to show at…" at bounding box center [490, 236] width 646 height 270
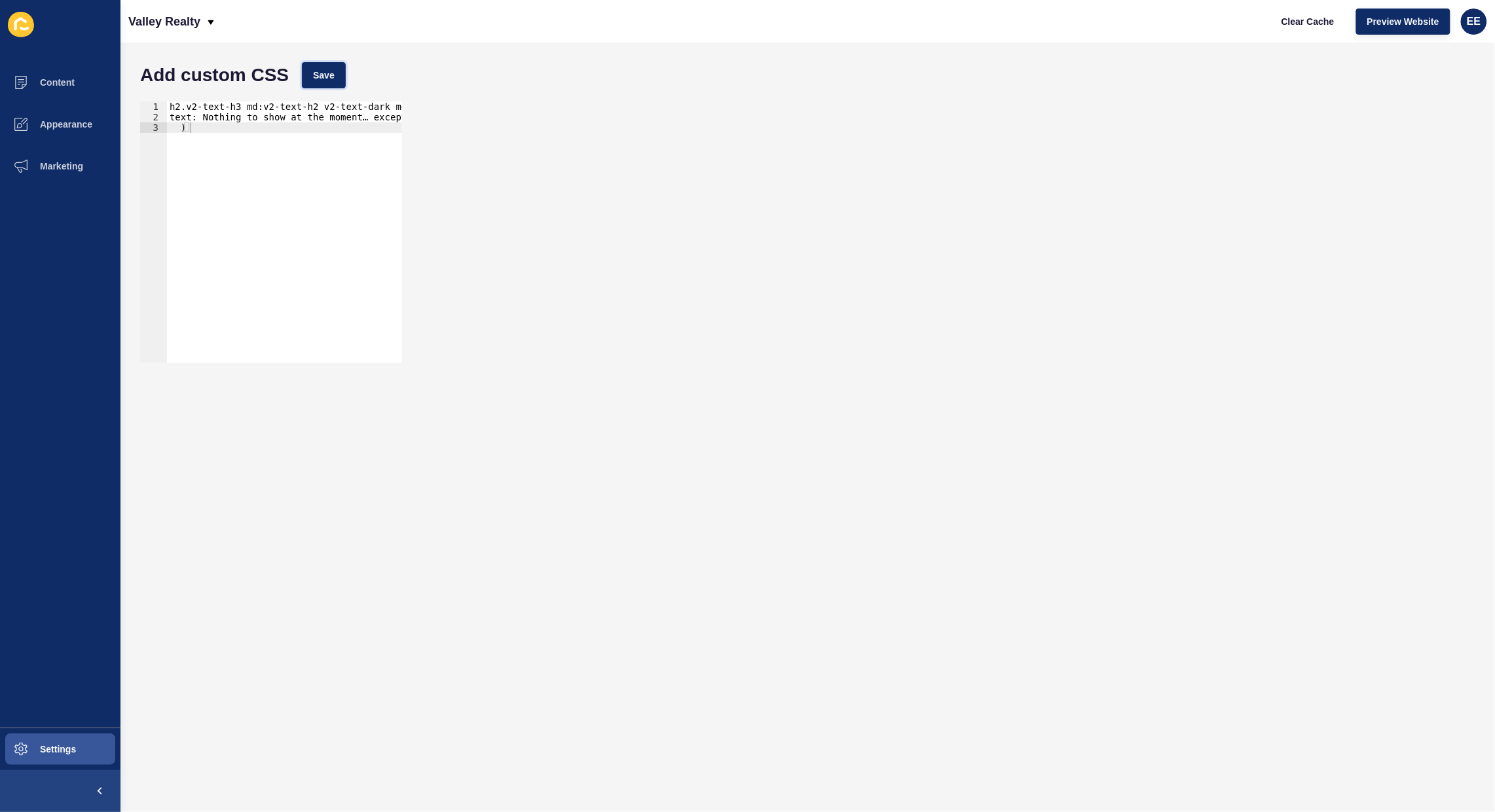
click at [313, 75] on button "Save" at bounding box center [324, 75] width 44 height 26
click at [310, 149] on div "h2.v2-text-h3 md:v2-text-h2 v2-text-dark md:v2-w-3/5 ( text: Nothing to show at…" at bounding box center [490, 236] width 646 height 270
type textarea "text: Nothing to show at the moment… except the perfect spot for your home. Thi…"
click at [326, 73] on span "Save" at bounding box center [324, 75] width 22 height 13
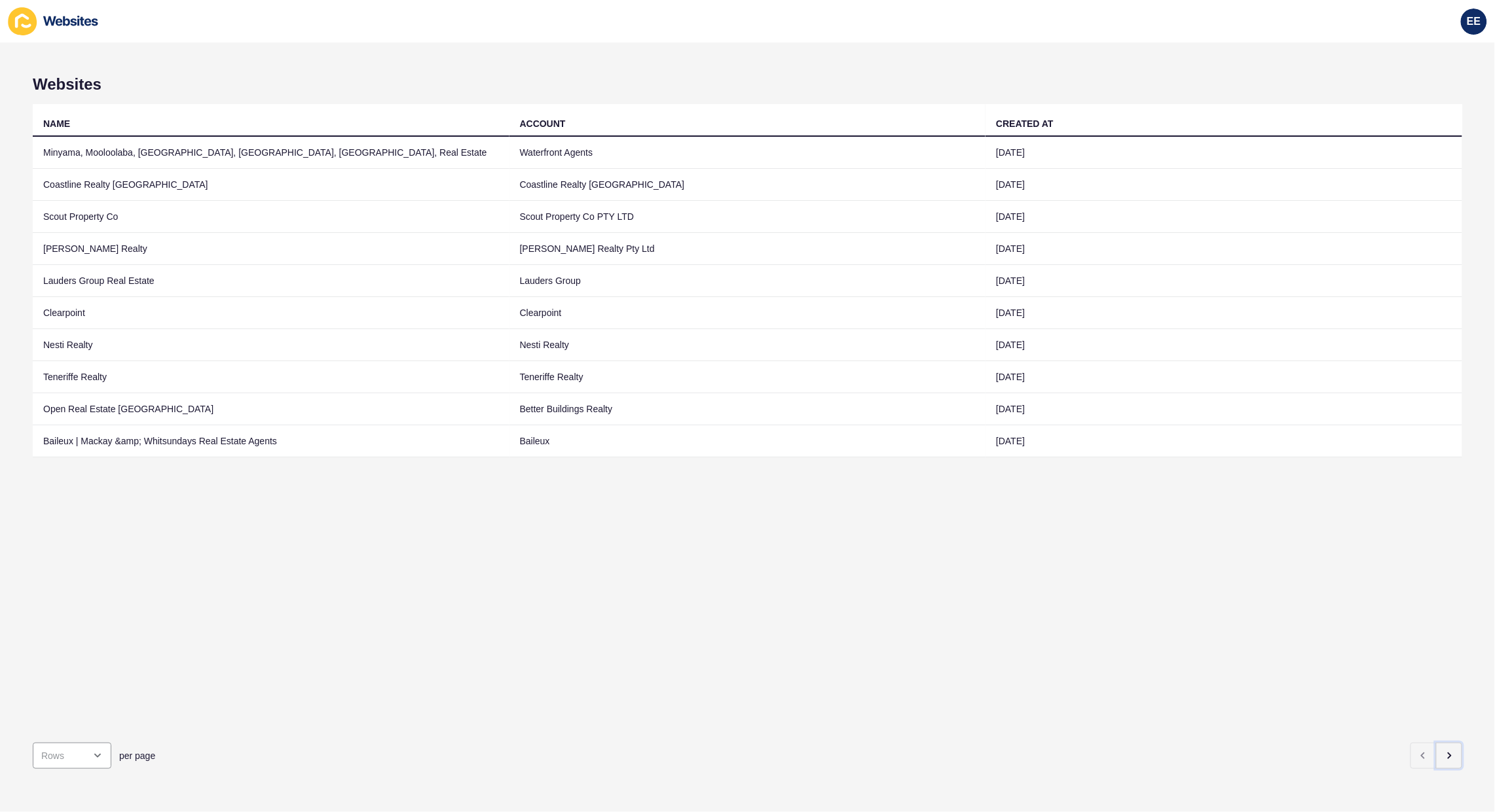
click at [1444, 751] on icon "button" at bounding box center [1449, 756] width 10 height 10
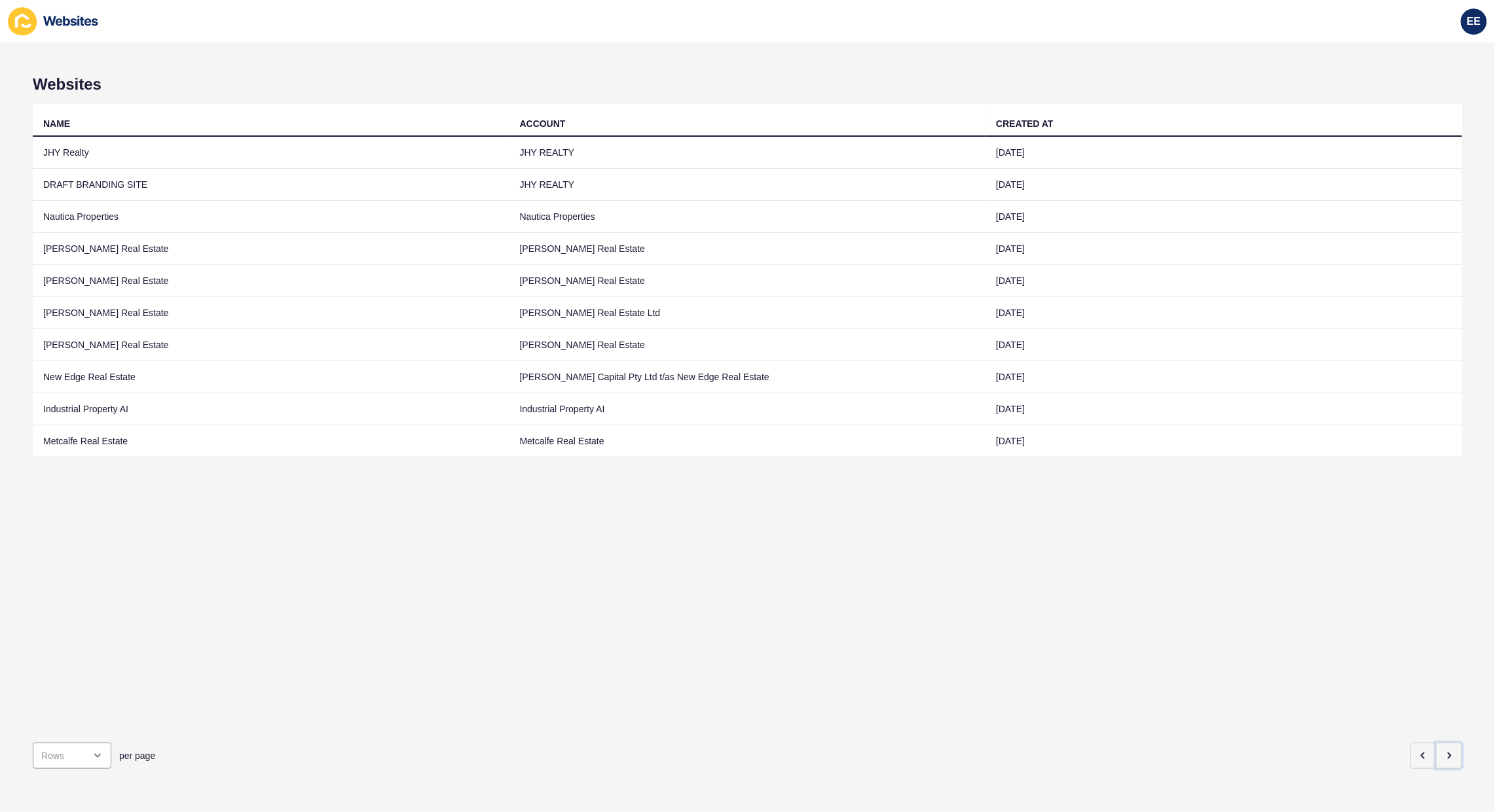
click at [1436, 747] on button "button" at bounding box center [1449, 756] width 26 height 26
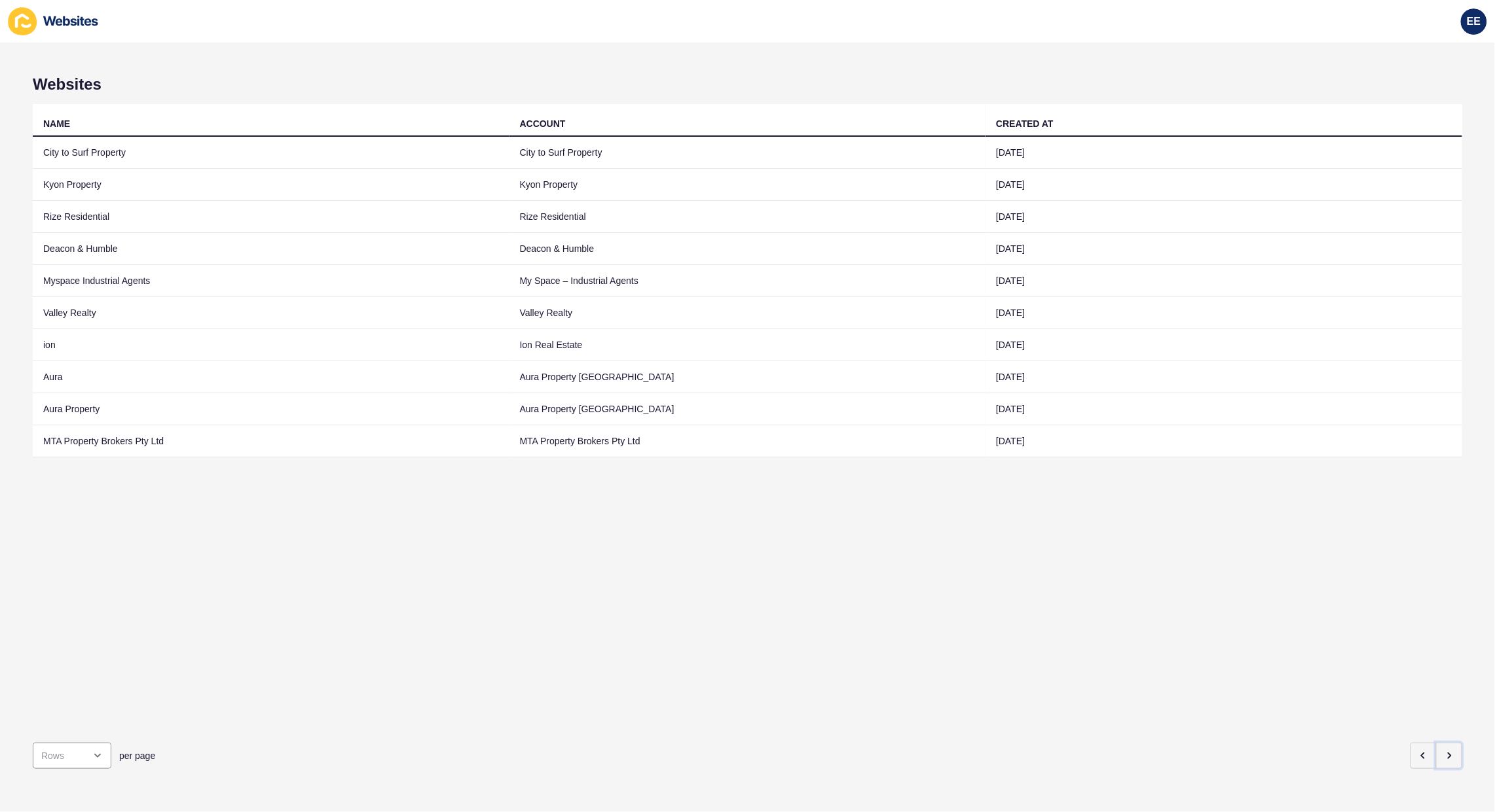
click at [1436, 747] on button "button" at bounding box center [1449, 756] width 26 height 26
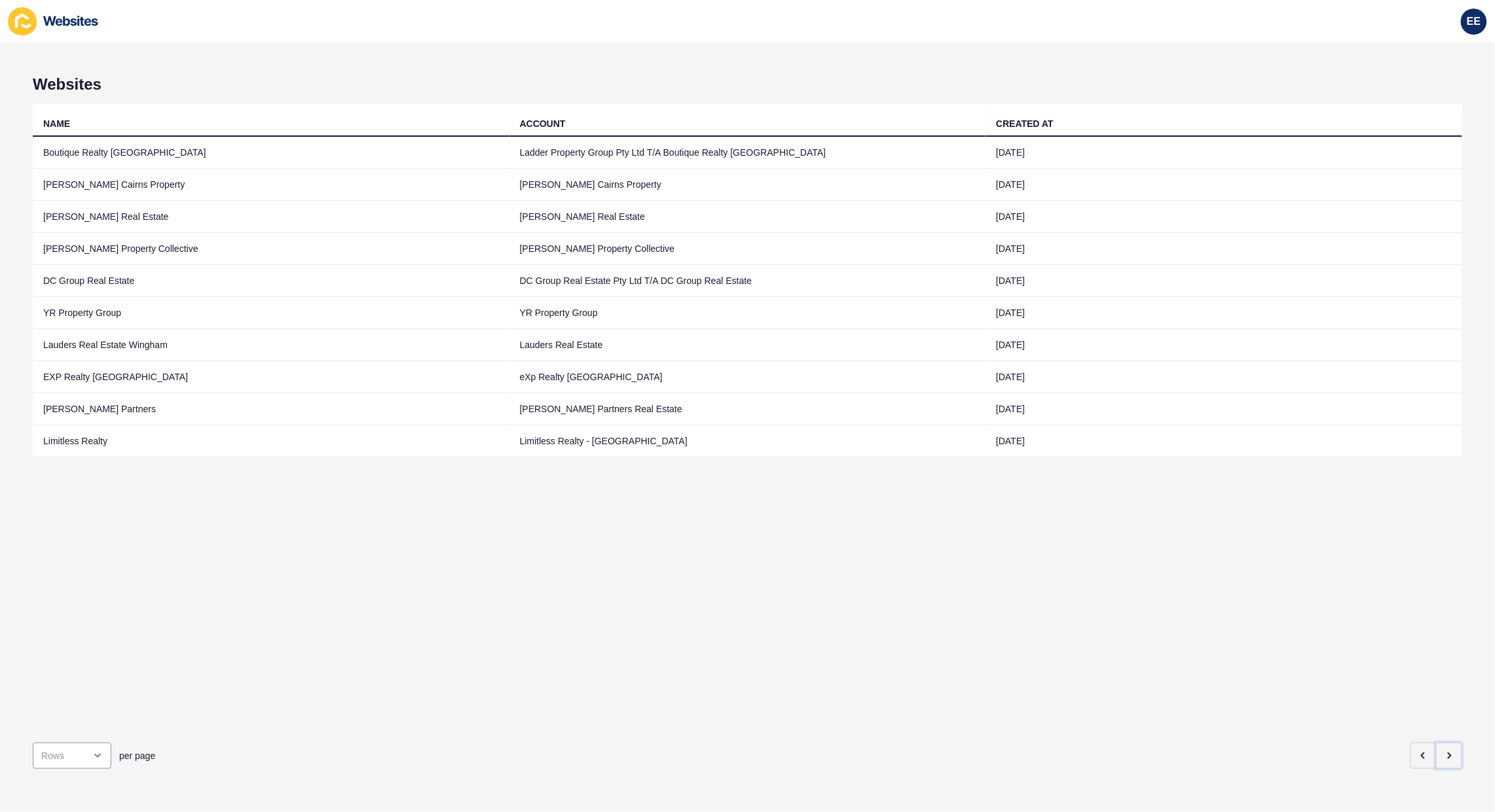
click at [1436, 747] on button "button" at bounding box center [1449, 756] width 26 height 26
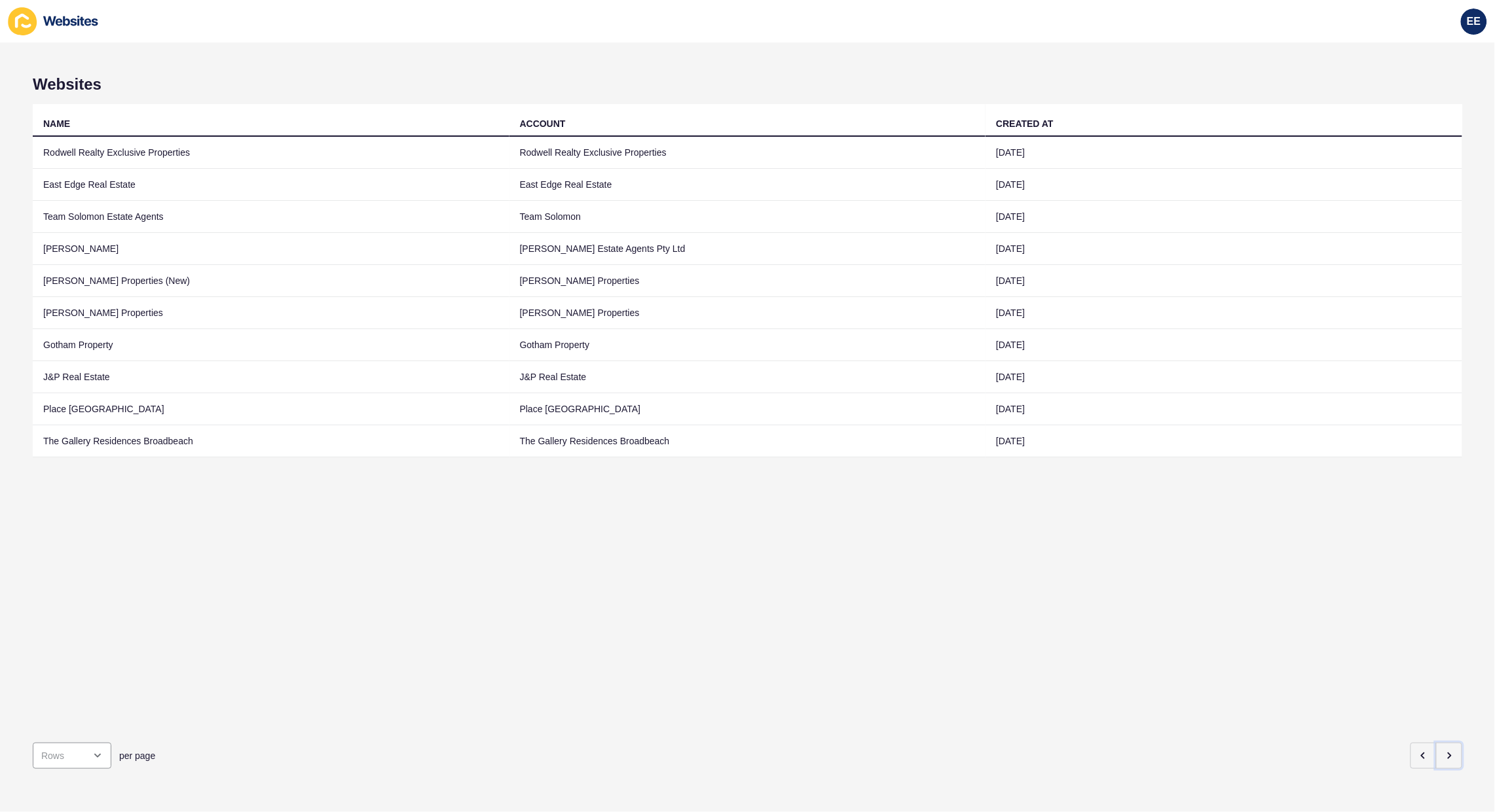
click at [1436, 747] on button "button" at bounding box center [1449, 756] width 26 height 26
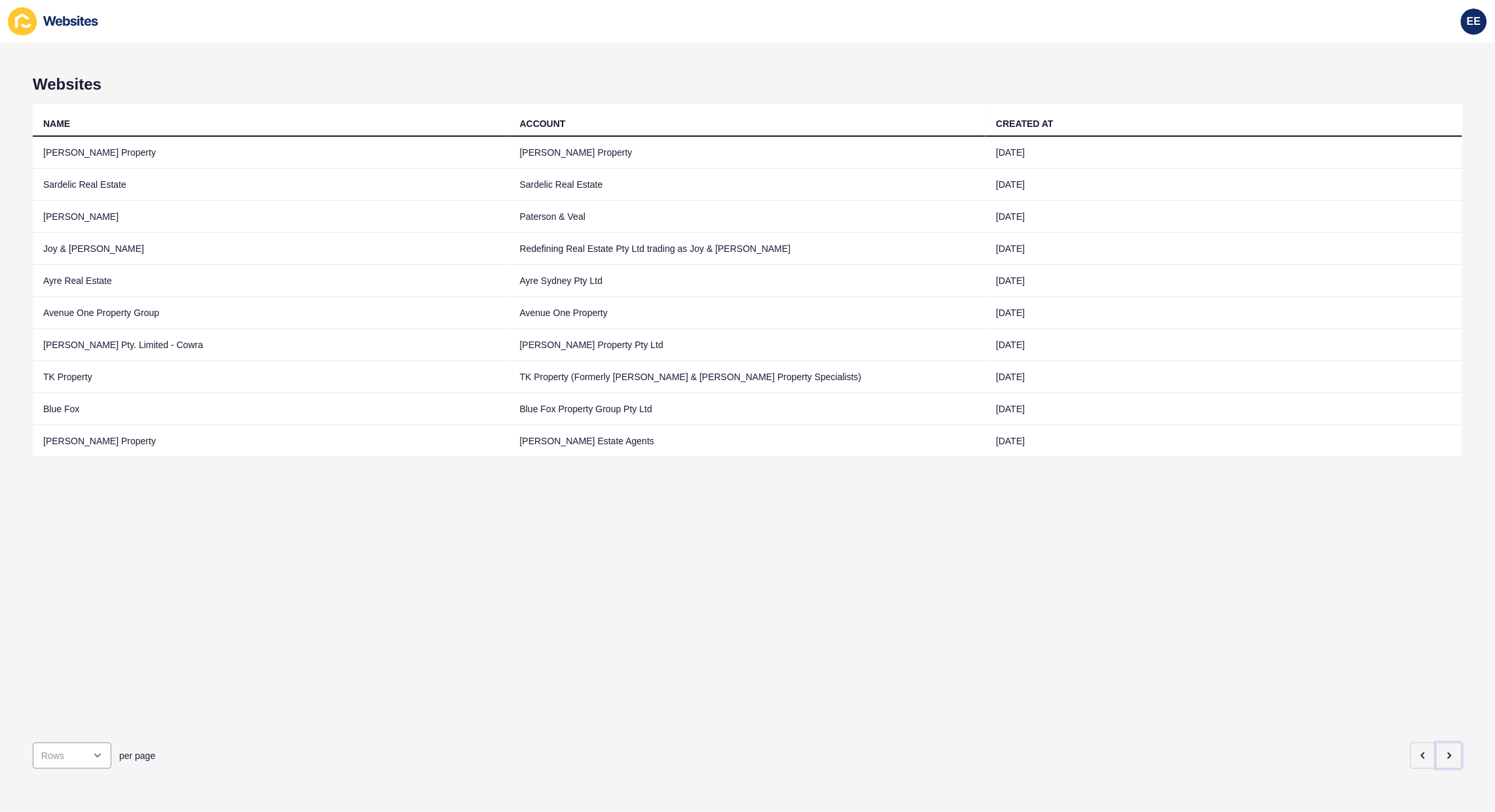
click at [1438, 750] on button "button" at bounding box center [1449, 756] width 26 height 26
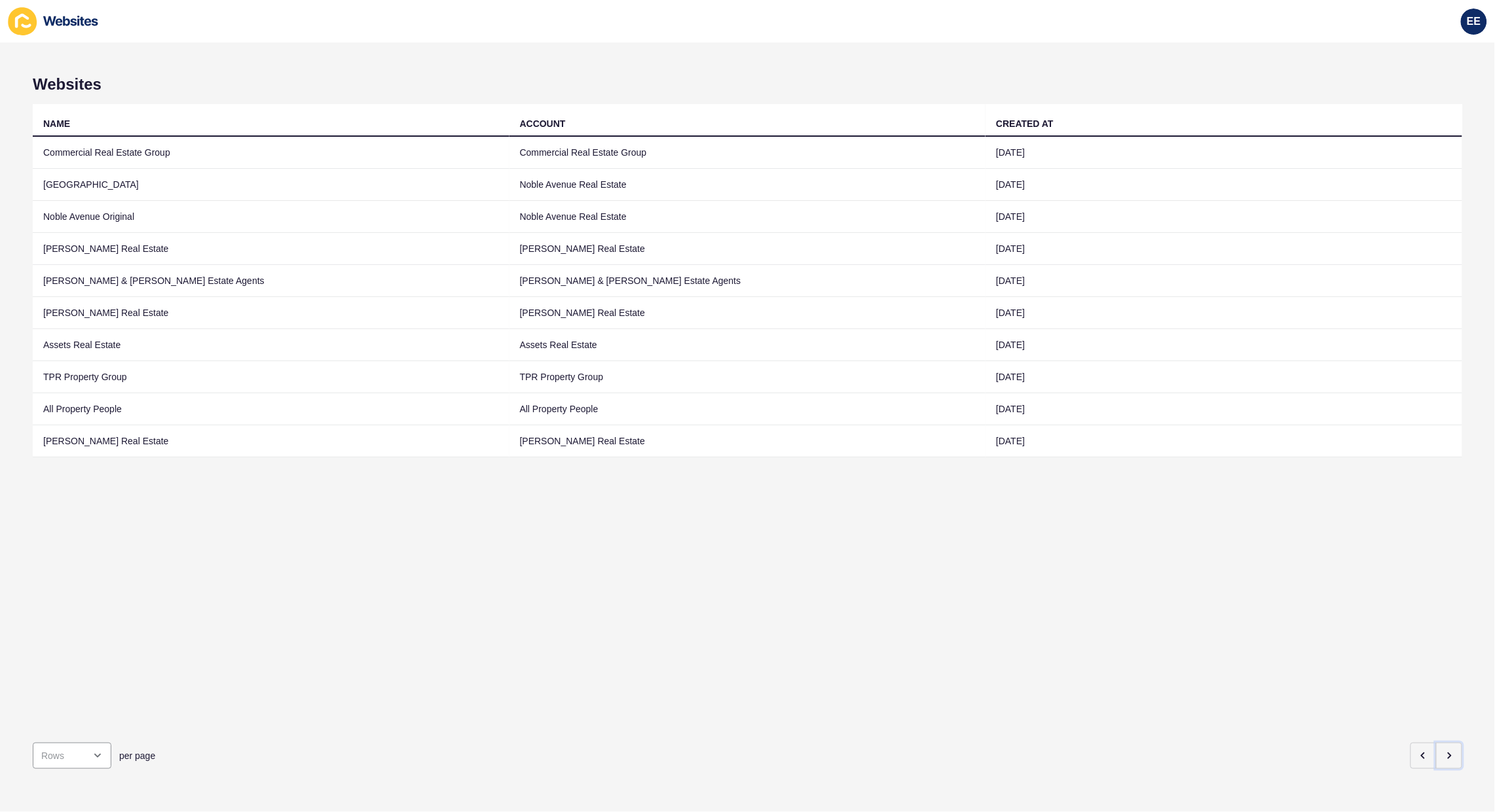
click at [1438, 750] on button "button" at bounding box center [1449, 756] width 26 height 26
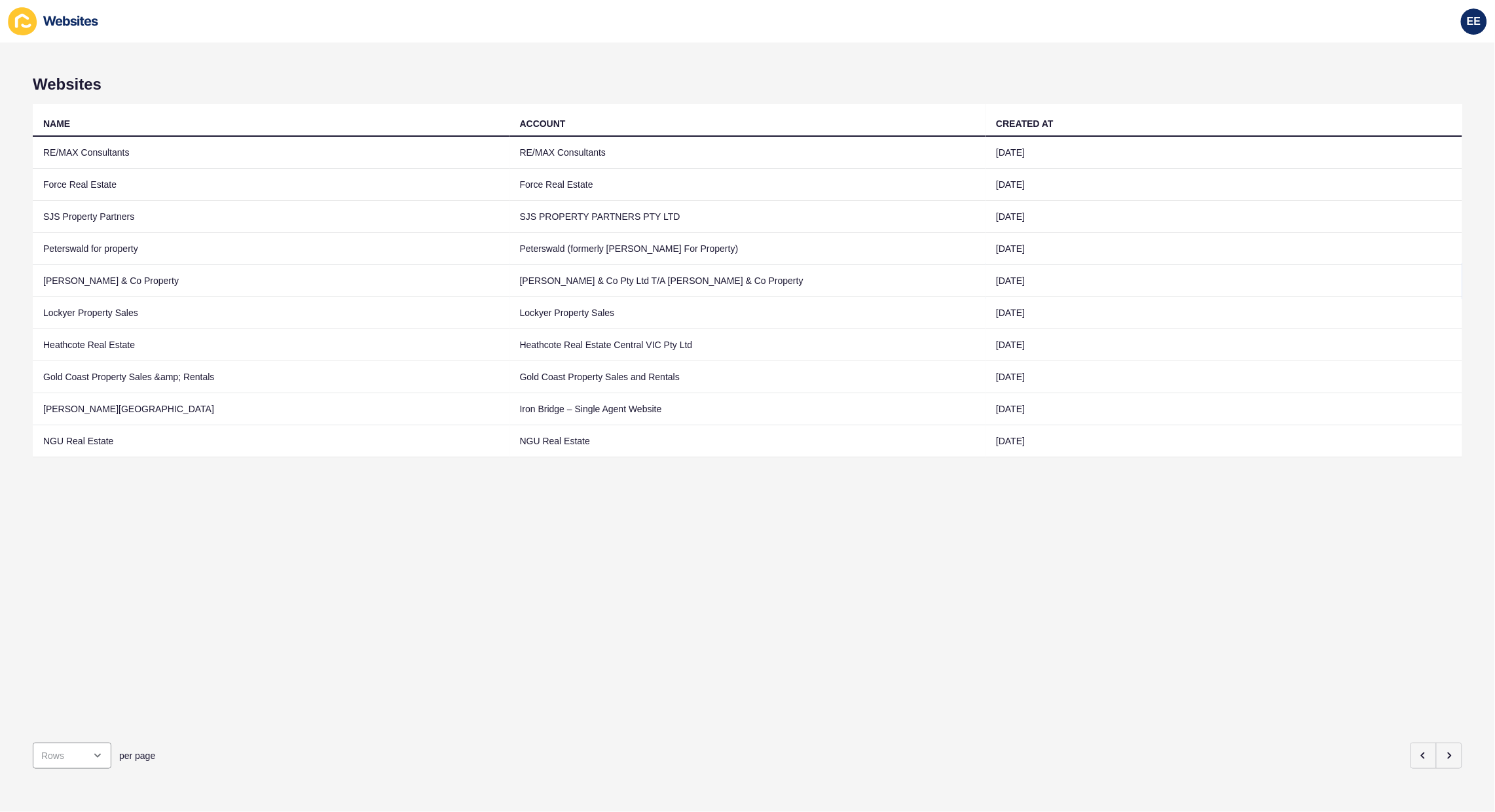
click at [71, 294] on td "[PERSON_NAME] & Co Property" at bounding box center [271, 281] width 477 height 32
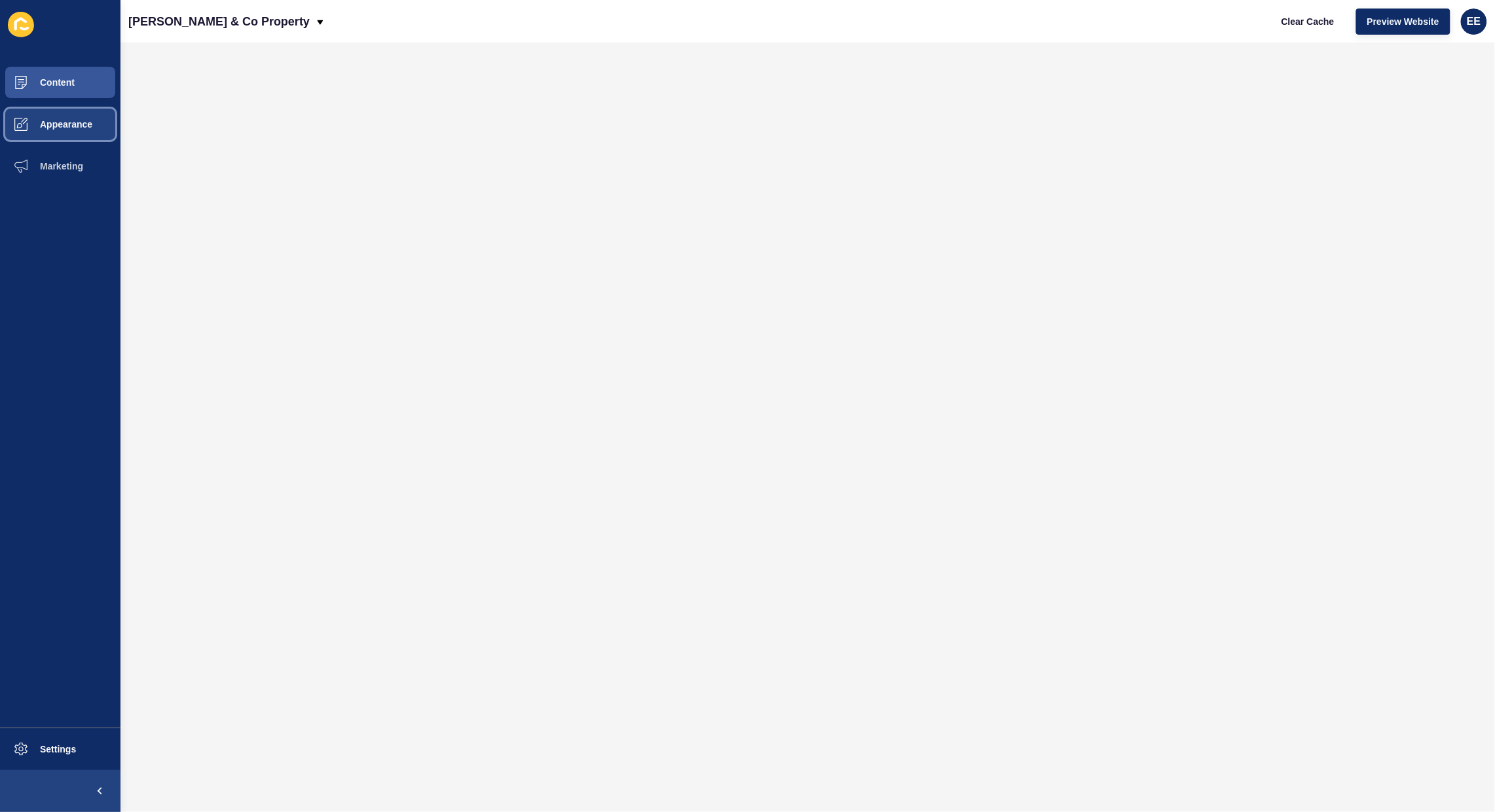
click at [81, 123] on span "Appearance" at bounding box center [45, 124] width 94 height 10
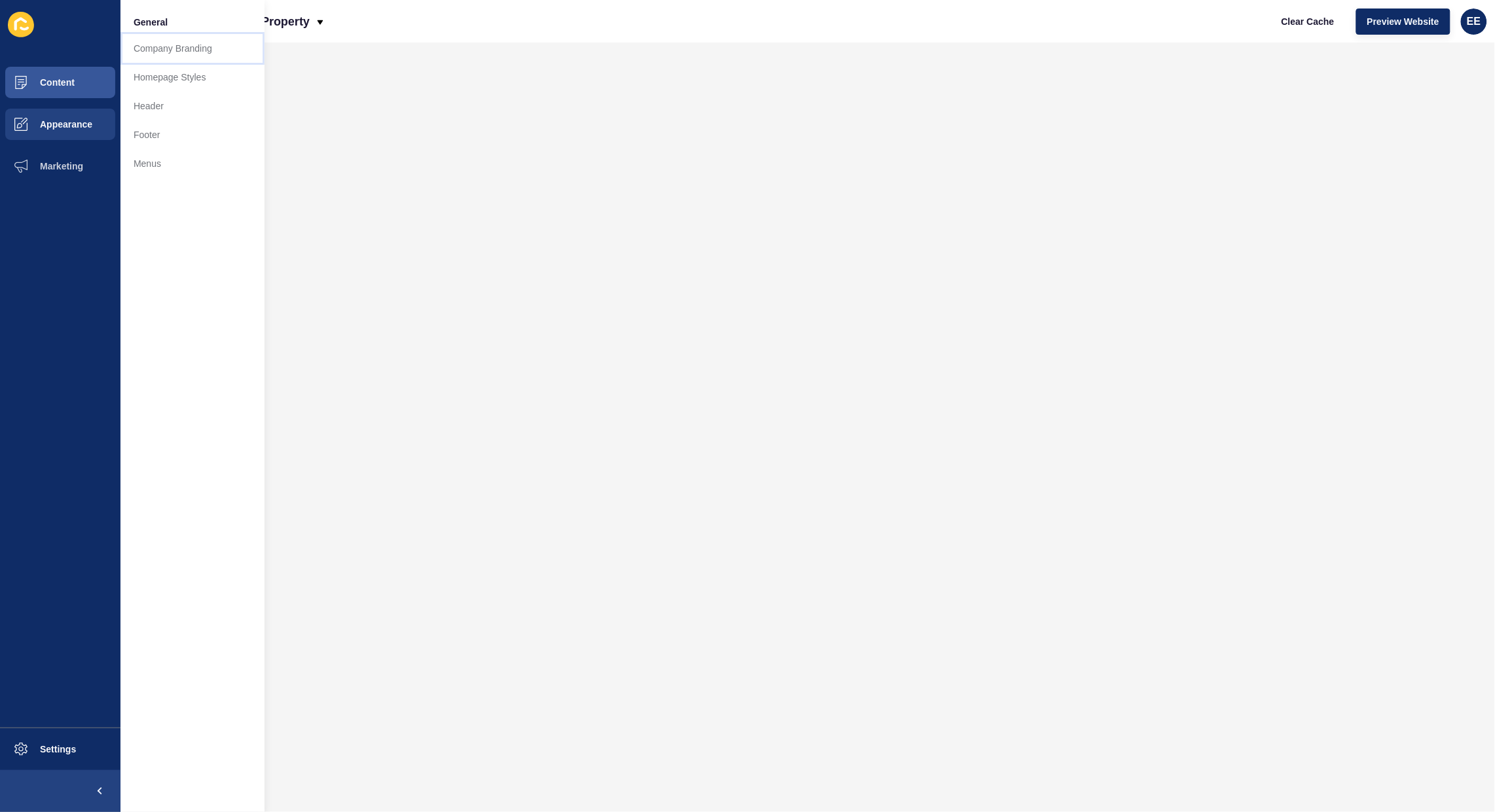
click at [164, 46] on link "Company Branding" at bounding box center [192, 49] width 144 height 29
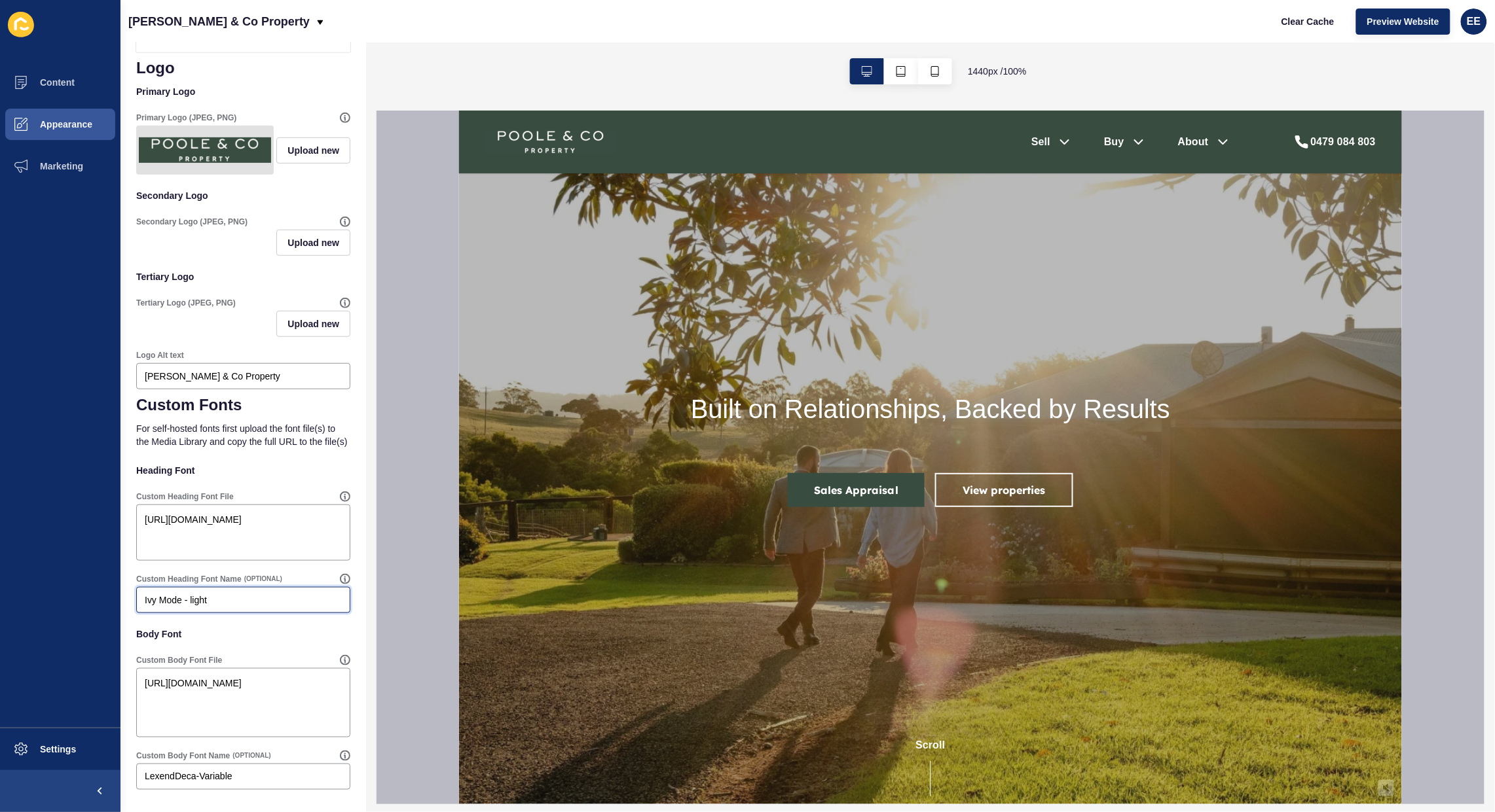
click at [161, 597] on input "Ivy Mode - light" at bounding box center [244, 600] width 197 height 13
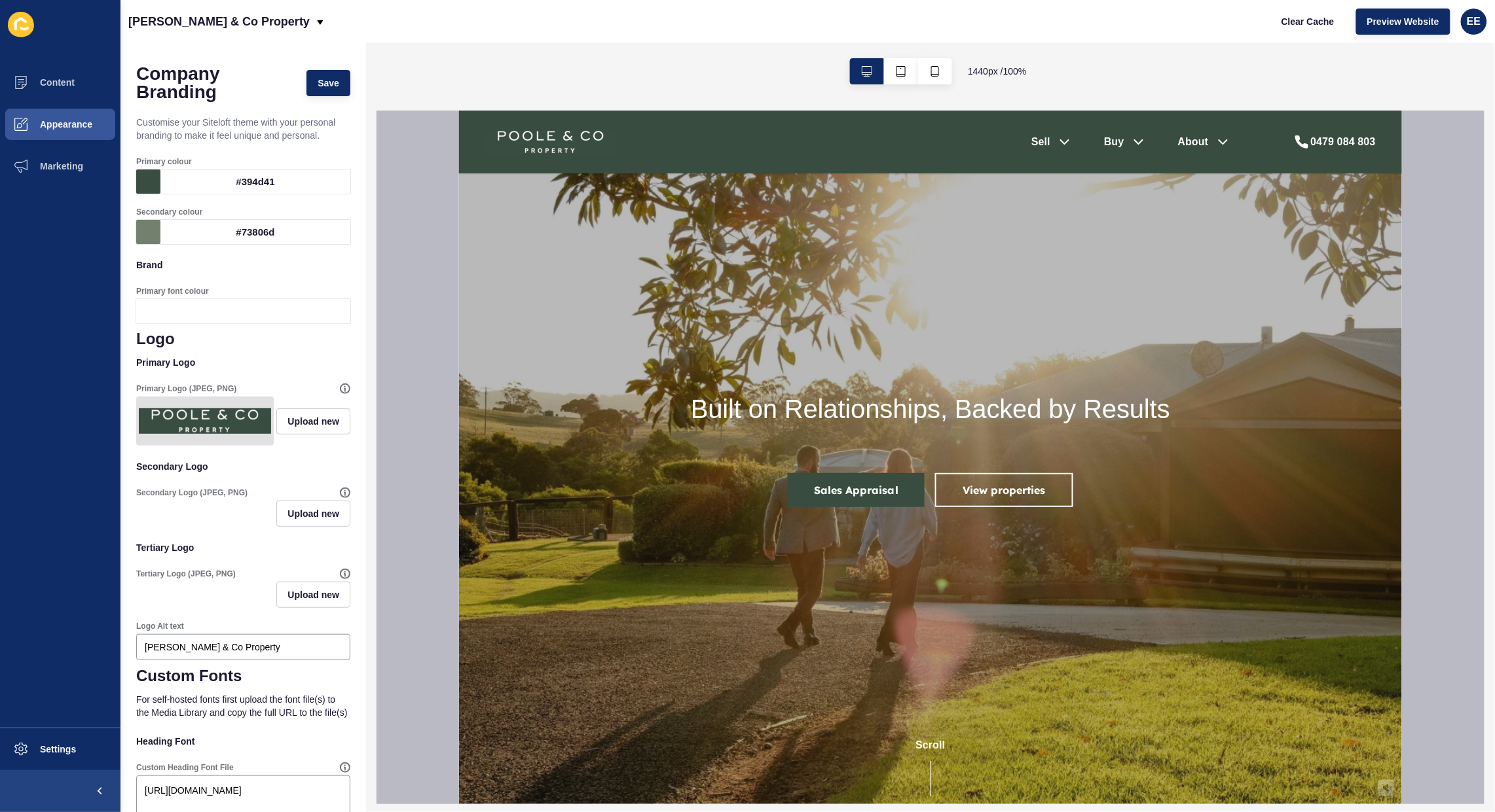
type input "IvyMode - light"
click at [318, 83] on span "Save" at bounding box center [329, 83] width 22 height 13
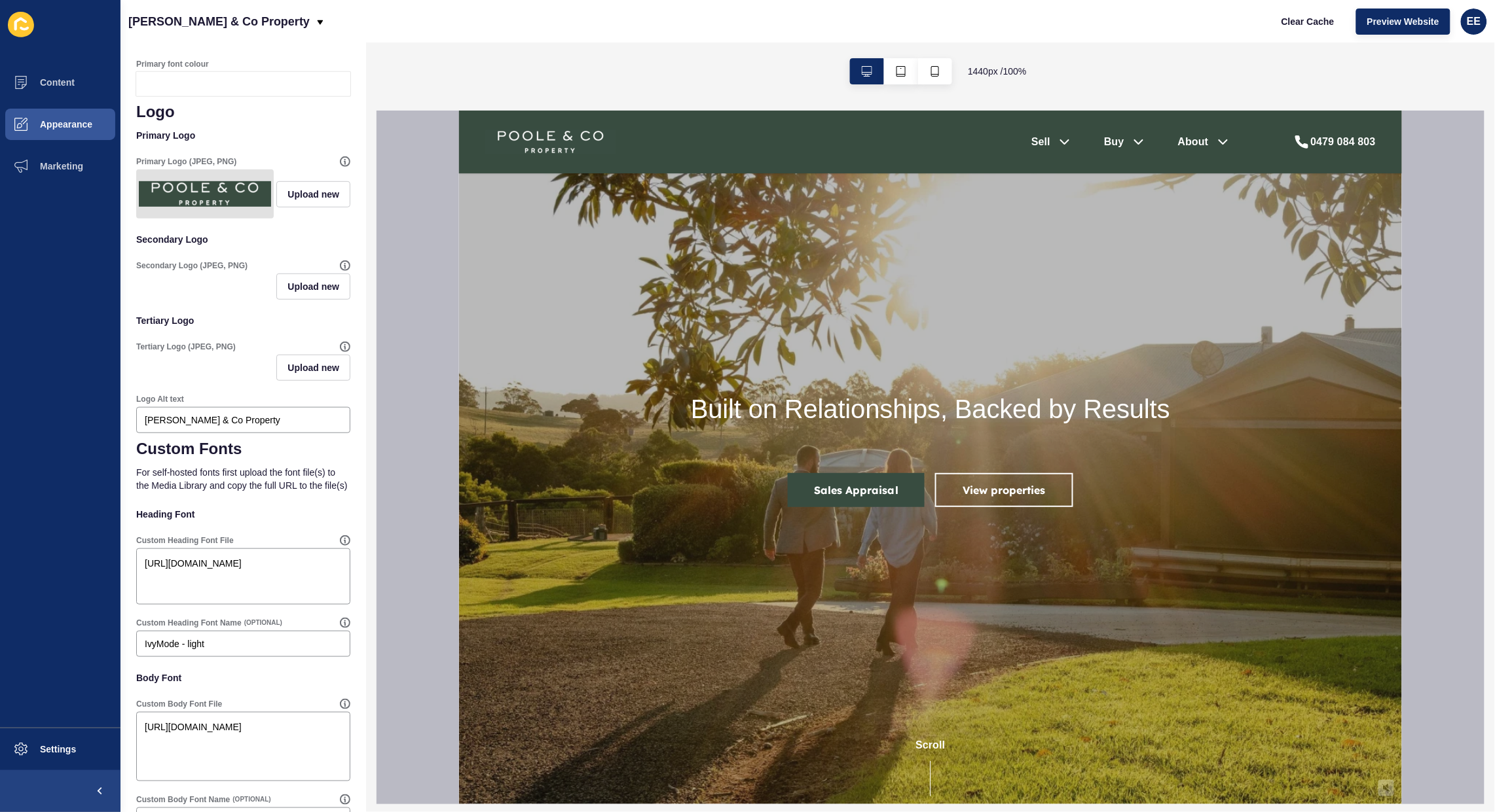
scroll to position [309, 0]
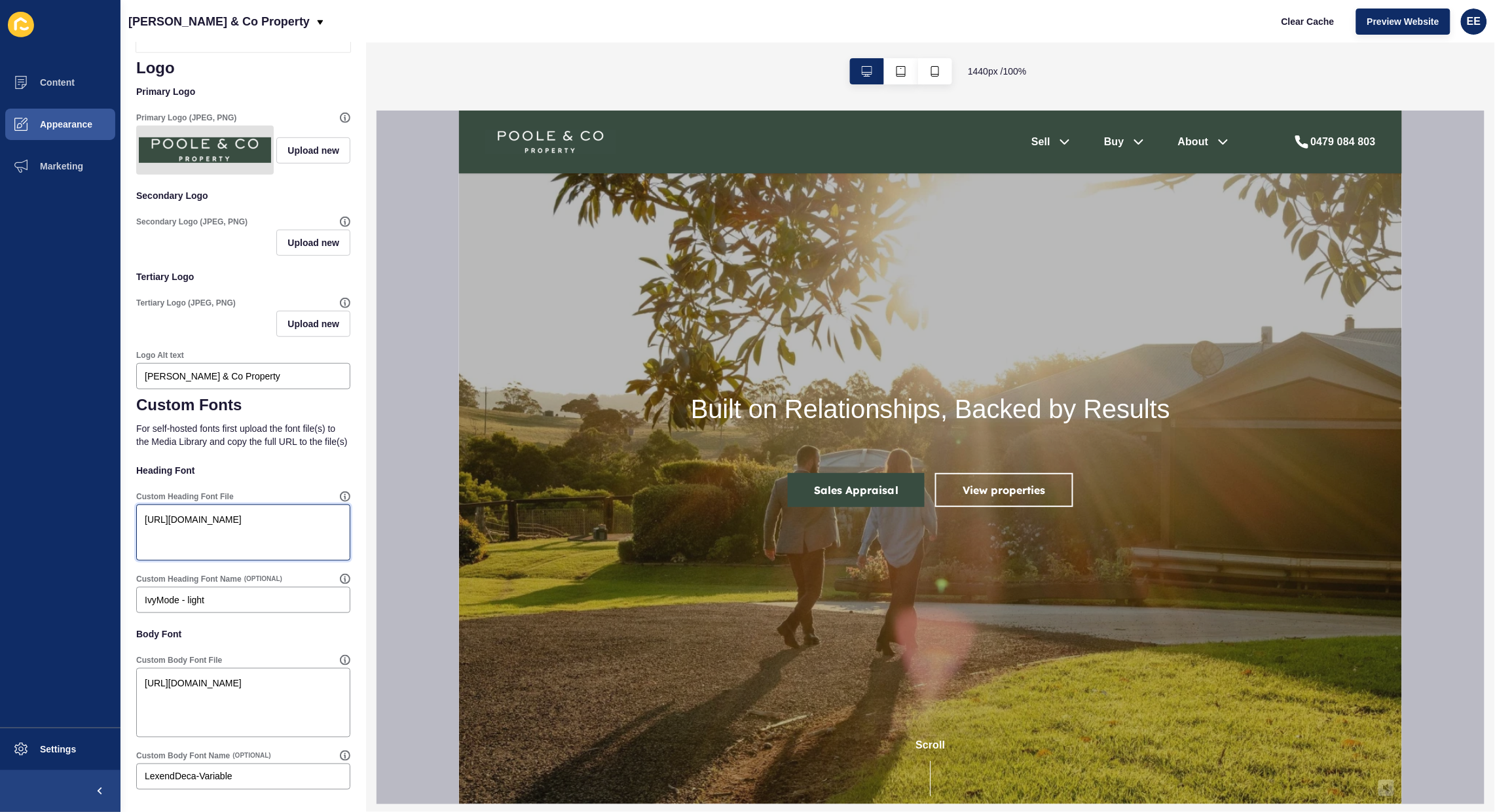
click at [139, 510] on textarea "[URL][DOMAIN_NAME]" at bounding box center [244, 533] width 210 height 52
